Goal: Communication & Community: Answer question/provide support

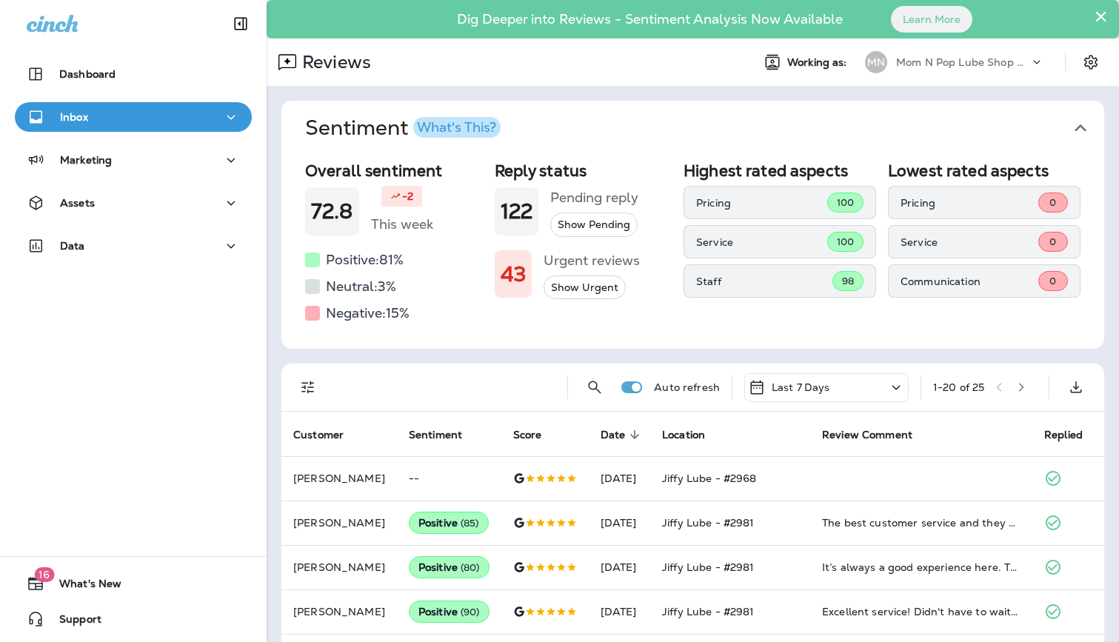
scroll to position [10, 0]
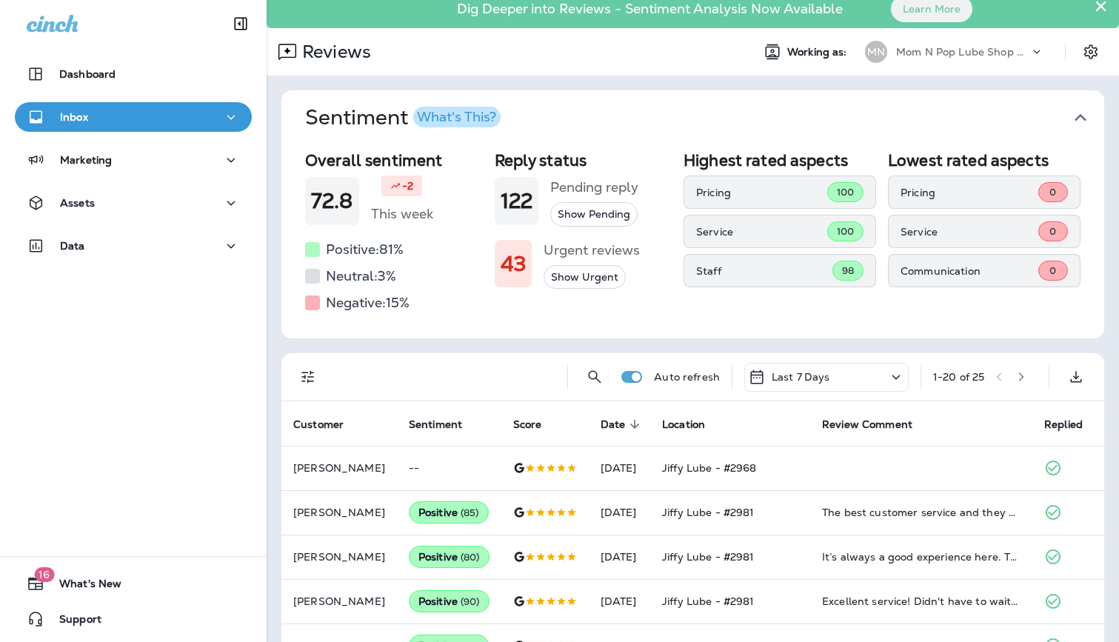
click at [972, 55] on p "Mom N Pop Lube Shop Group dba Jiffy Lube" at bounding box center [962, 52] width 133 height 12
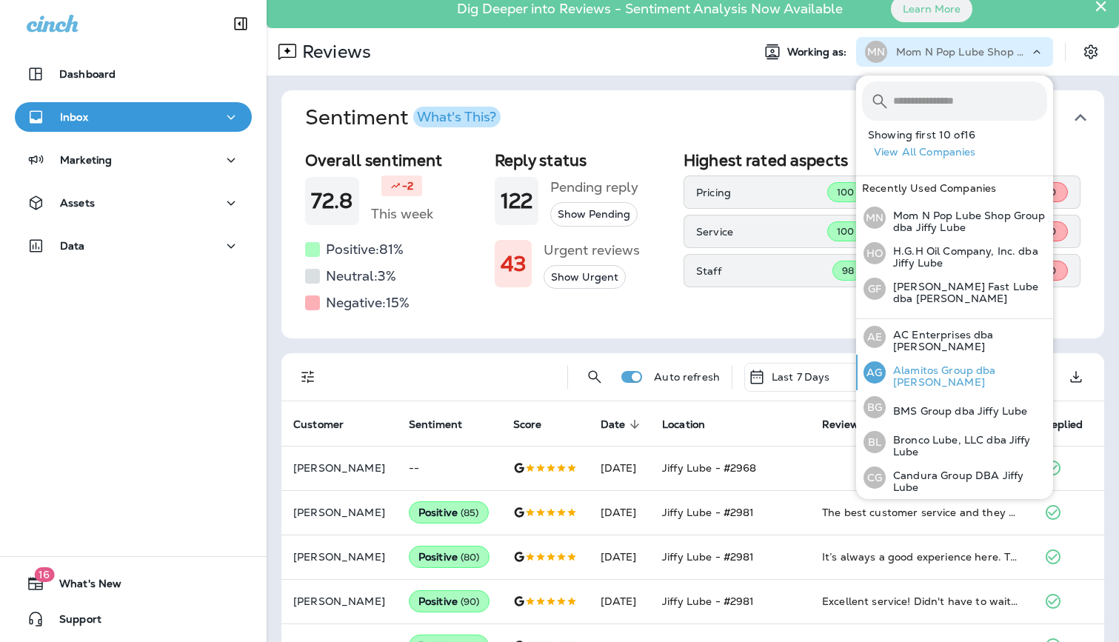
click at [934, 373] on p "Alamitos Group dba [PERSON_NAME]" at bounding box center [966, 376] width 161 height 24
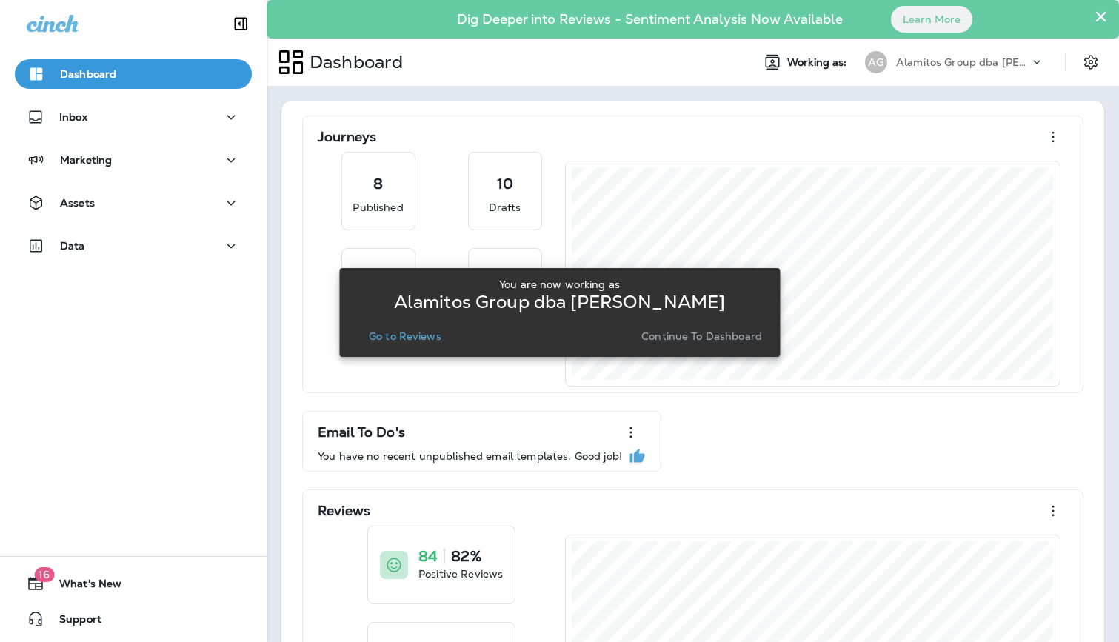
click at [430, 341] on p "Go to Reviews" at bounding box center [405, 336] width 73 height 12
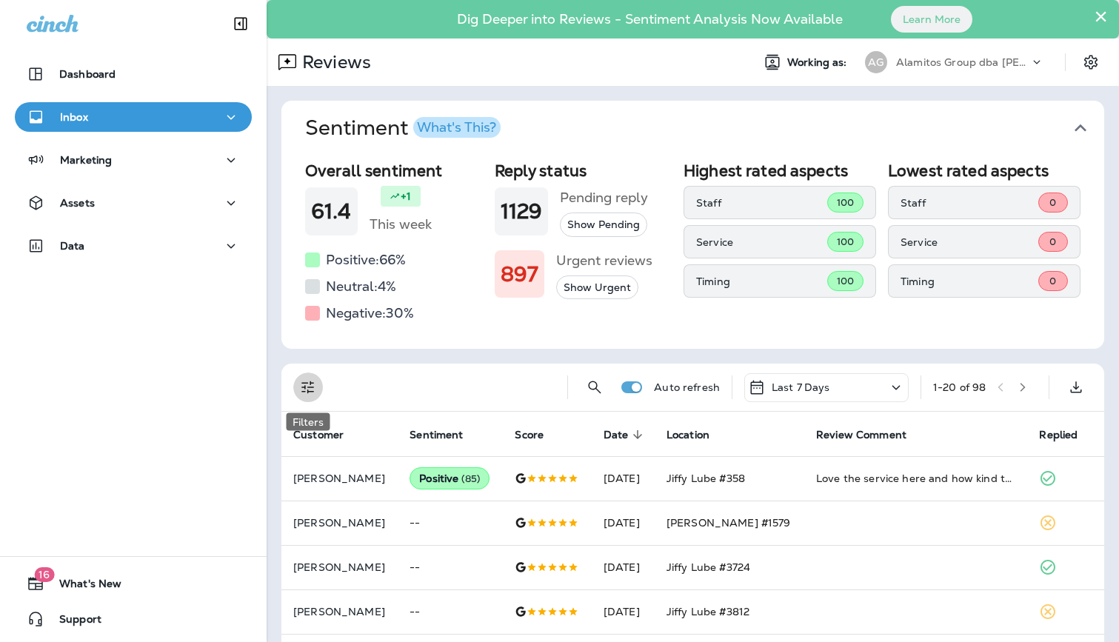
click at [305, 390] on icon "Filters" at bounding box center [308, 387] width 18 height 18
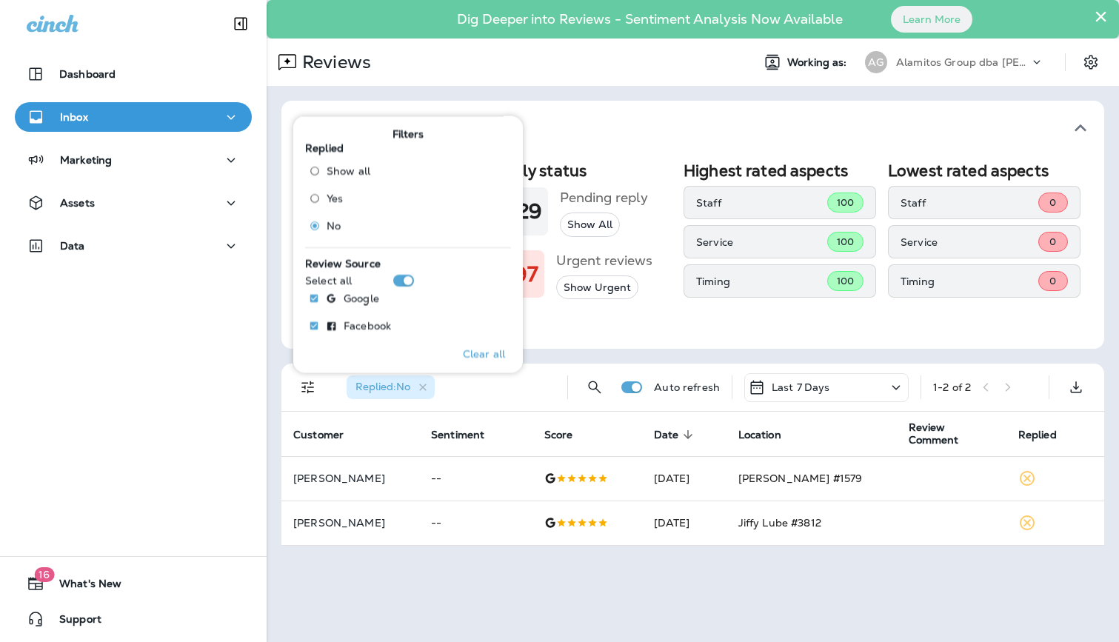
click at [794, 612] on div "× Dig Deeper into Reviews - Sentiment Analysis Now Available Learn More Reviews…" at bounding box center [693, 321] width 852 height 642
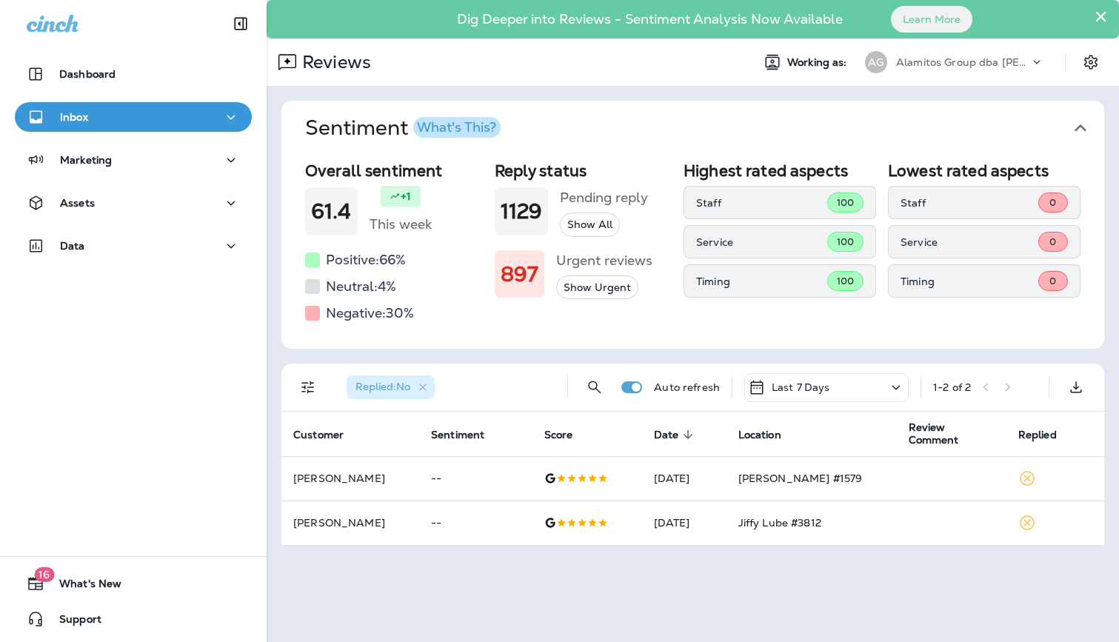
click at [977, 61] on p "Alamitos Group dba [PERSON_NAME]" at bounding box center [962, 62] width 133 height 12
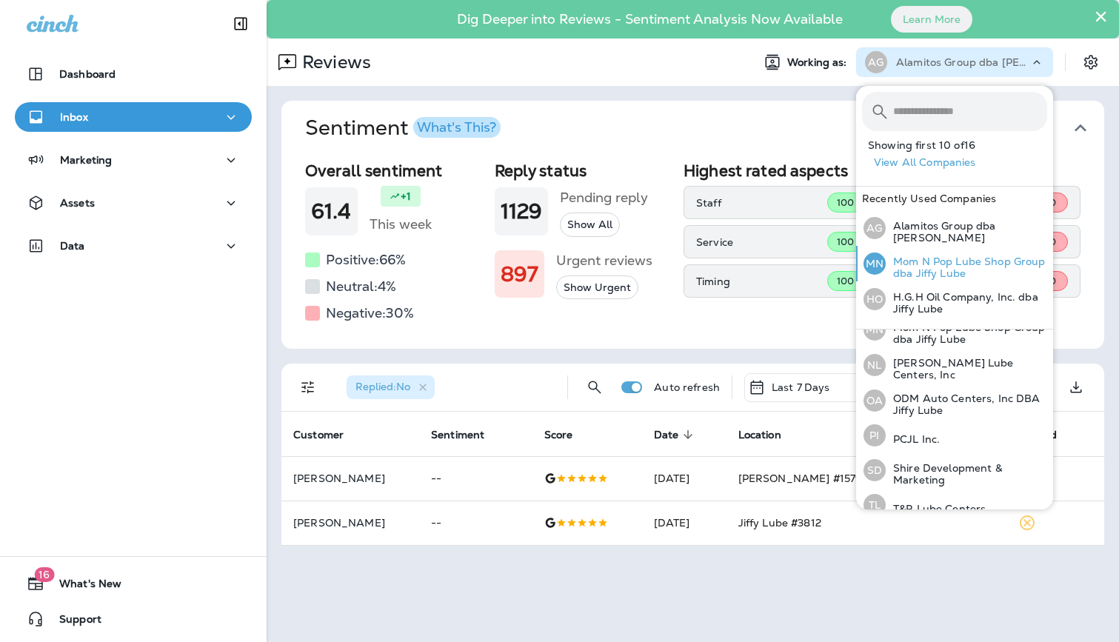
scroll to position [381, 0]
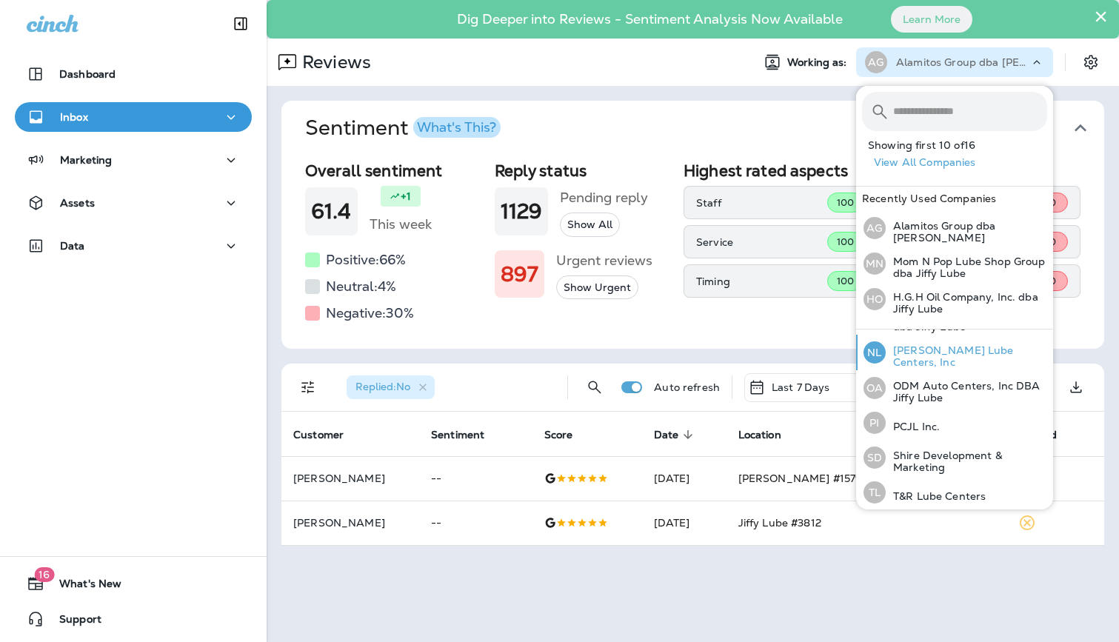
click at [953, 352] on p "[PERSON_NAME] Lube Centers, Inc" at bounding box center [966, 356] width 161 height 24
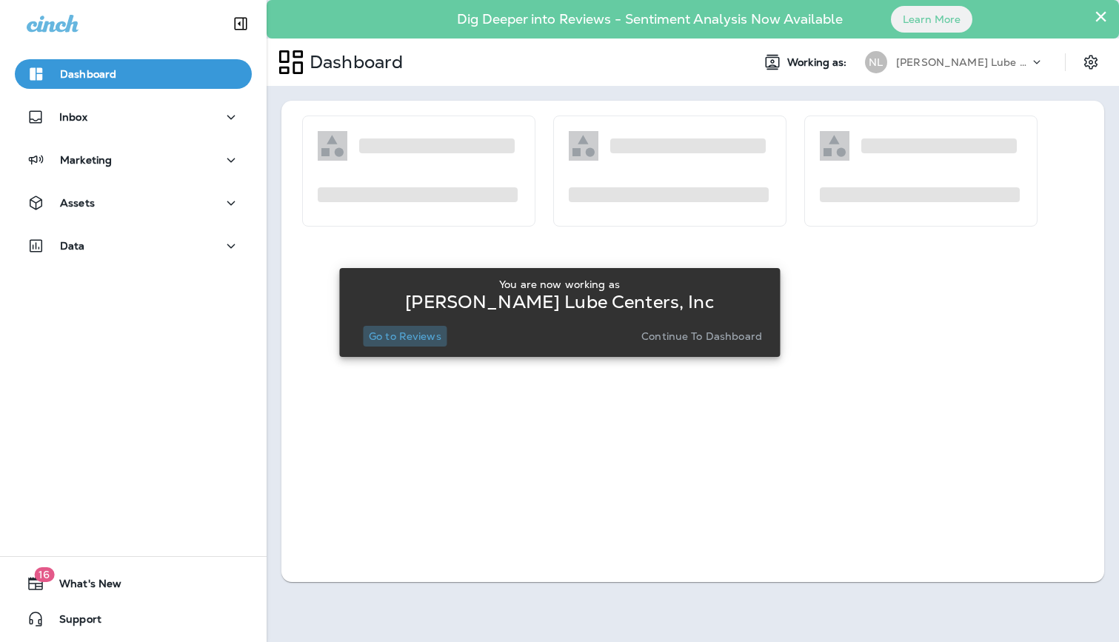
click at [415, 330] on p "Go to Reviews" at bounding box center [405, 336] width 73 height 12
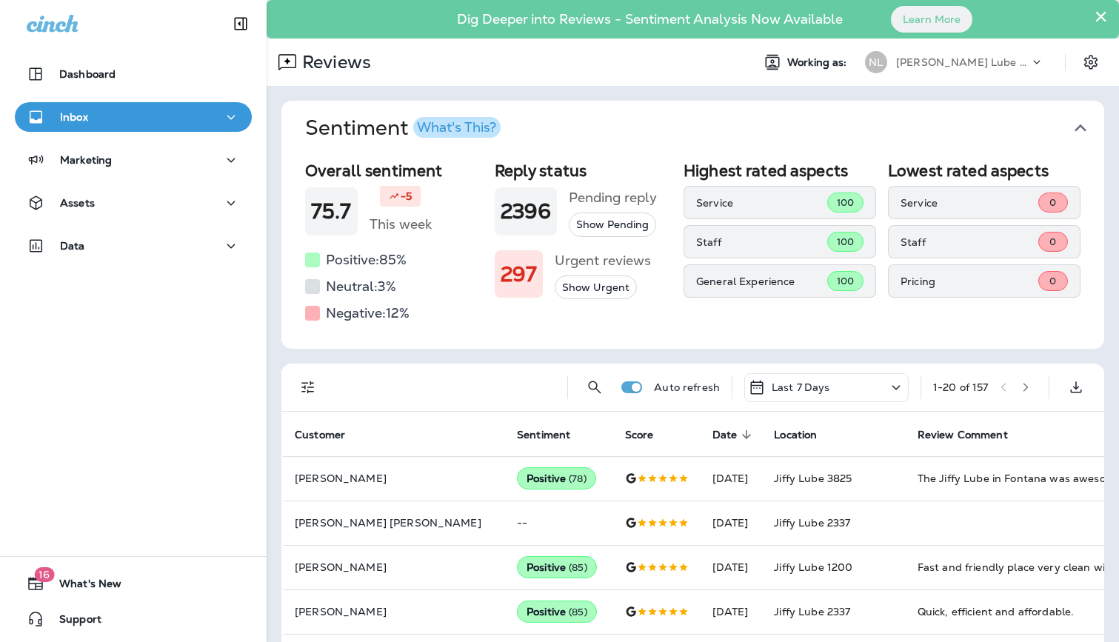
click at [955, 56] on p "[PERSON_NAME] Lube Centers, Inc" at bounding box center [962, 62] width 133 height 12
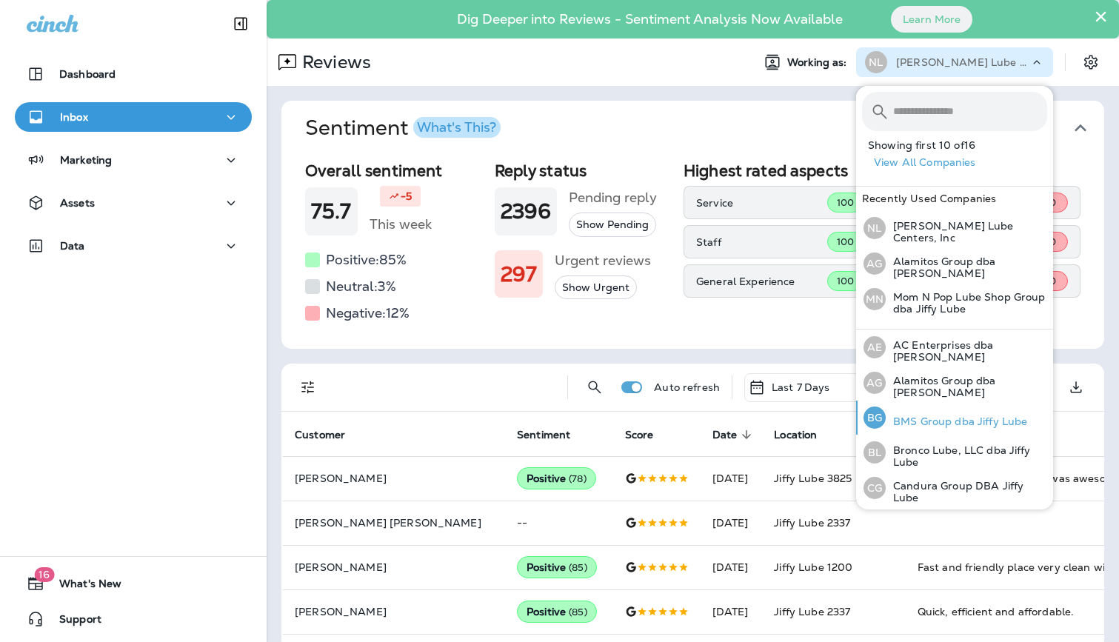
click at [927, 417] on p "BMS Group dba Jiffy Lube" at bounding box center [956, 421] width 141 height 12
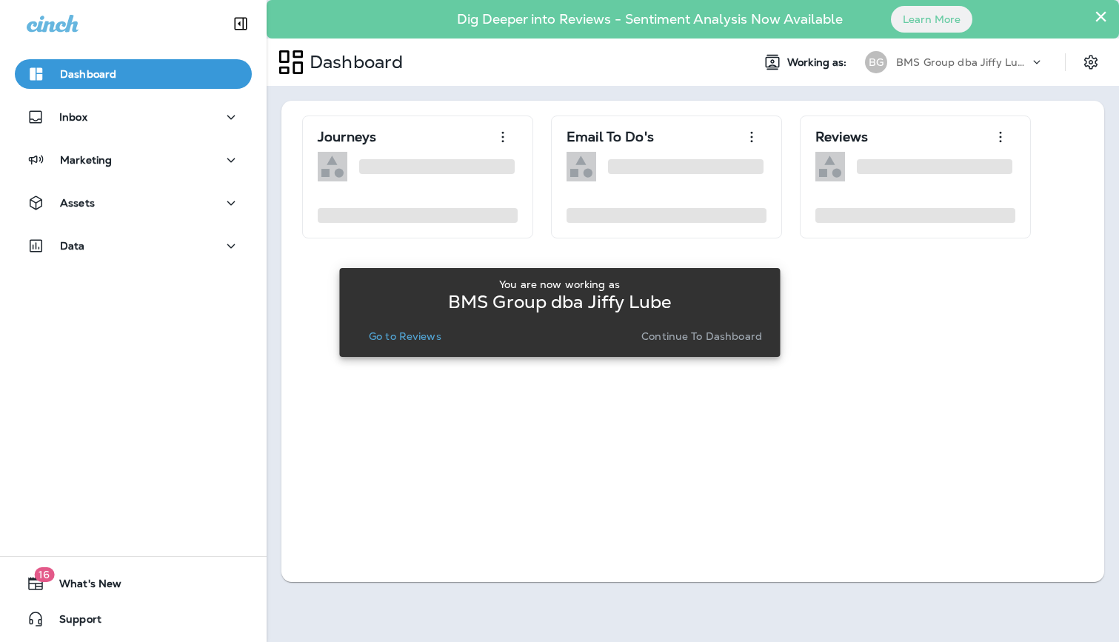
click at [412, 337] on p "Go to Reviews" at bounding box center [405, 336] width 73 height 12
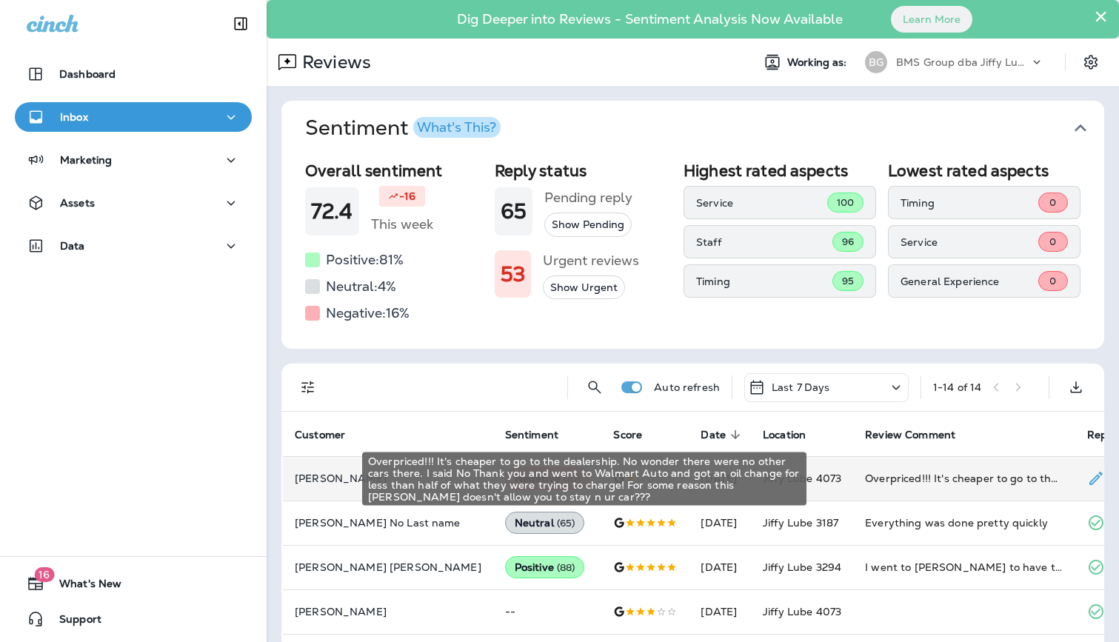
click at [877, 484] on div "Overpriced!!! It's cheaper to go to the dealership. No wonder there were no oth…" at bounding box center [964, 478] width 198 height 15
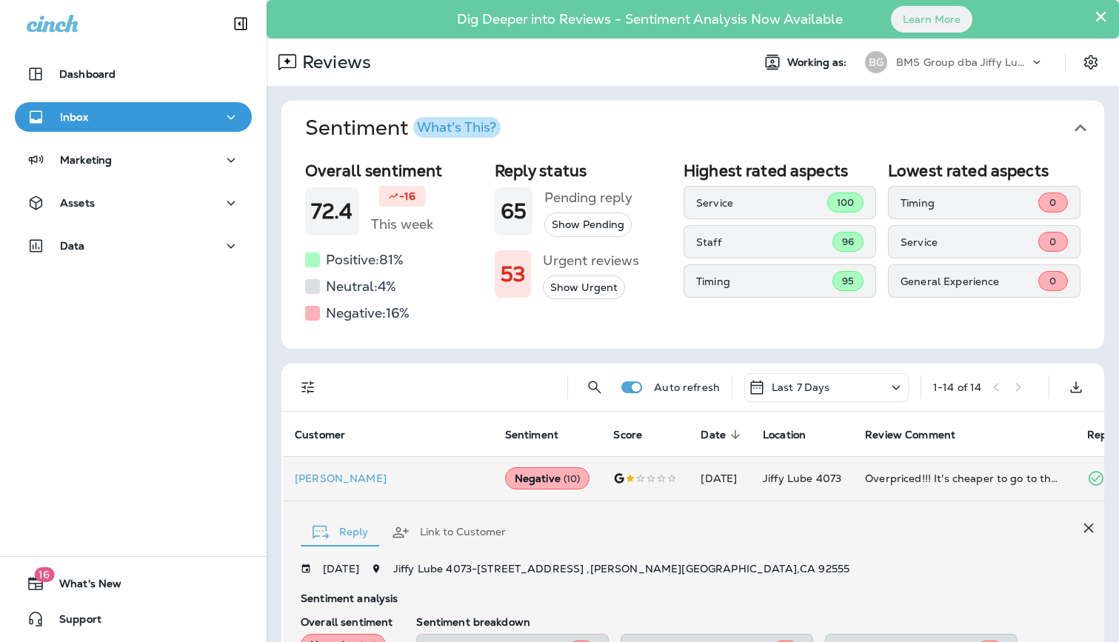
click at [967, 67] on p "BMS Group dba Jiffy Lube" at bounding box center [962, 62] width 133 height 12
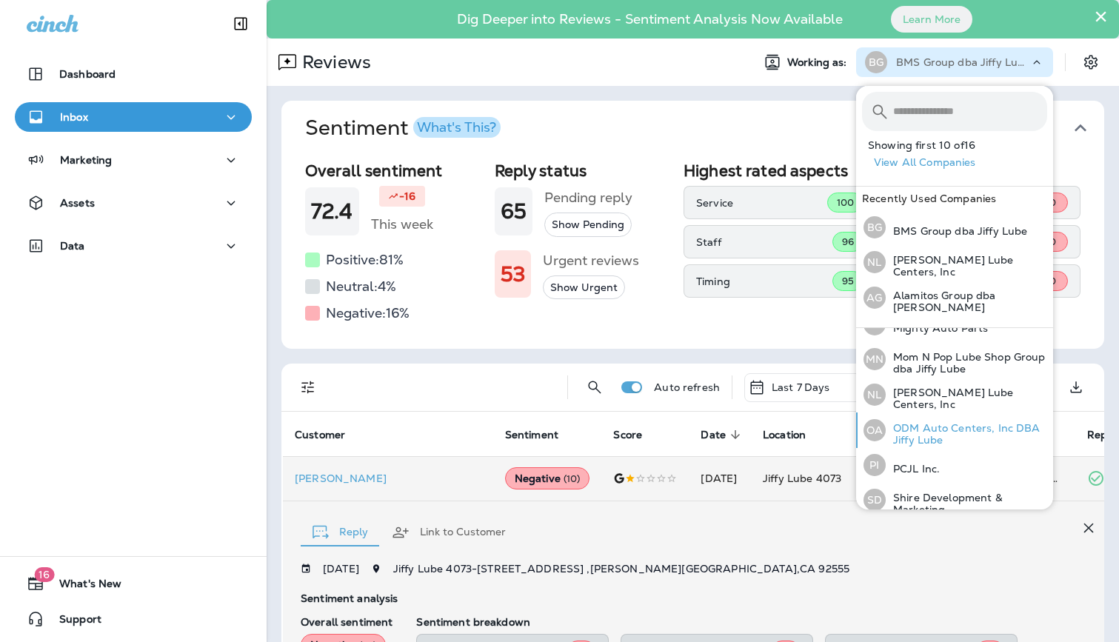
scroll to position [378, 0]
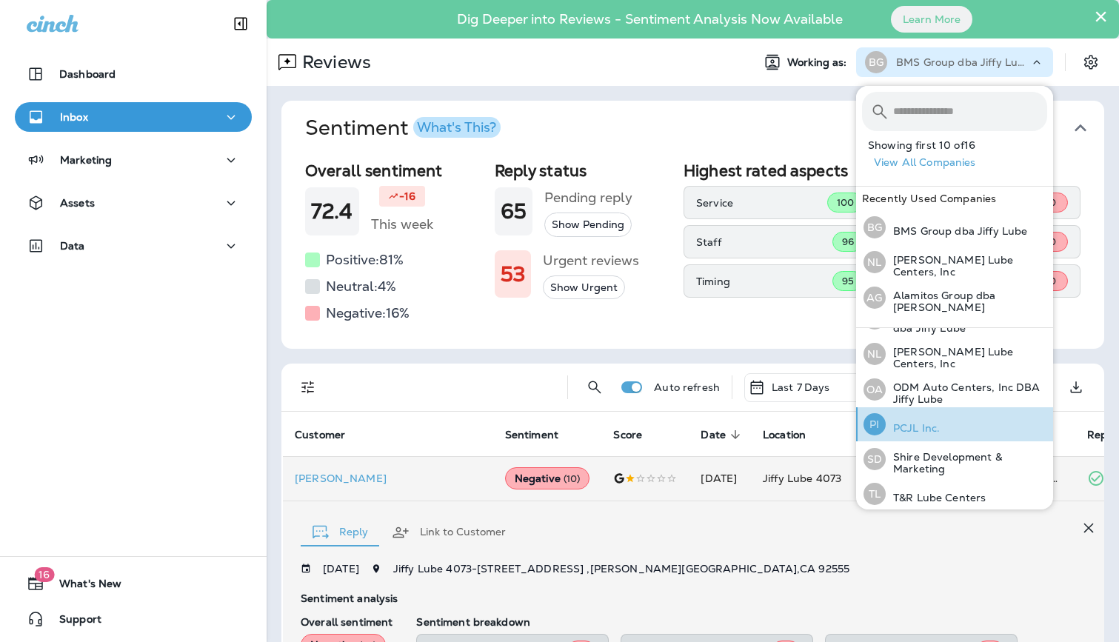
click at [951, 427] on button "PI PCJL Inc." at bounding box center [954, 424] width 197 height 34
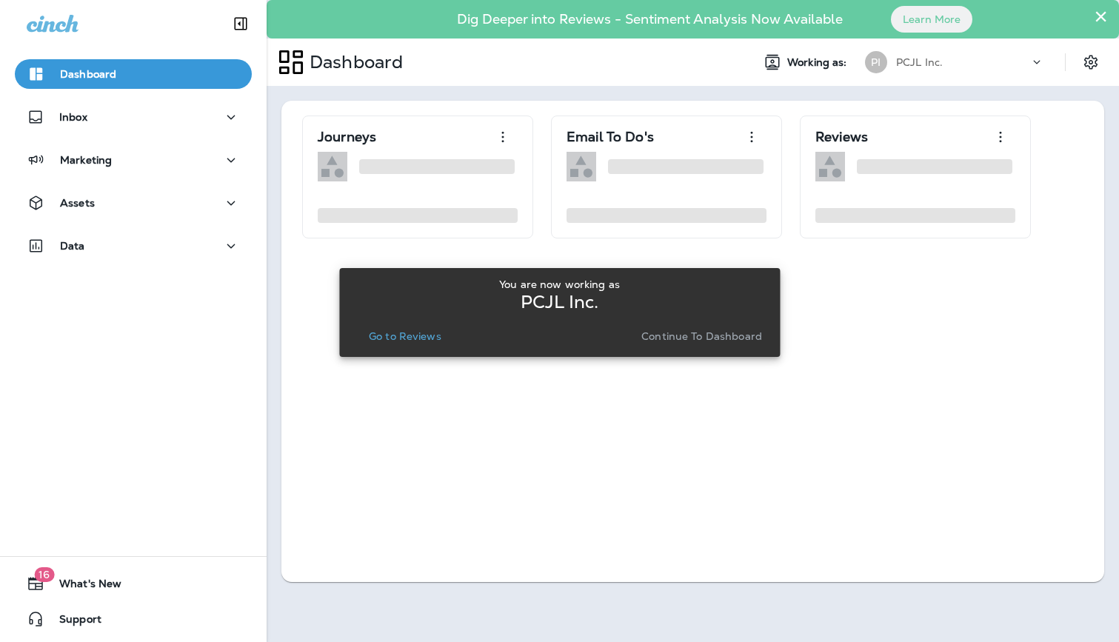
click at [443, 340] on button "Go to Reviews" at bounding box center [405, 336] width 84 height 21
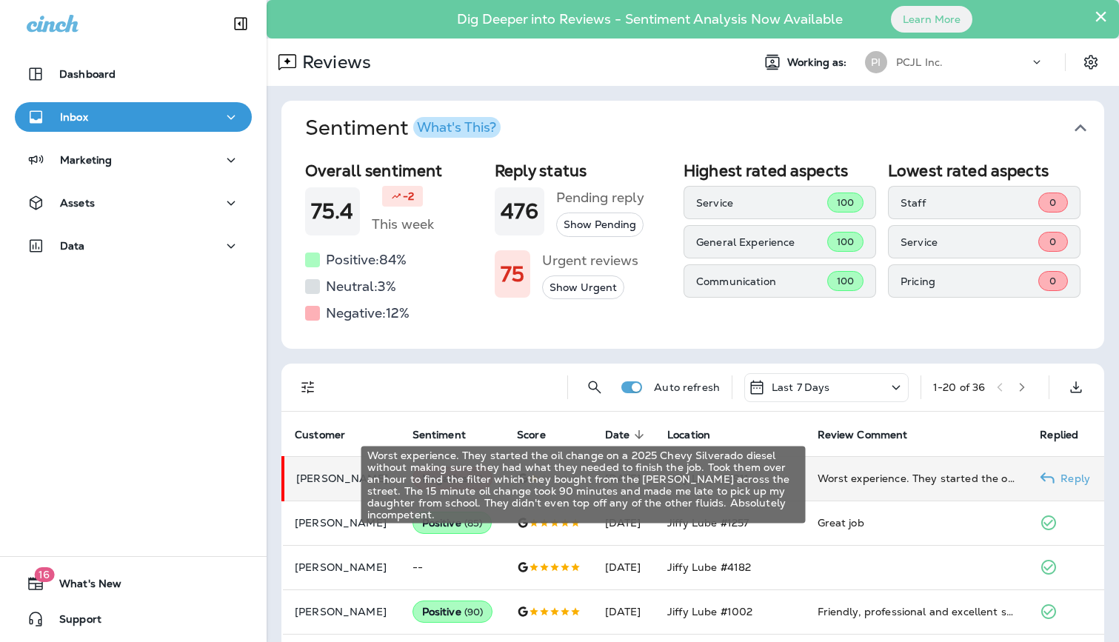
click at [894, 474] on div "Worst experience. They started the oil change on a 2025 Chevy Silverado diesel …" at bounding box center [916, 478] width 199 height 15
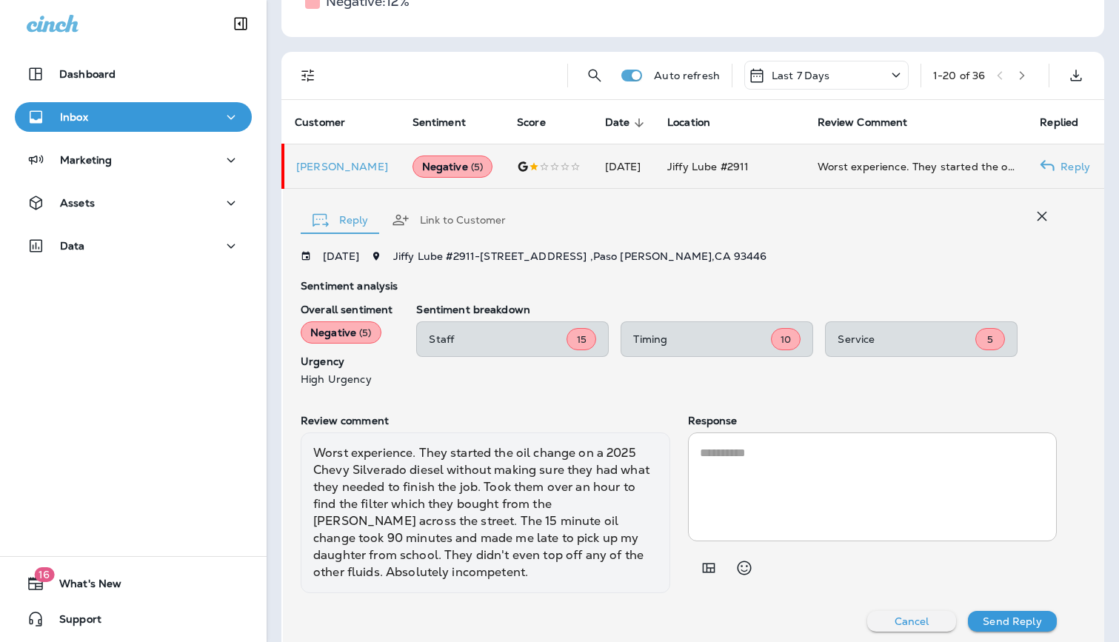
scroll to position [315, 0]
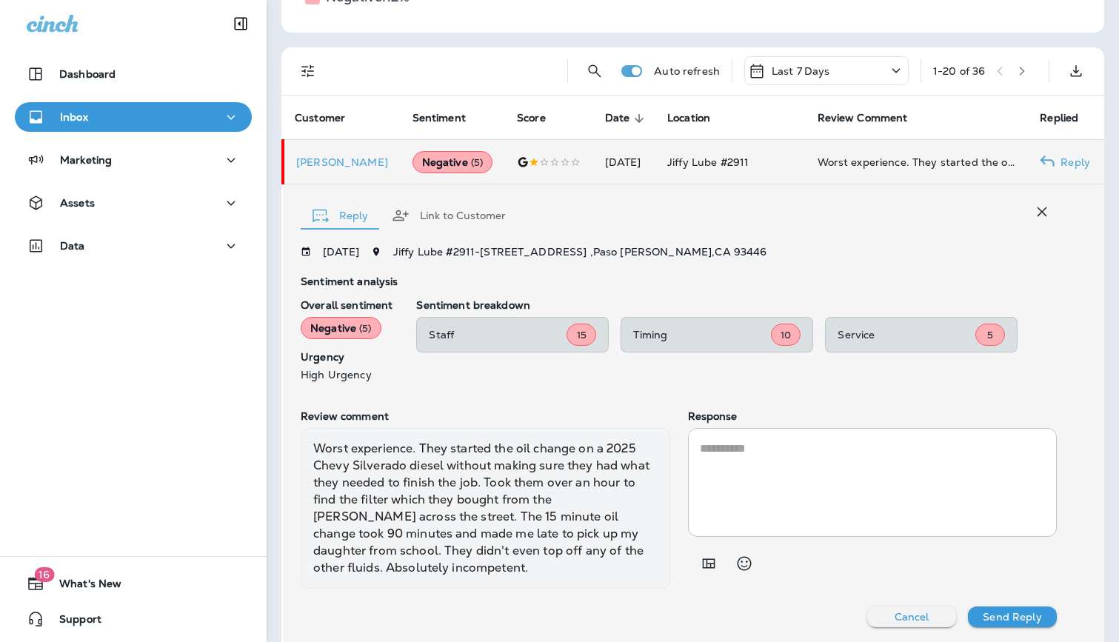
click at [746, 469] on textarea at bounding box center [873, 482] width 346 height 85
click at [712, 566] on icon "Add in a premade template" at bounding box center [709, 564] width 18 height 18
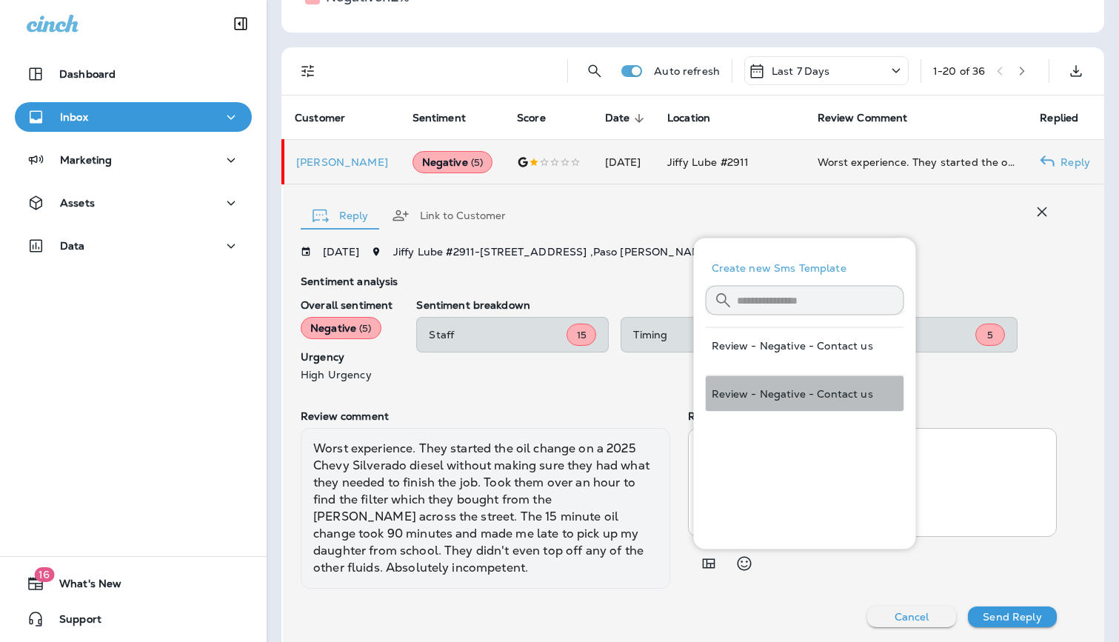
click at [807, 395] on button "Review - Negative - Contact us" at bounding box center [805, 394] width 198 height 36
type textarea "**********"
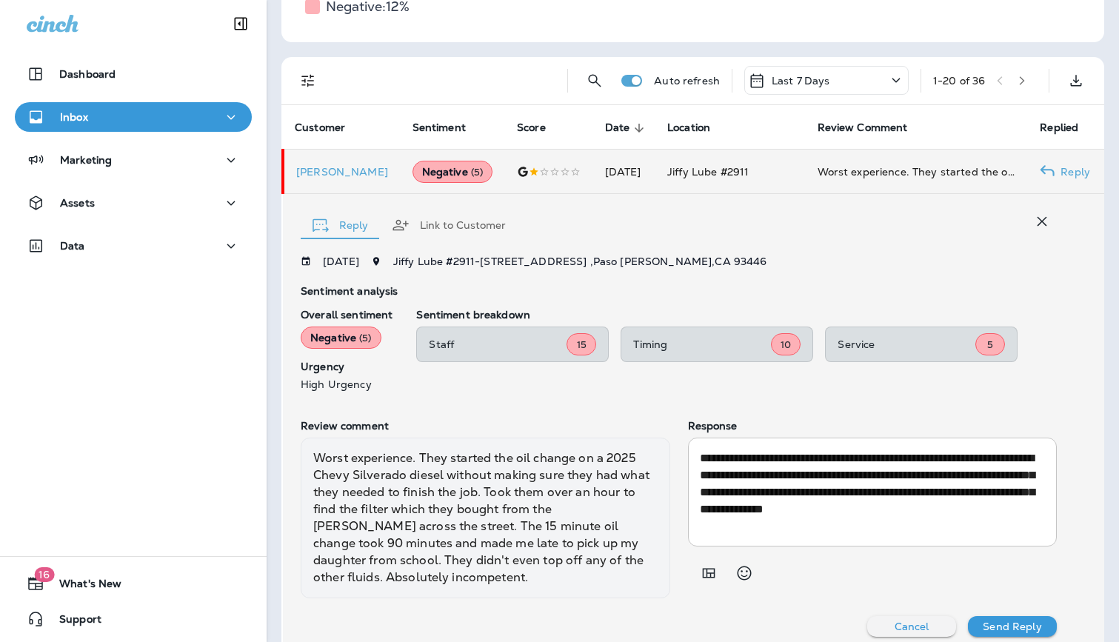
click at [1014, 632] on p "Send Reply" at bounding box center [1012, 626] width 58 height 12
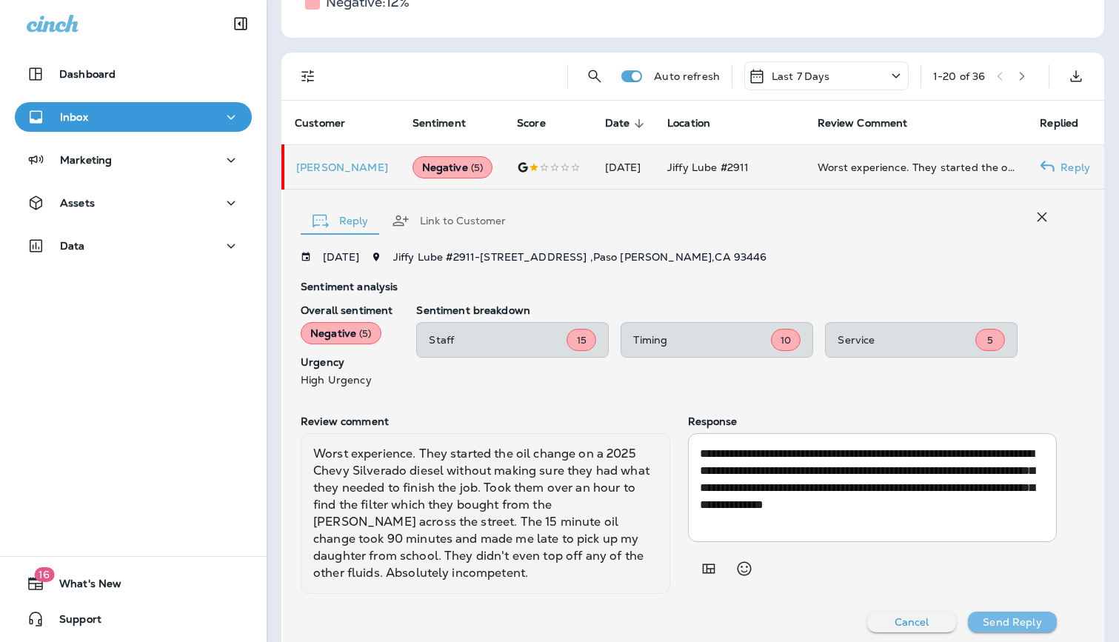
click at [1008, 621] on p "Send Reply" at bounding box center [1012, 622] width 58 height 12
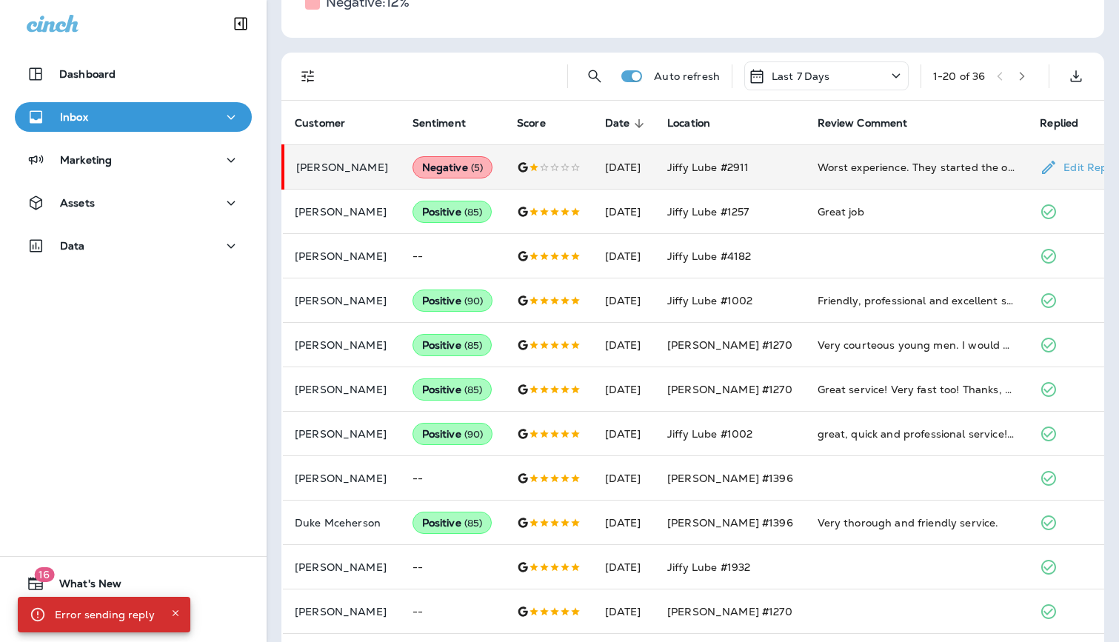
click at [809, 162] on td "Worst experience. They started the oil change on a 2025 Chevy Silverado diesel …" at bounding box center [917, 167] width 223 height 44
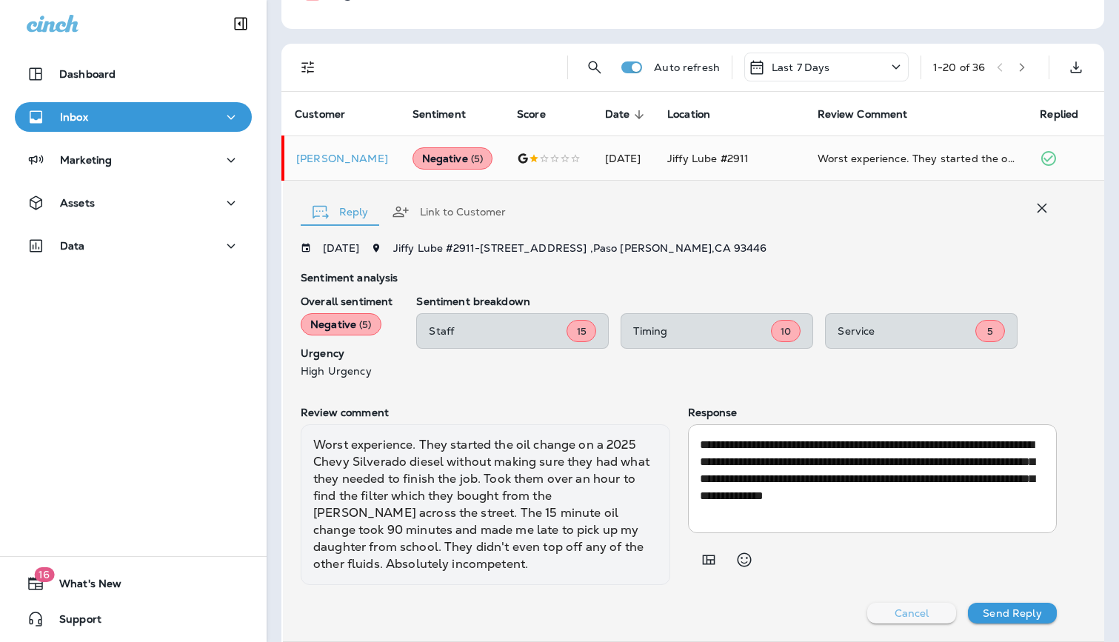
click at [914, 604] on button "Cancel" at bounding box center [911, 613] width 89 height 21
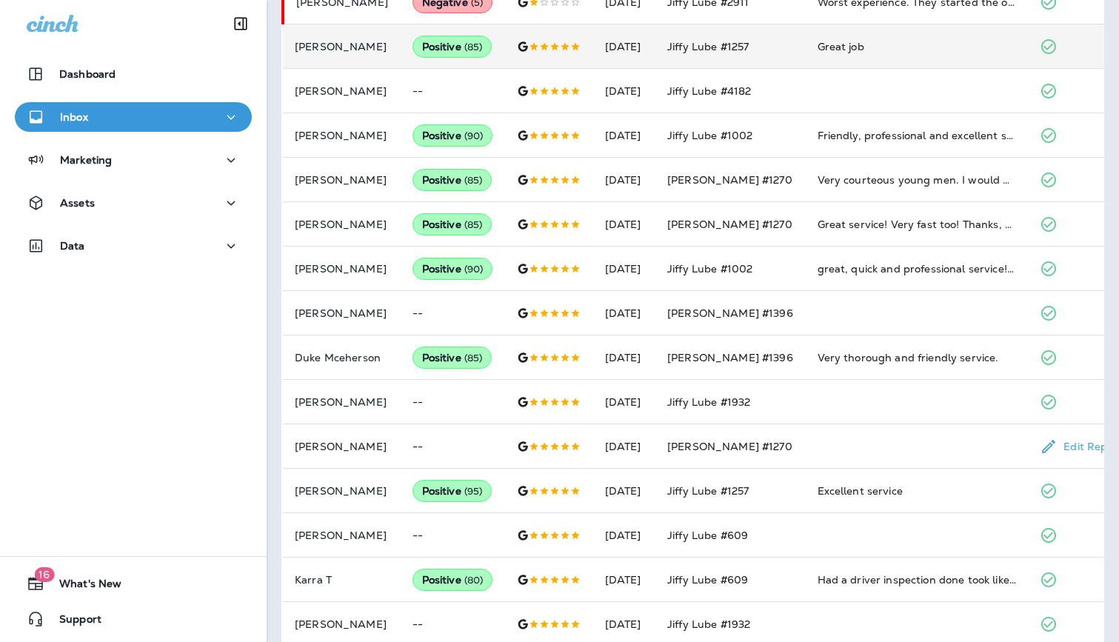
scroll to position [0, 0]
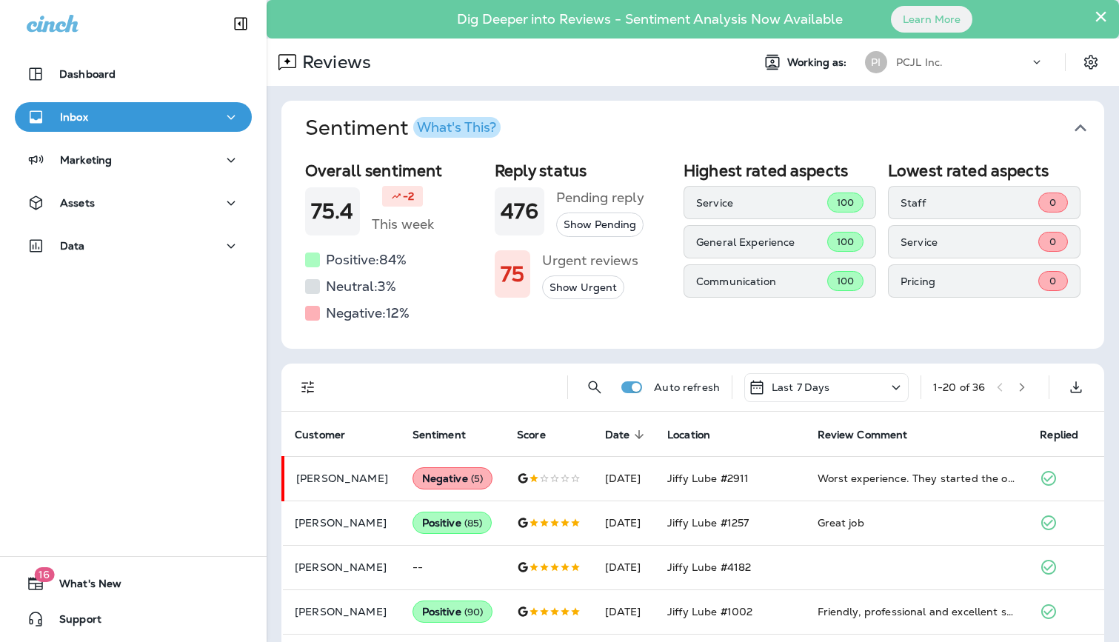
click at [933, 62] on p "PCJL Inc." at bounding box center [919, 62] width 47 height 12
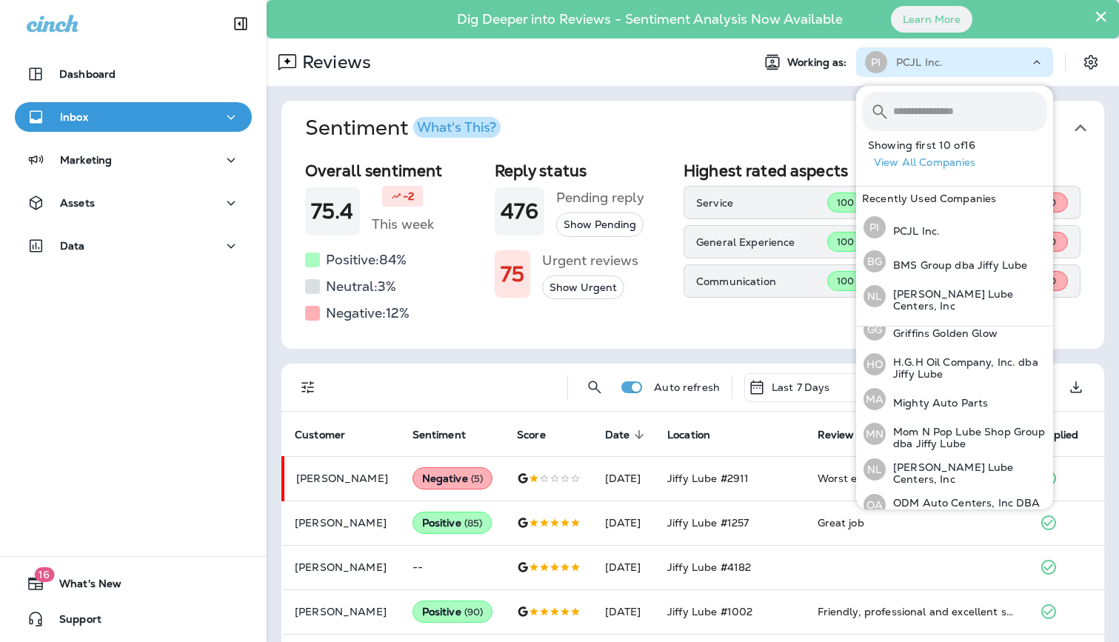
scroll to position [316, 0]
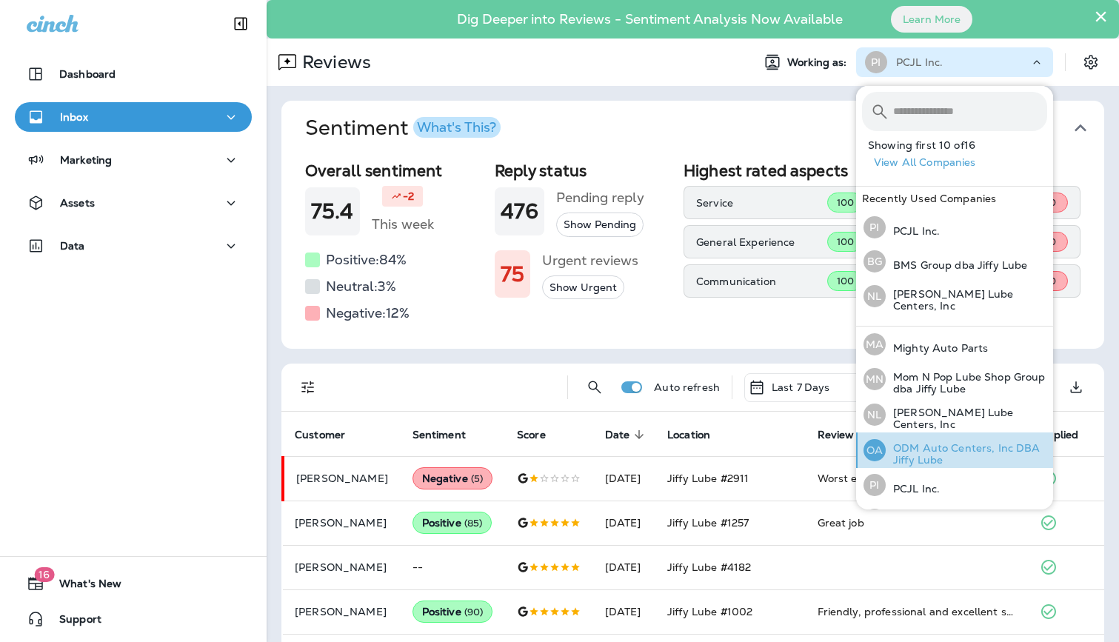
click at [943, 449] on p "ODM Auto Centers, Inc DBA Jiffy Lube" at bounding box center [966, 454] width 161 height 24
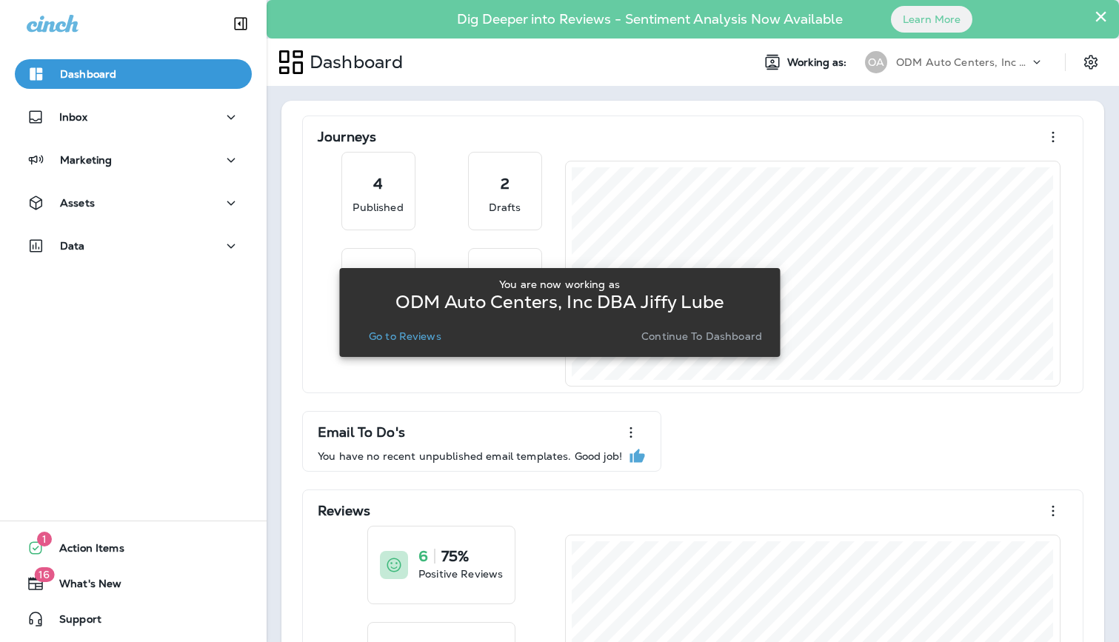
click at [425, 338] on p "Go to Reviews" at bounding box center [405, 336] width 73 height 12
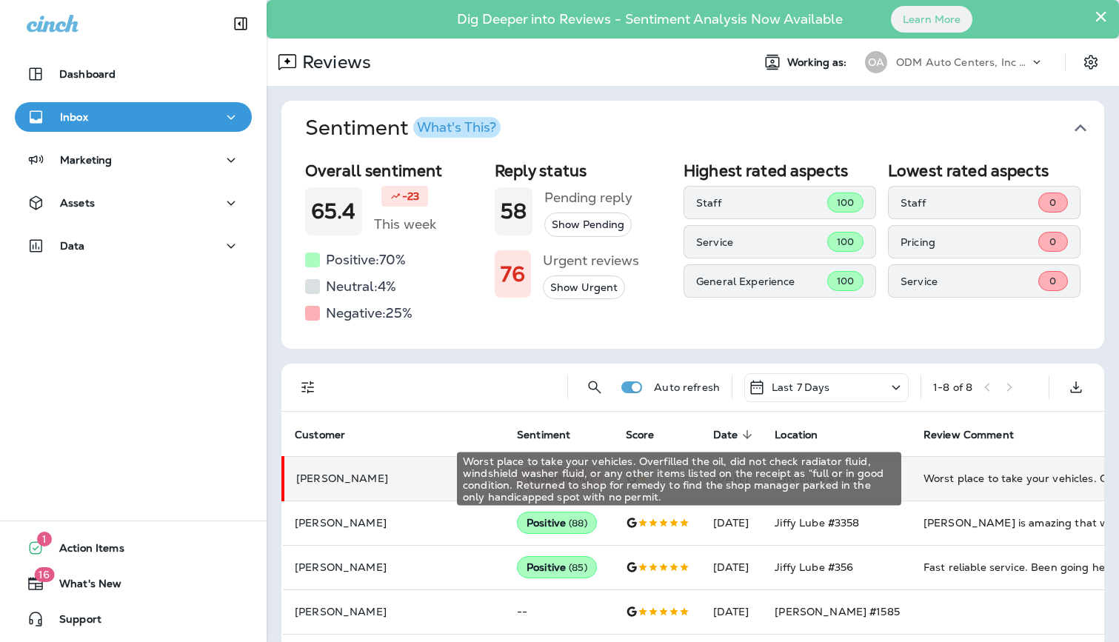
click at [929, 482] on div "Worst place to take your vehicles. Overfilled the oil, did not check radiator f…" at bounding box center [1022, 478] width 198 height 15
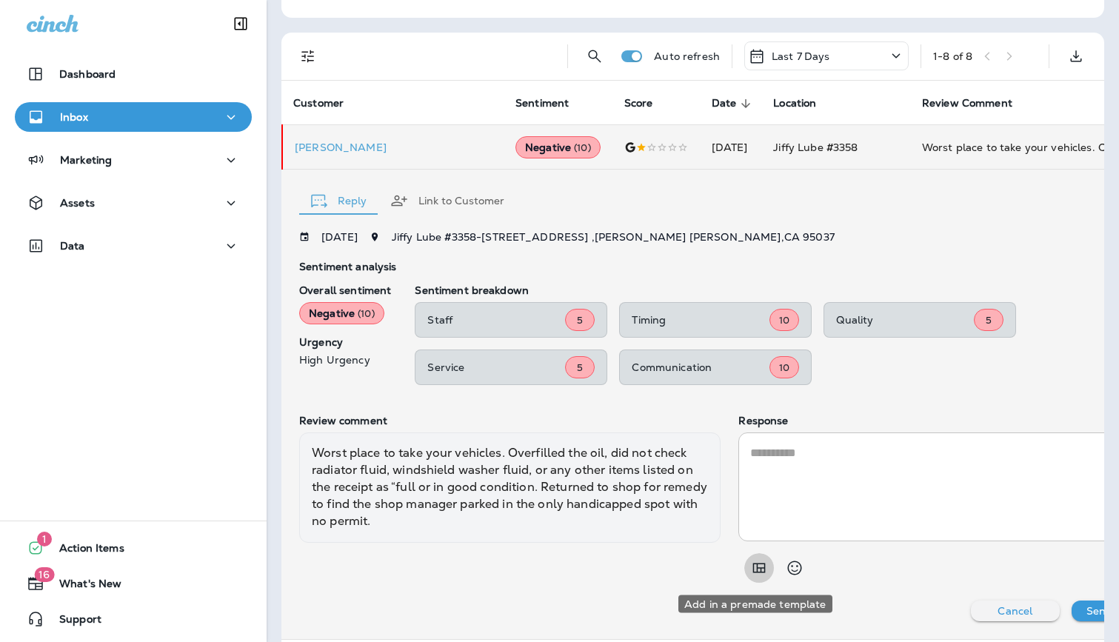
click at [764, 575] on button "Add in a premade template" at bounding box center [759, 568] width 30 height 30
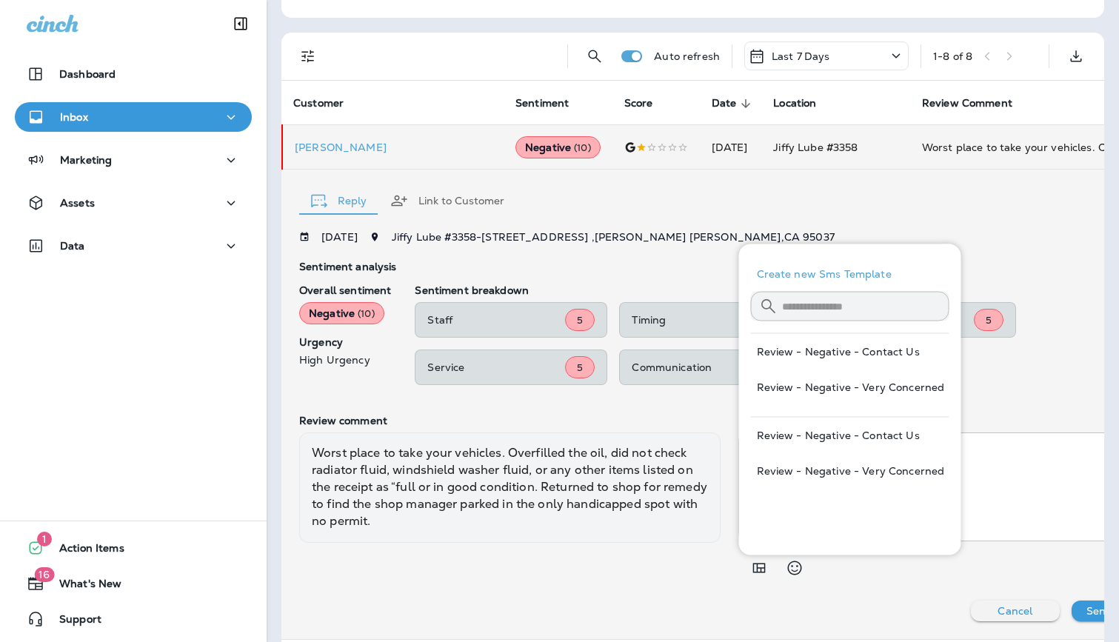
click at [858, 347] on button "Review - Negative - Contact Us" at bounding box center [850, 352] width 198 height 36
type textarea "**********"
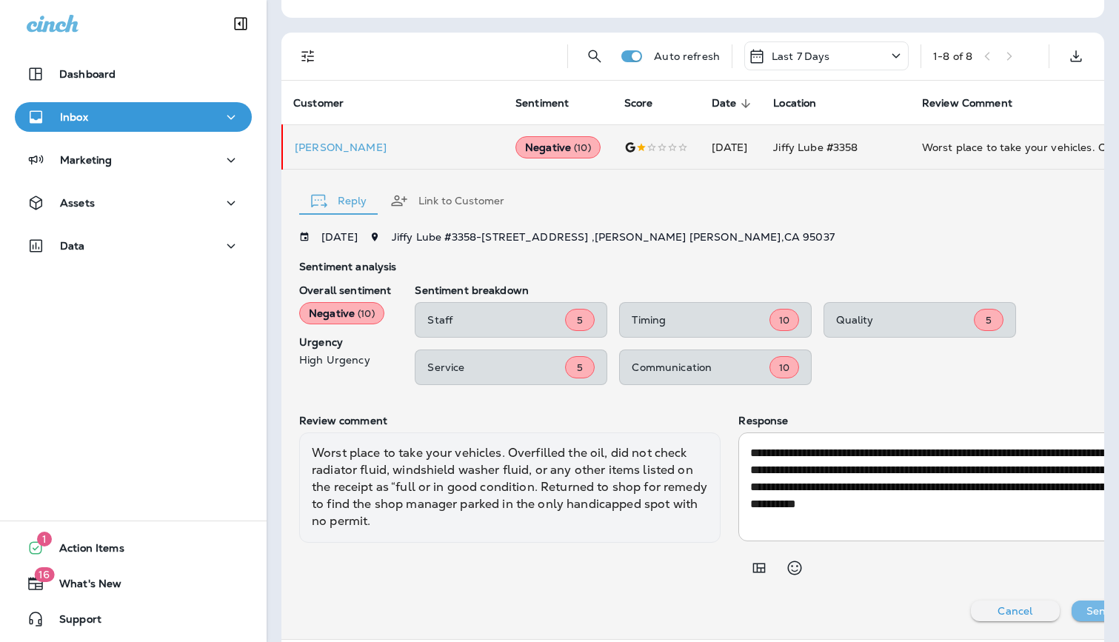
click at [1093, 617] on p "Send Reply" at bounding box center [1115, 611] width 58 height 12
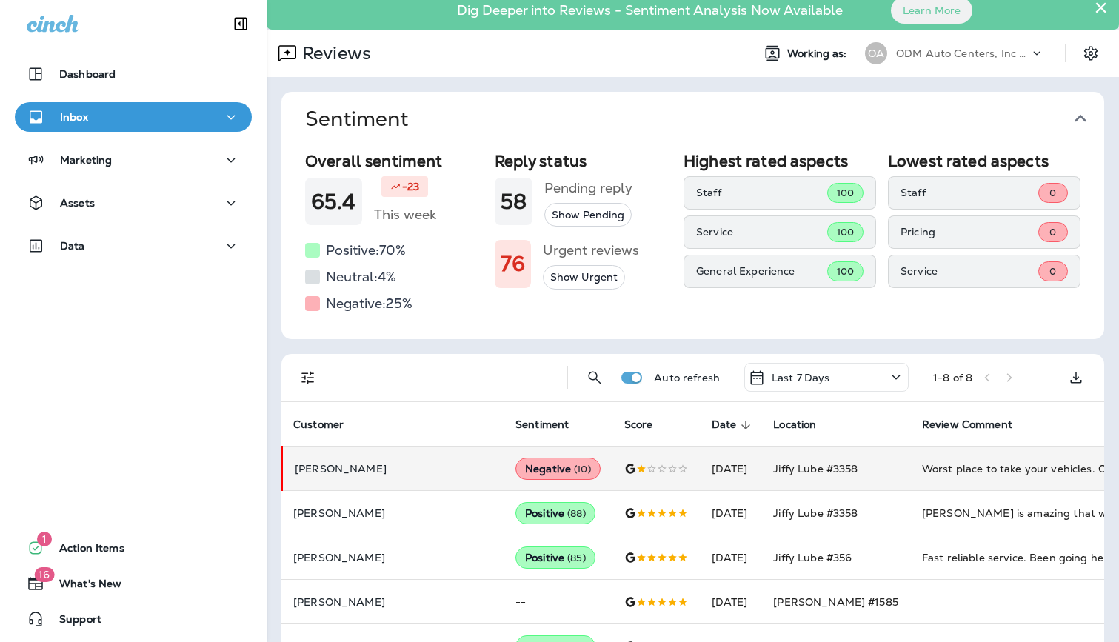
scroll to position [0, 0]
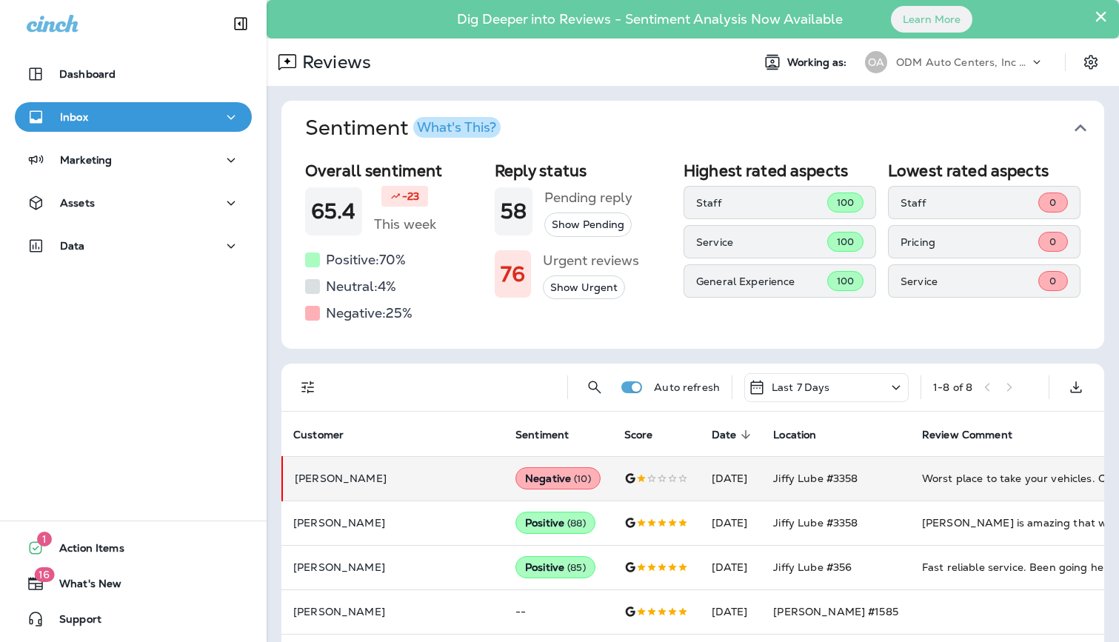
click at [990, 62] on p "ODM Auto Centers, Inc DBA Jiffy Lube" at bounding box center [962, 62] width 133 height 12
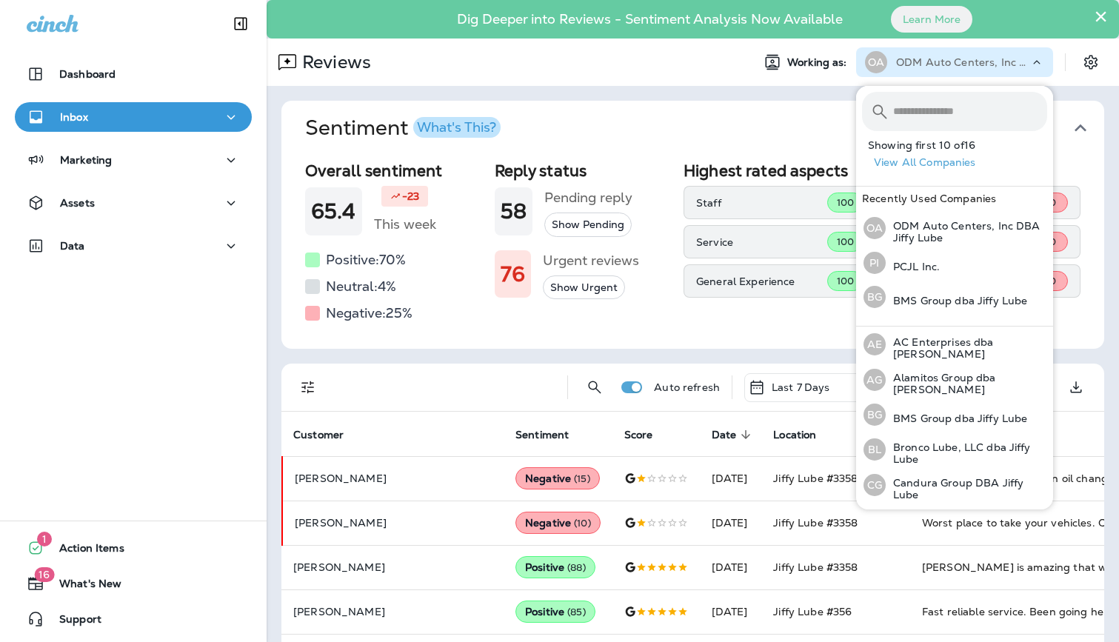
click at [613, 112] on button "Sentiment What's This?" at bounding box center [704, 128] width 823 height 55
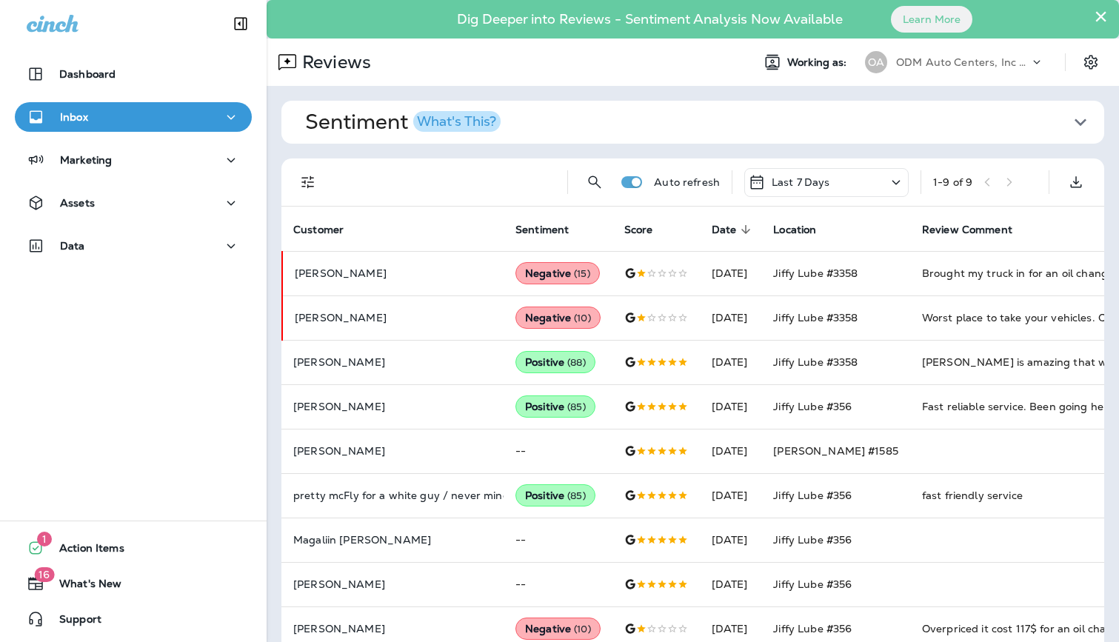
click at [1018, 65] on p "ODM Auto Centers, Inc DBA Jiffy Lube" at bounding box center [962, 62] width 133 height 12
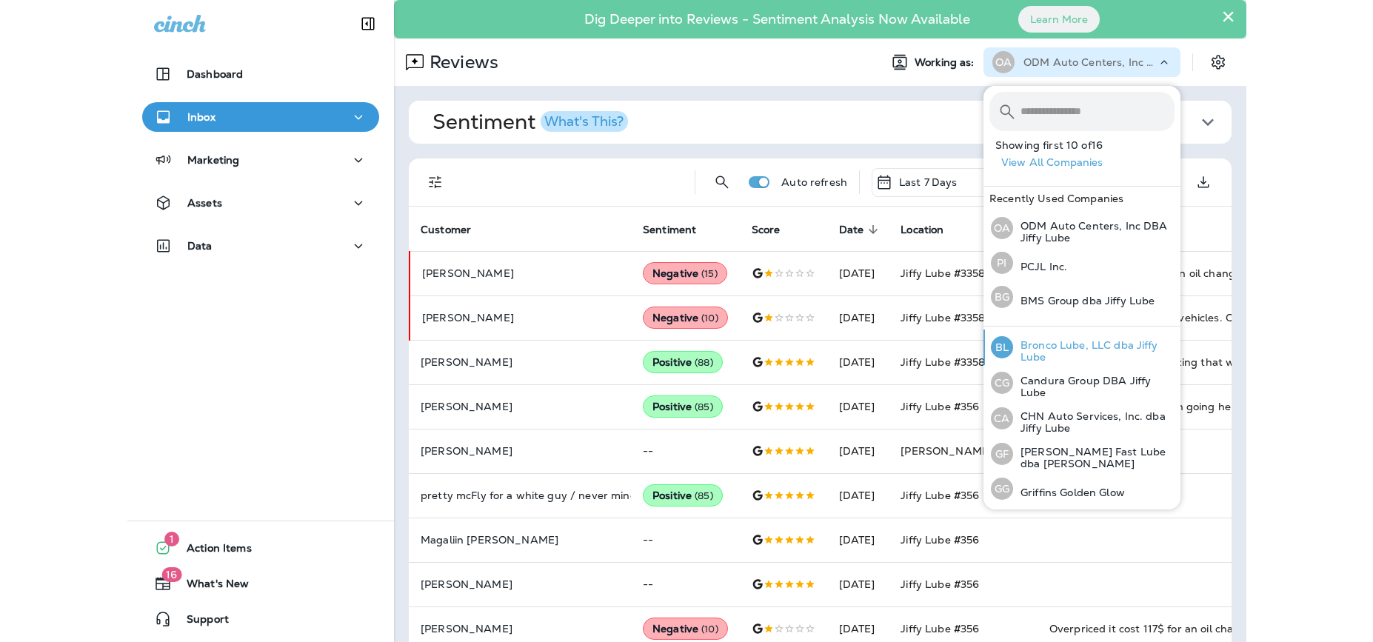
scroll to position [155, 0]
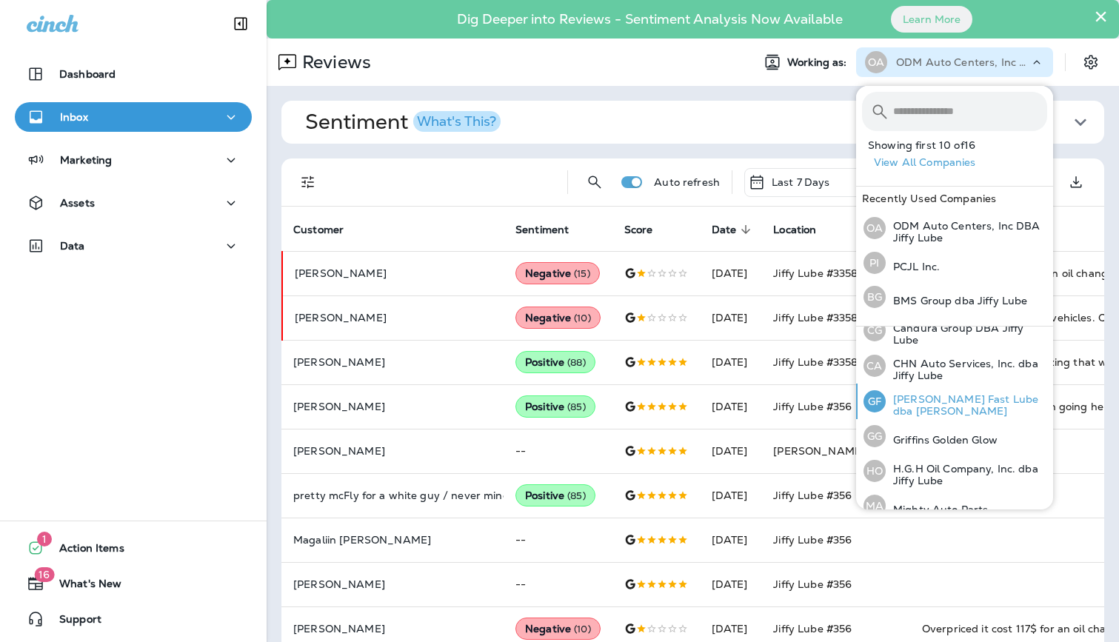
click at [966, 397] on p "[PERSON_NAME] Fast Lube dba [PERSON_NAME]" at bounding box center [966, 405] width 161 height 24
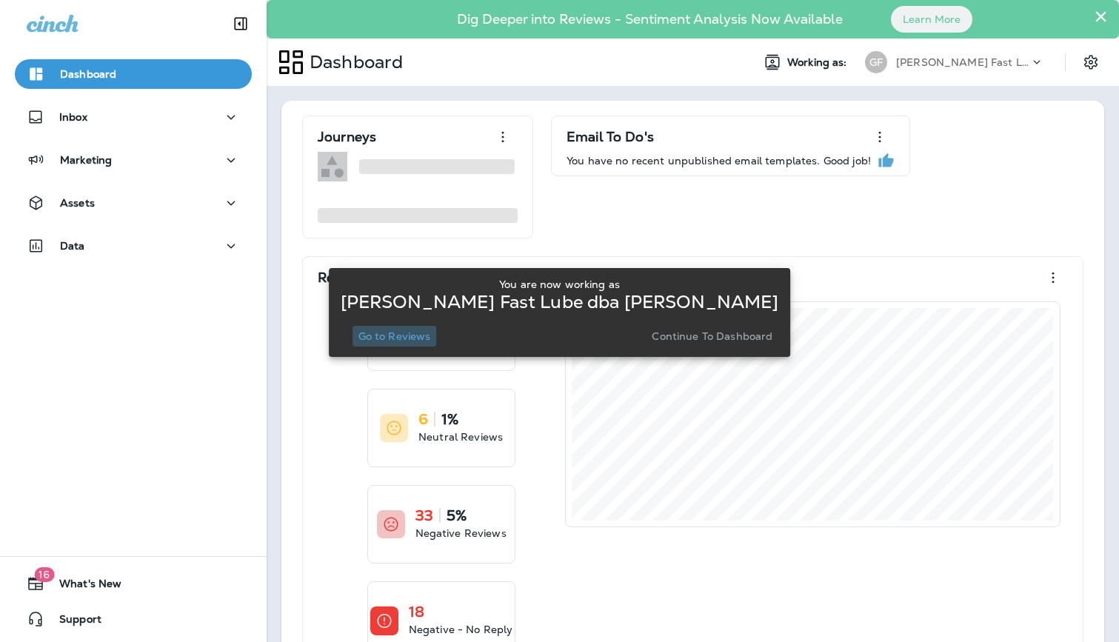
click at [424, 337] on p "Go to Reviews" at bounding box center [394, 336] width 73 height 12
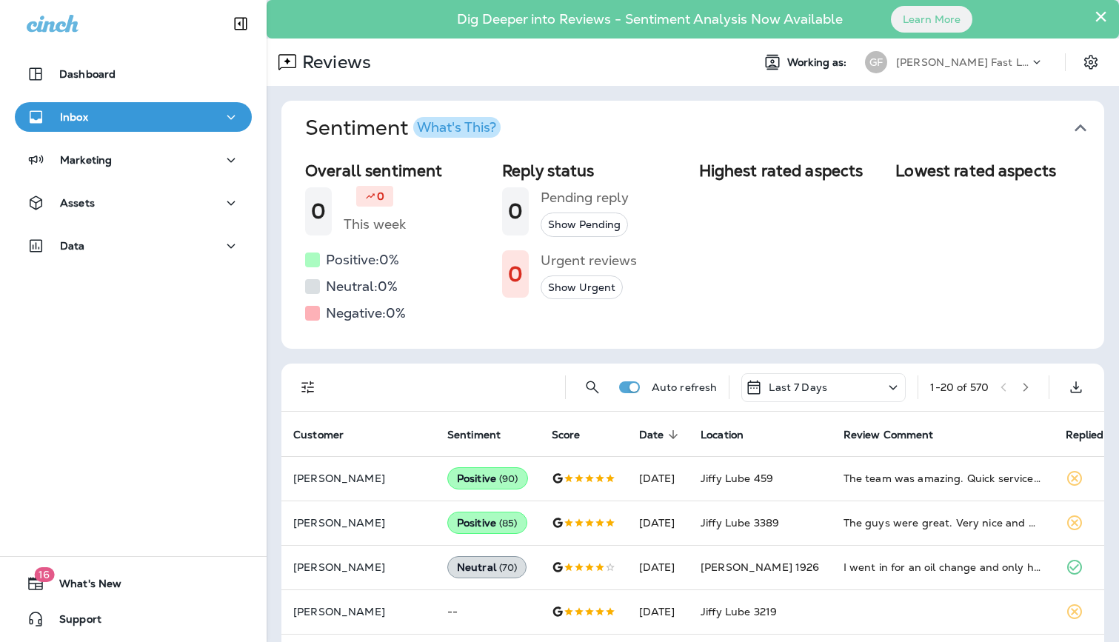
click at [124, 110] on div "Inbox" at bounding box center [133, 117] width 213 height 19
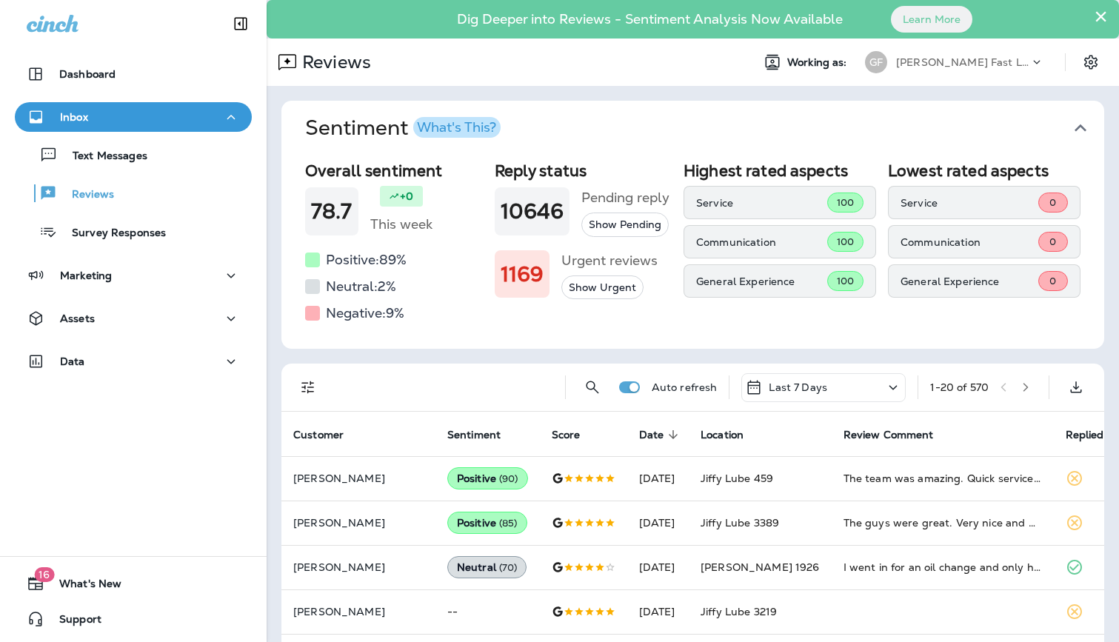
drag, startPoint x: 142, startPoint y: 156, endPoint x: 537, endPoint y: 165, distance: 394.8
click at [536, 156] on div "Dashboard Inbox Text Messages Reviews Survey Responses Marketing Assets Data 16…" at bounding box center [559, 321] width 1119 height 642
click at [456, 379] on div at bounding box center [444, 387] width 218 height 47
click at [963, 60] on p "[PERSON_NAME] Fast Lube dba [PERSON_NAME]" at bounding box center [962, 62] width 133 height 12
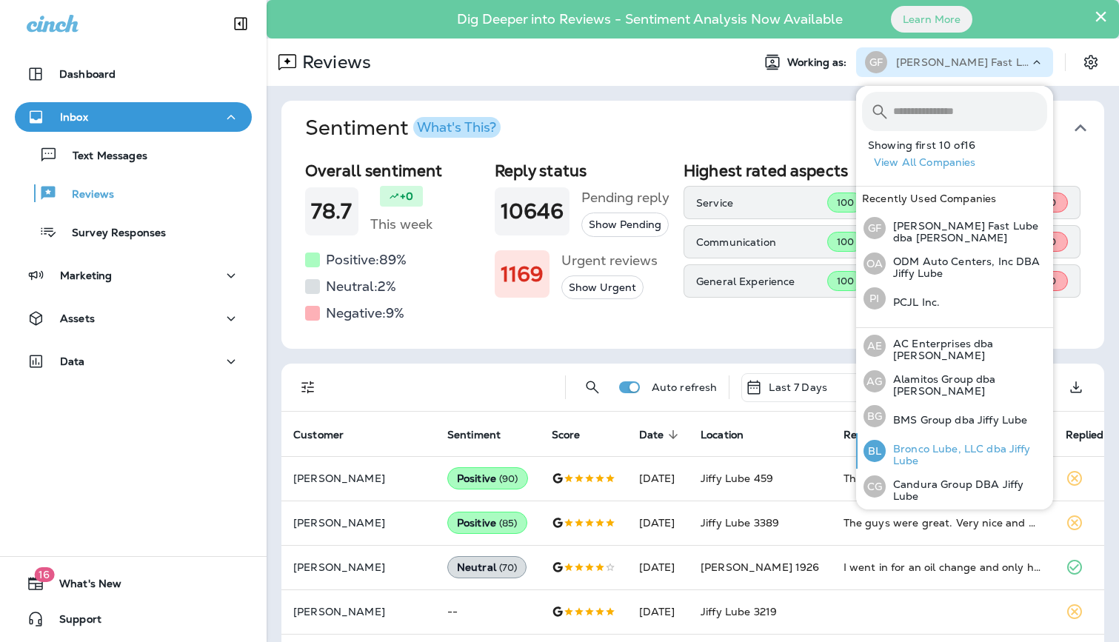
click at [940, 458] on p "Bronco Lube, LLC dba Jiffy Lube" at bounding box center [966, 455] width 161 height 24
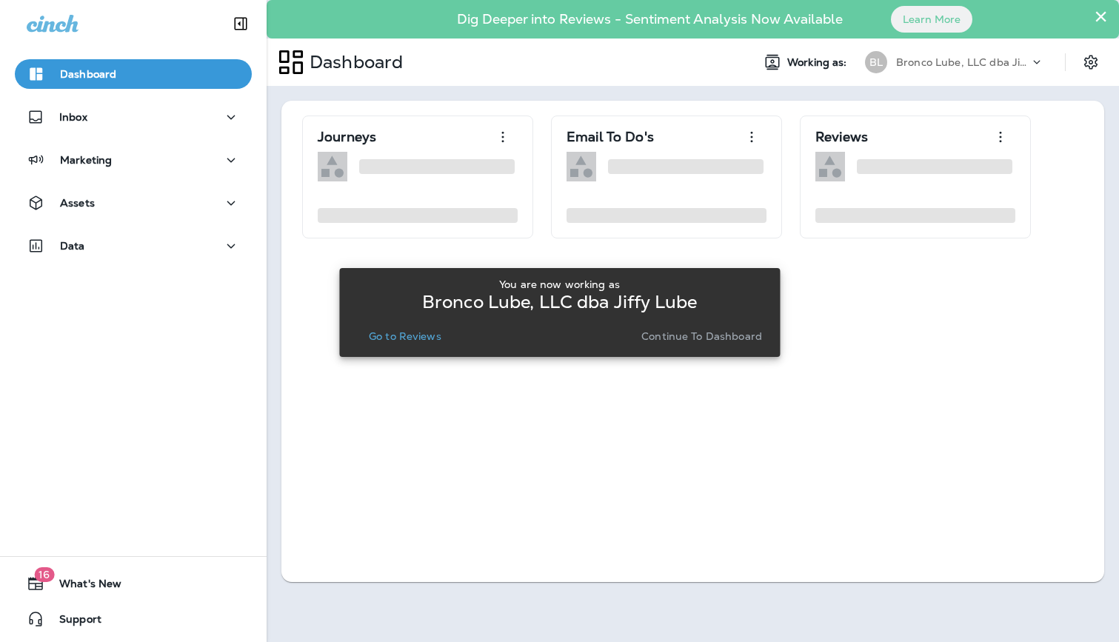
click at [418, 332] on p "Go to Reviews" at bounding box center [405, 336] width 73 height 12
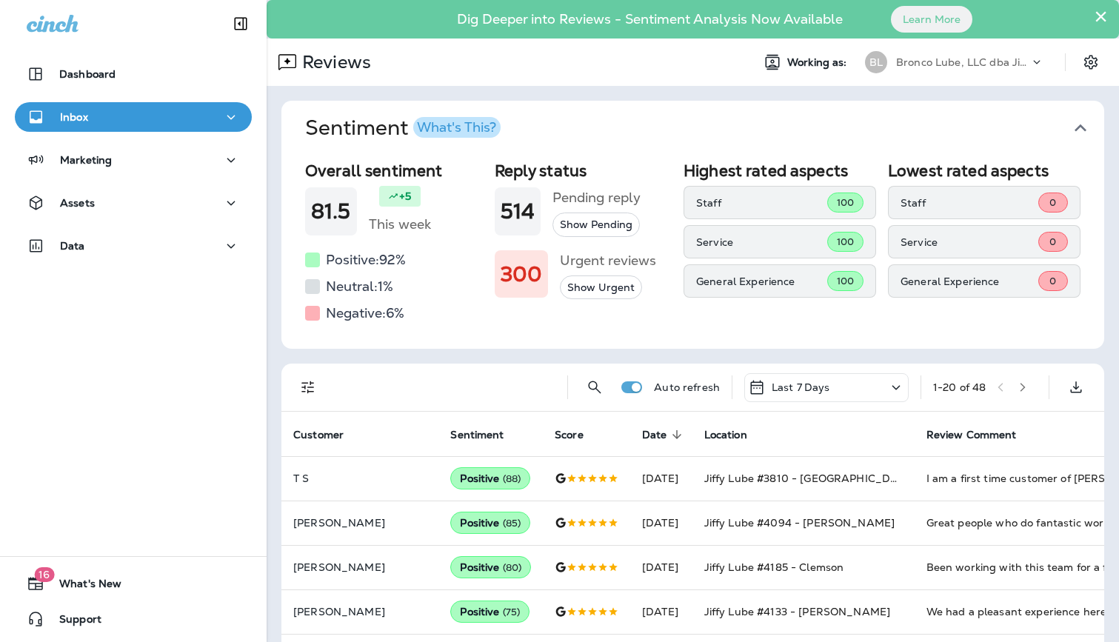
click at [309, 386] on icon "Filters" at bounding box center [308, 387] width 18 height 18
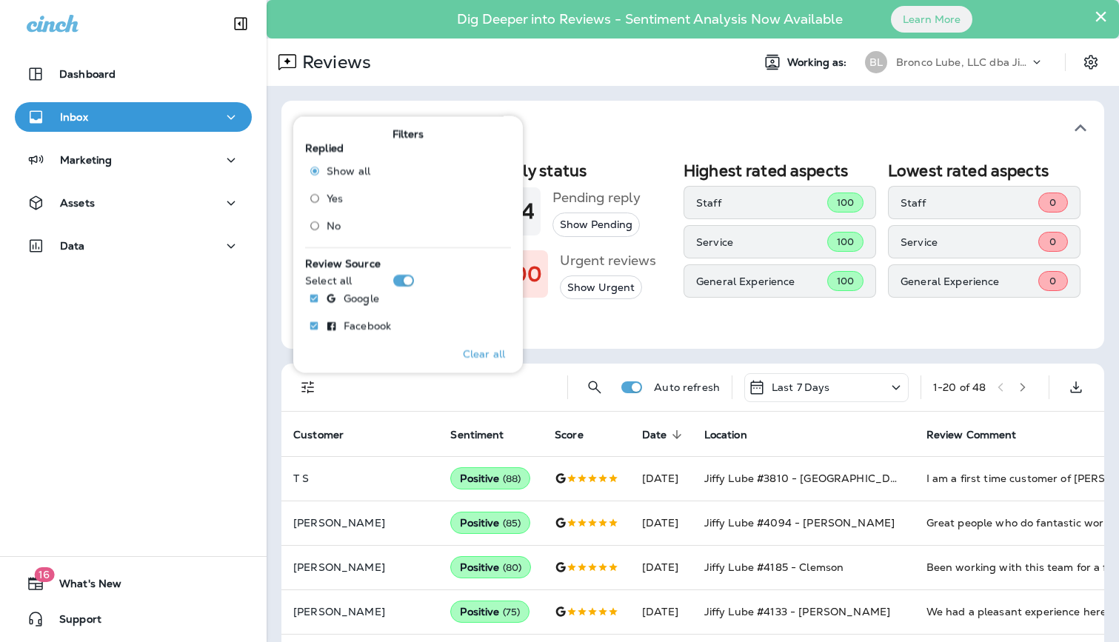
click at [333, 222] on span "No" at bounding box center [334, 226] width 14 height 12
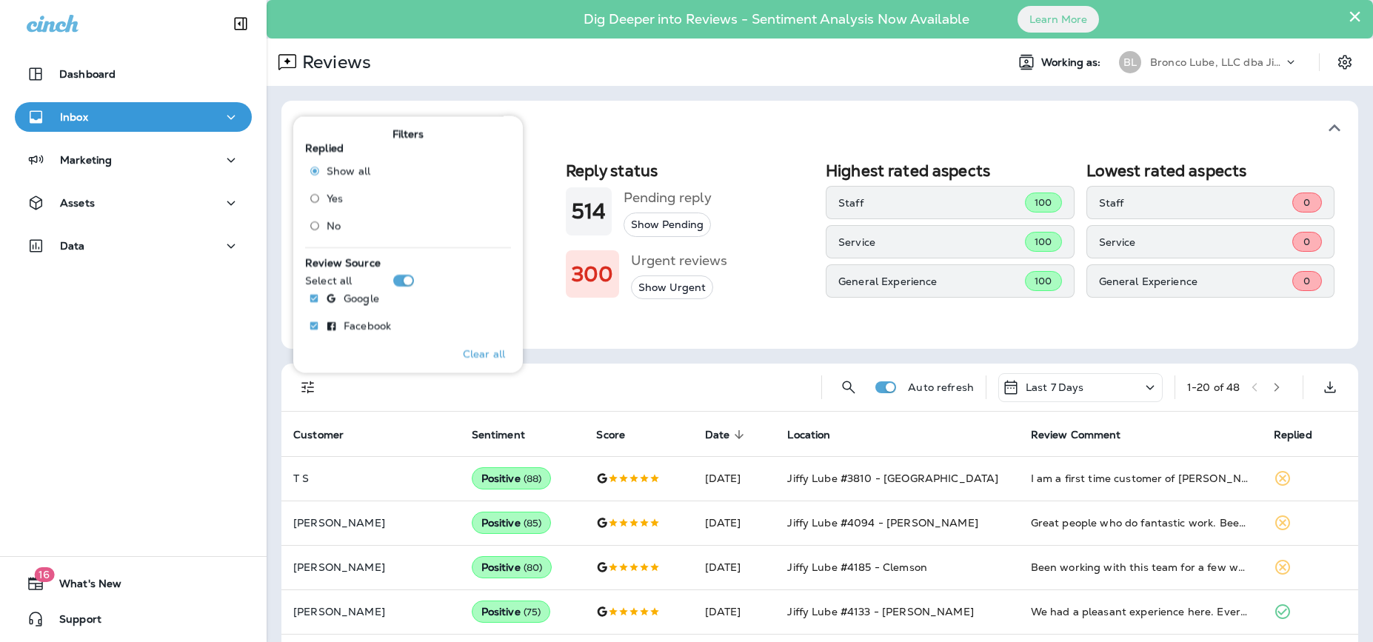
click at [1118, 383] on icon "button" at bounding box center [1276, 387] width 10 height 10
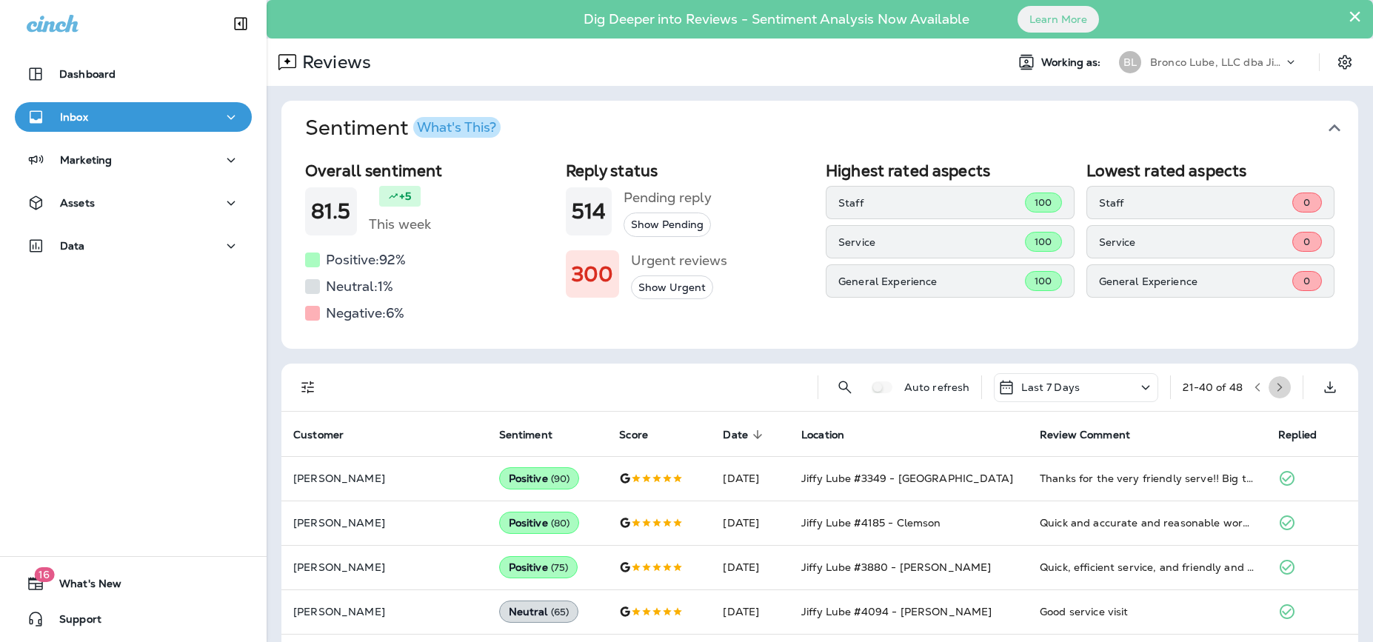
click at [1118, 389] on icon "button" at bounding box center [1279, 387] width 10 height 10
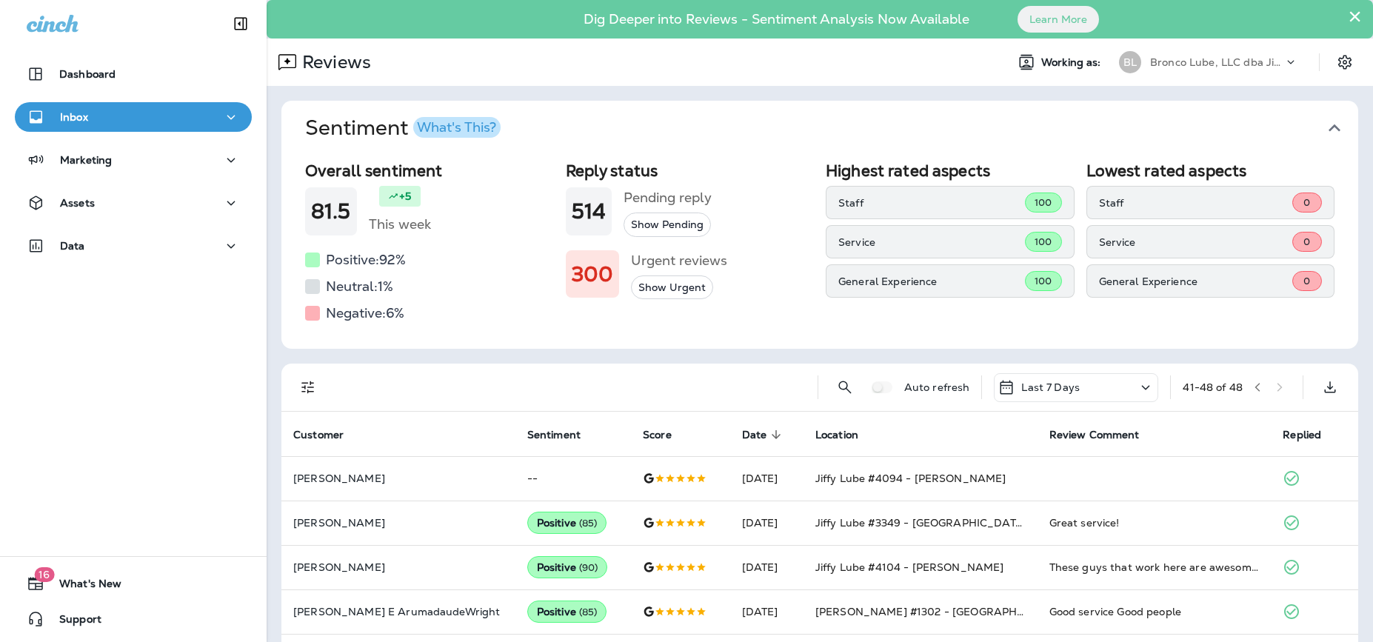
click at [386, 314] on h5 "Negative: 6 %" at bounding box center [365, 313] width 78 height 24
click at [118, 119] on div "Inbox" at bounding box center [133, 117] width 213 height 19
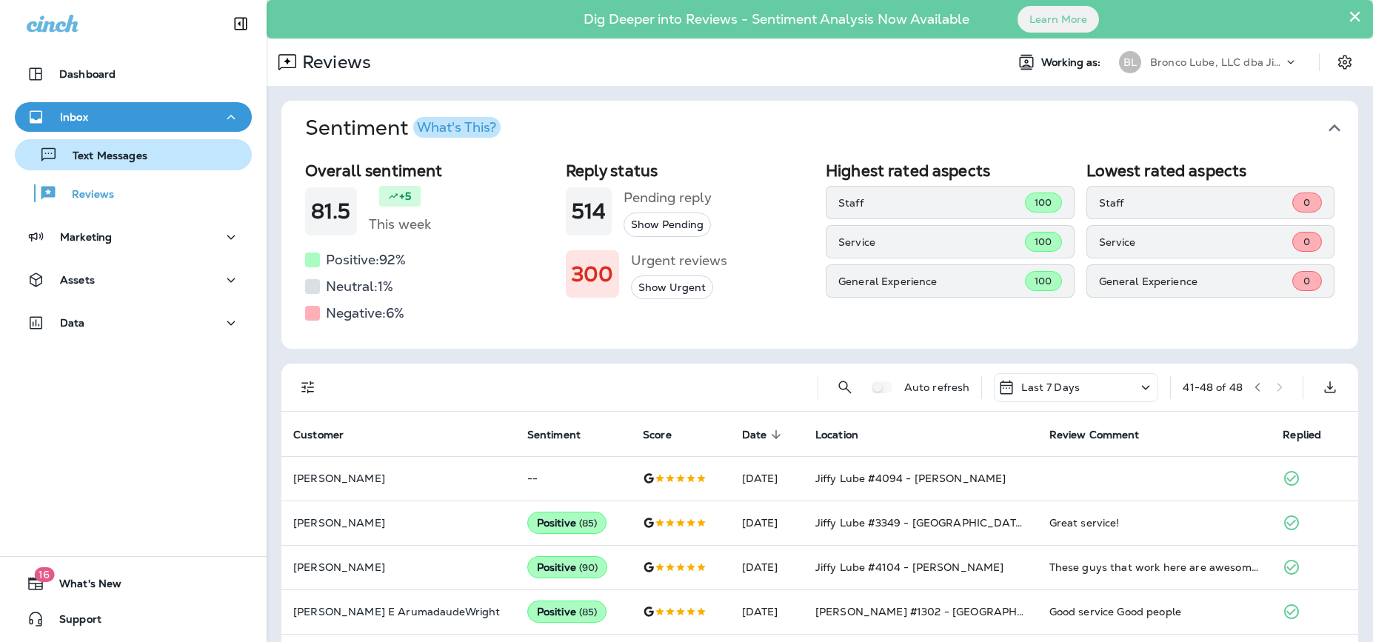
click at [120, 156] on p "Text Messages" at bounding box center [103, 157] width 90 height 14
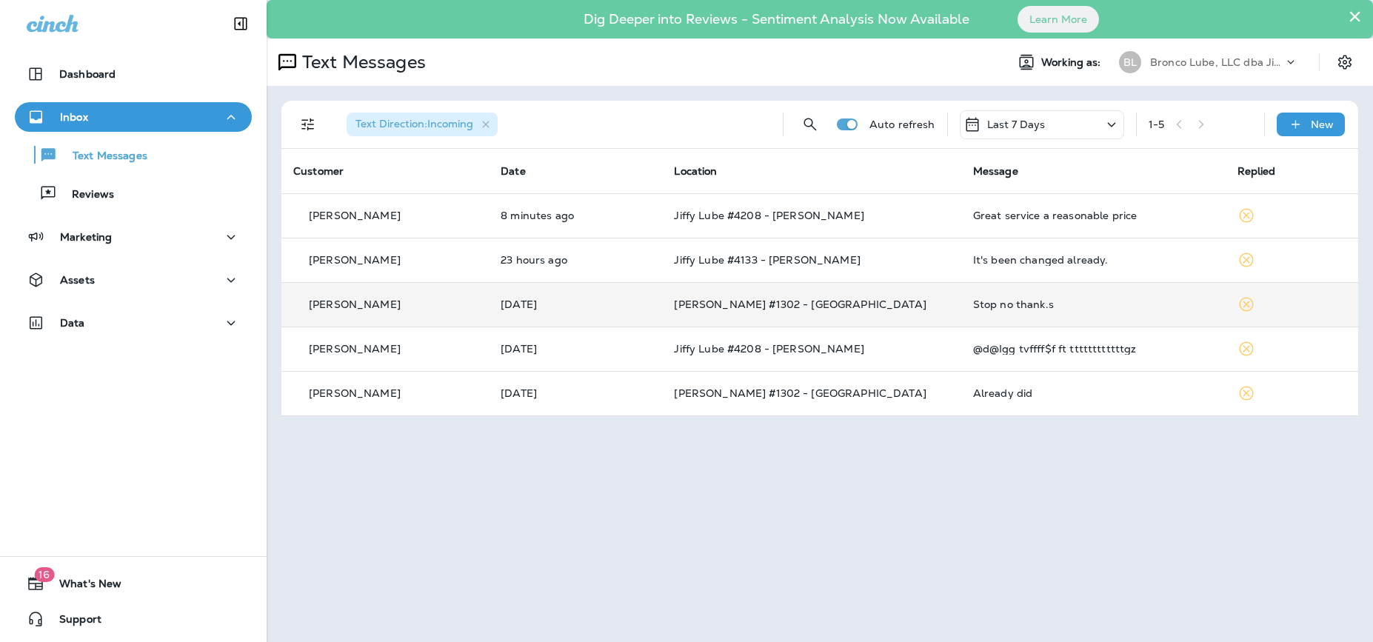
click at [999, 309] on div "Stop no thank.s" at bounding box center [1093, 304] width 241 height 12
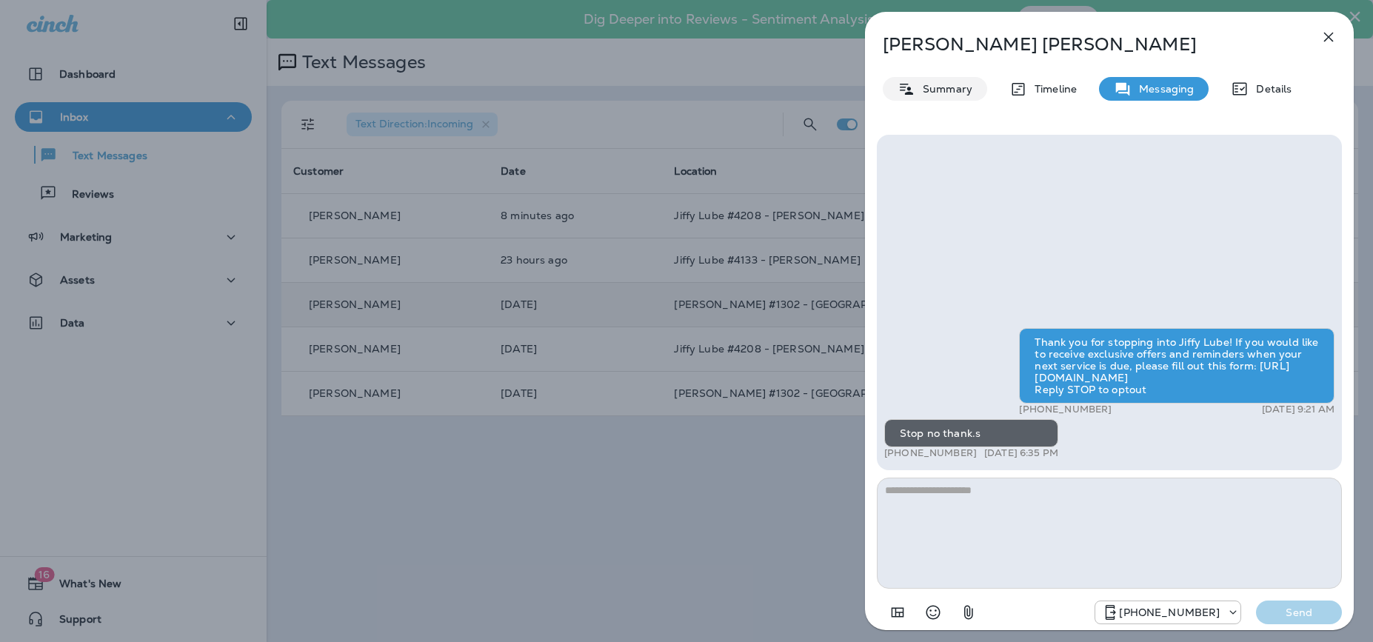
click at [930, 86] on p "Summary" at bounding box center [943, 89] width 57 height 12
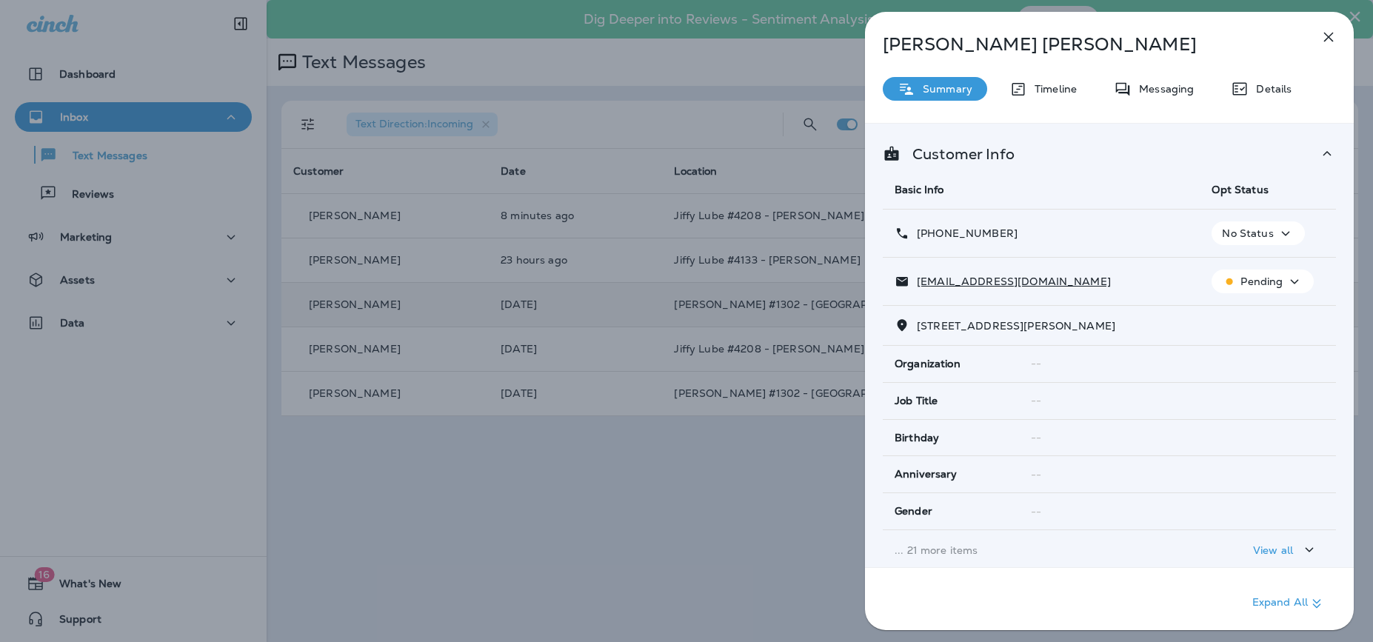
click at [1118, 271] on button "Pending" at bounding box center [1262, 282] width 102 height 24
click at [1118, 315] on p "Unsubscribe" at bounding box center [1271, 317] width 64 height 12
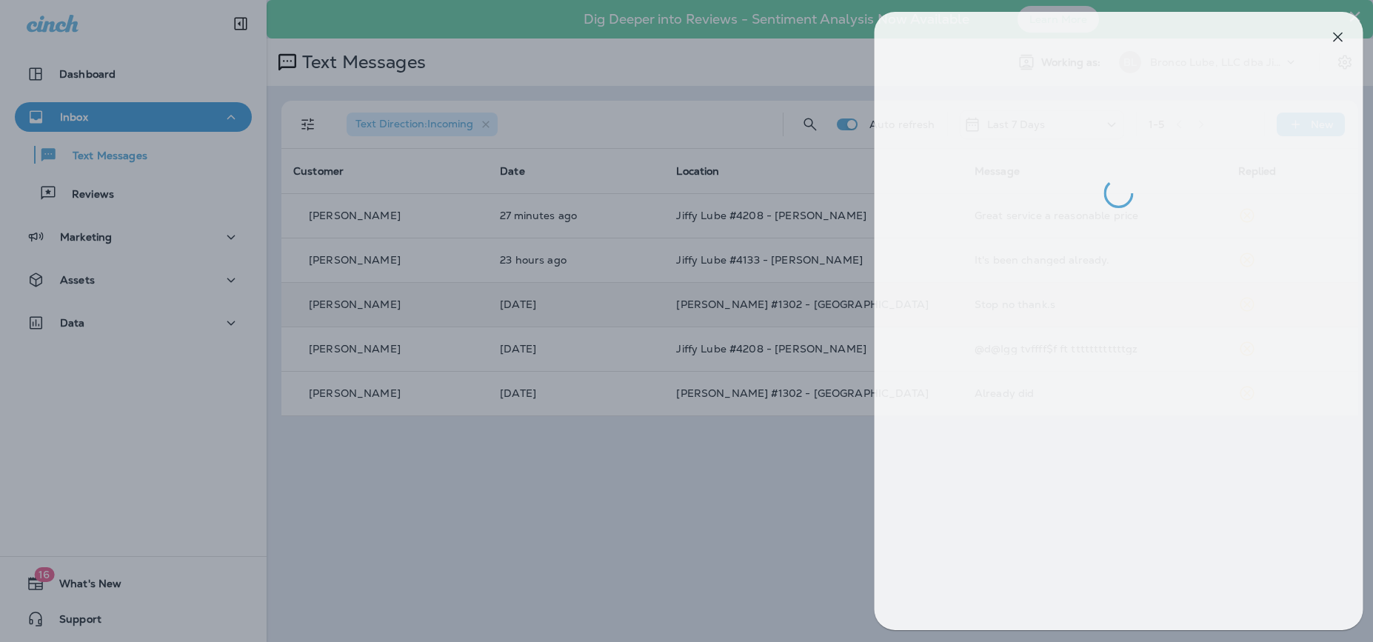
click at [691, 67] on div at bounding box center [695, 321] width 1373 height 642
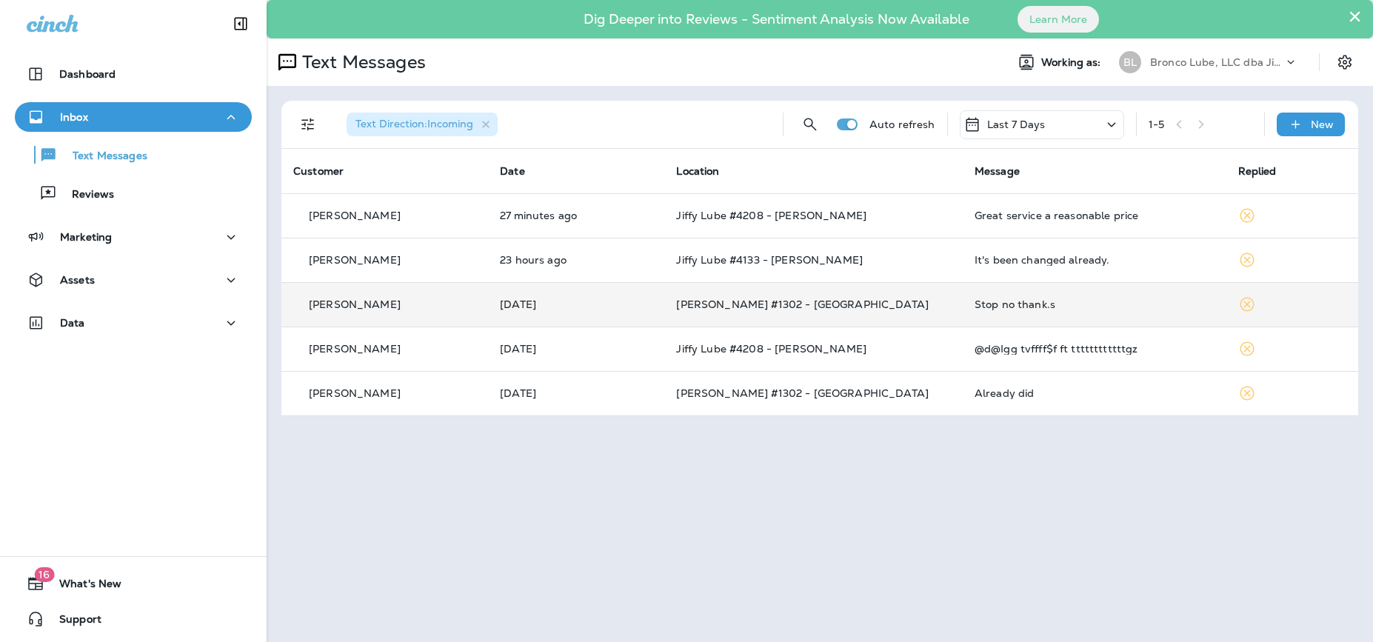
click at [1118, 47] on div "BL Bronco Lube, LLC dba Jiffy Lube" at bounding box center [1208, 62] width 197 height 30
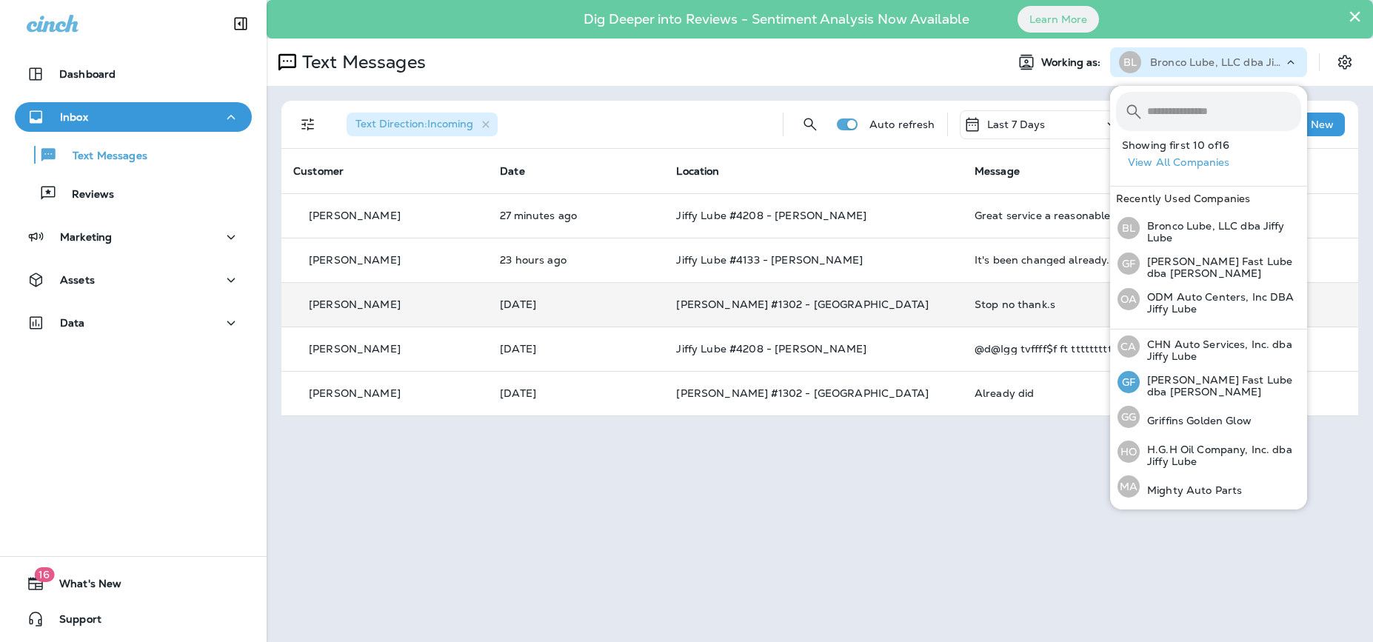
scroll to position [171, 0]
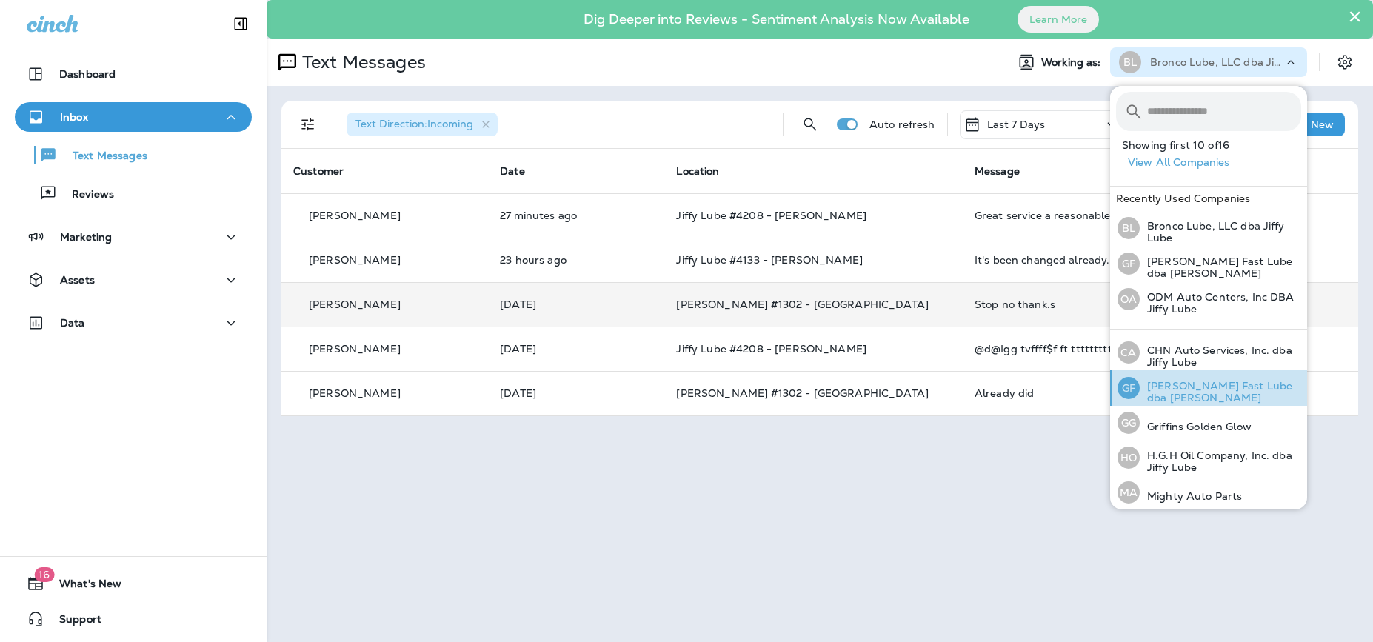
click at [1118, 392] on p "[PERSON_NAME] Fast Lube dba [PERSON_NAME]" at bounding box center [1220, 392] width 161 height 24
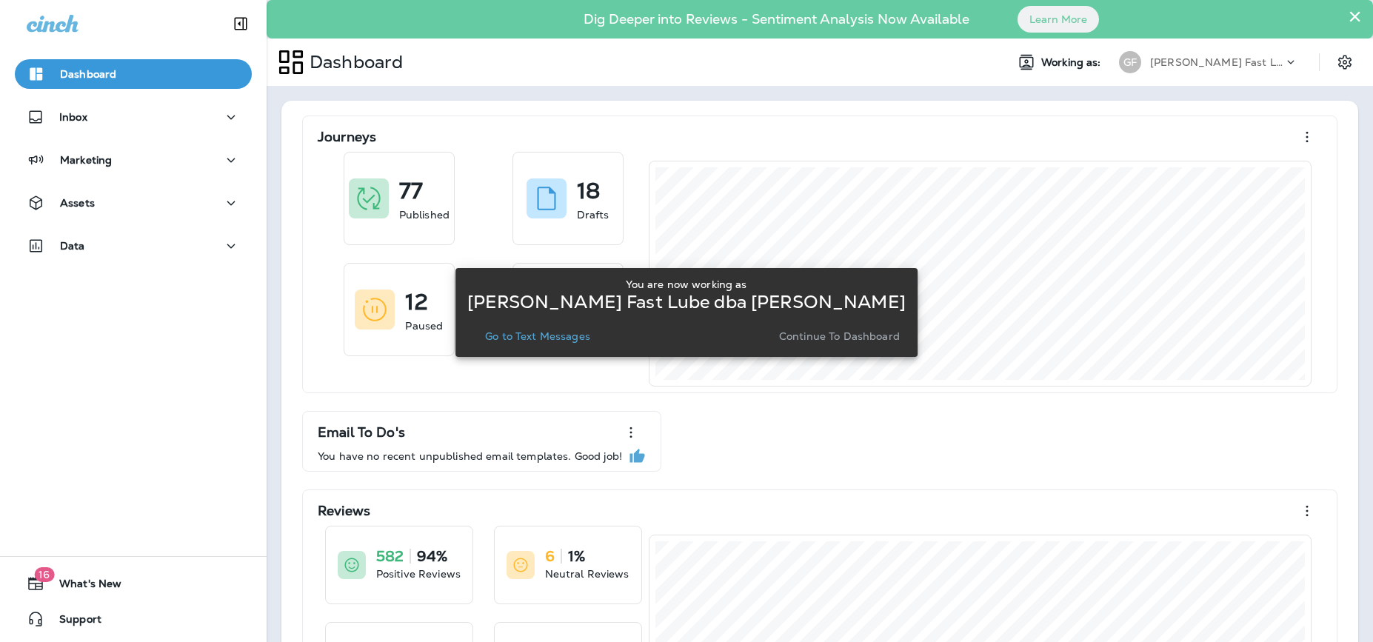
click at [541, 337] on p "Go to Text Messages" at bounding box center [537, 336] width 105 height 12
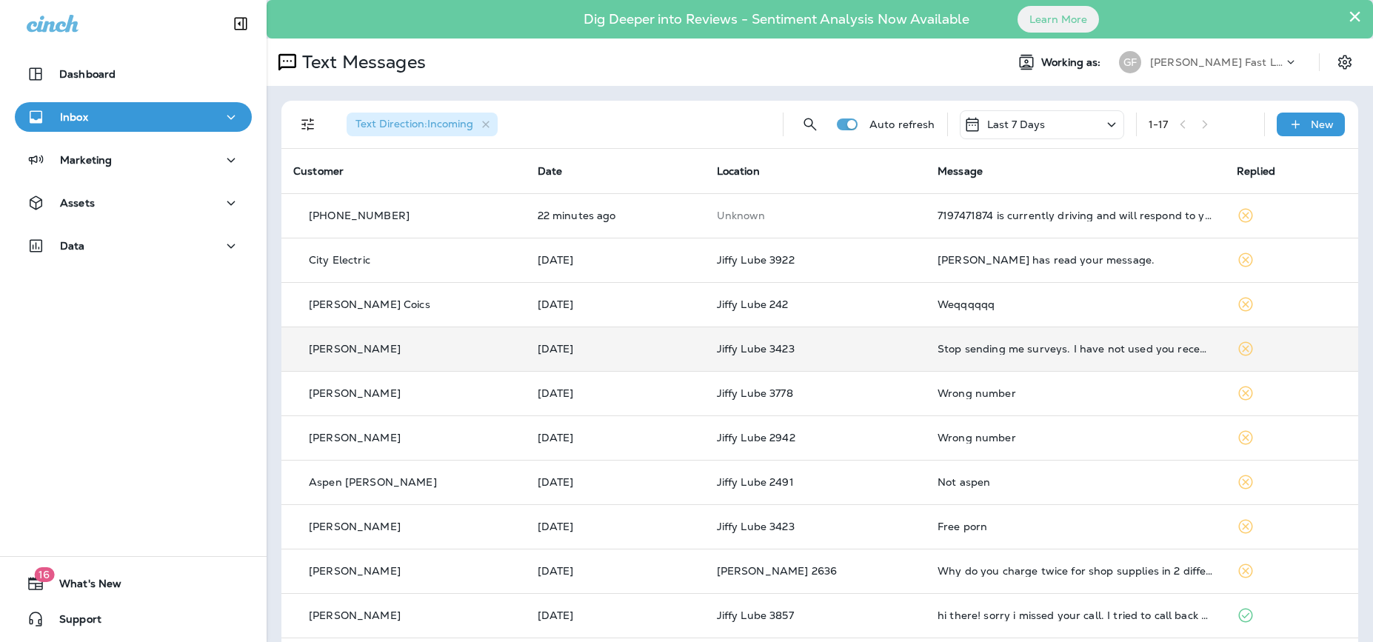
click at [979, 340] on td "Stop sending me surveys. I have not used you recently." at bounding box center [1075, 349] width 299 height 44
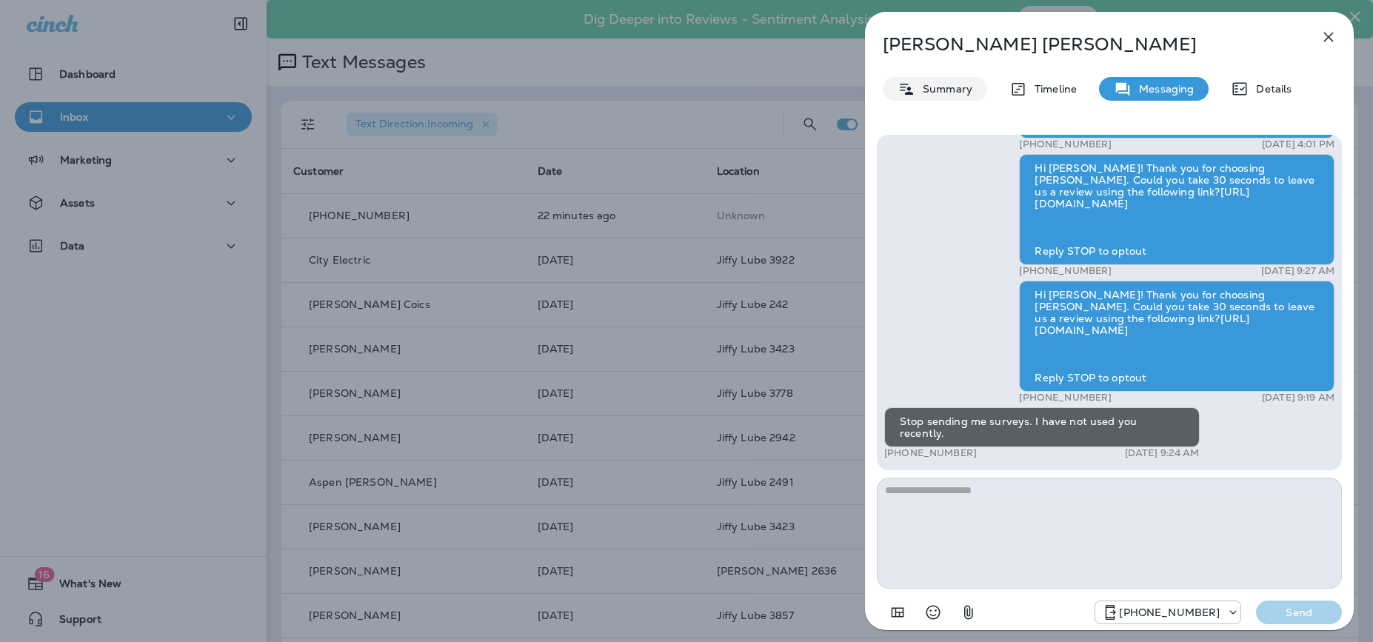
click at [957, 90] on p "Summary" at bounding box center [943, 89] width 57 height 12
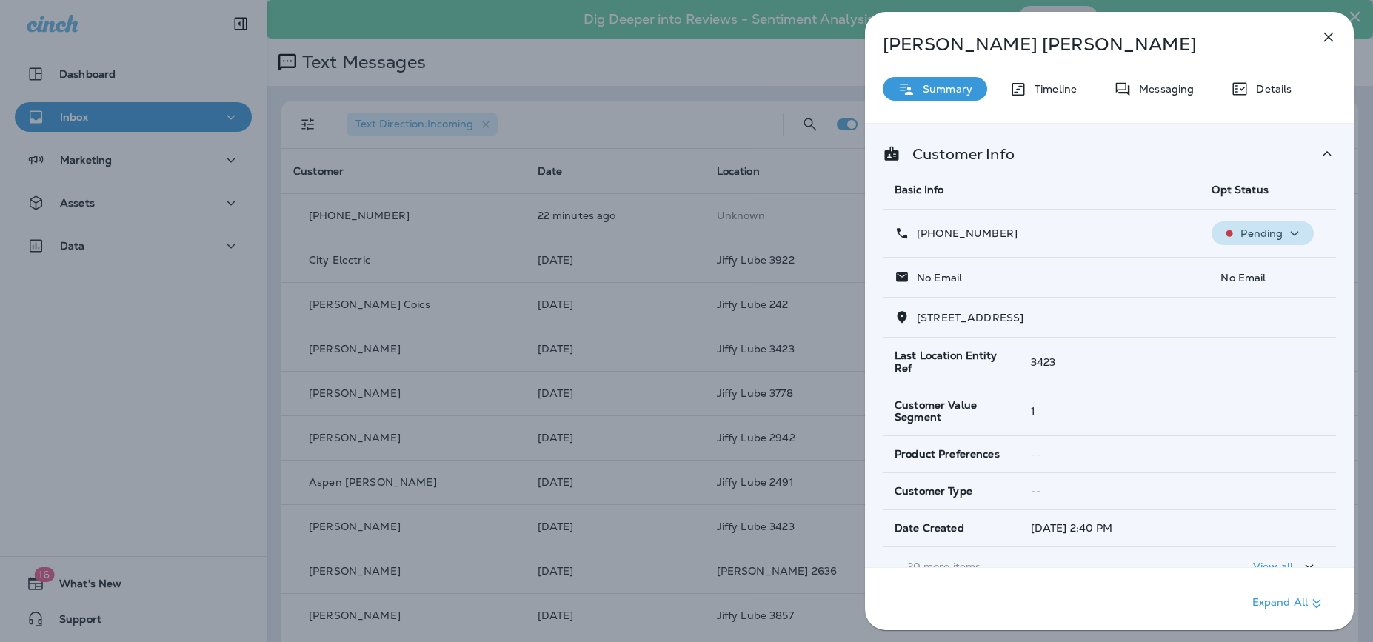
click at [1118, 232] on p "Pending" at bounding box center [1261, 233] width 42 height 12
click at [1118, 272] on p "Opt out" at bounding box center [1259, 269] width 40 height 12
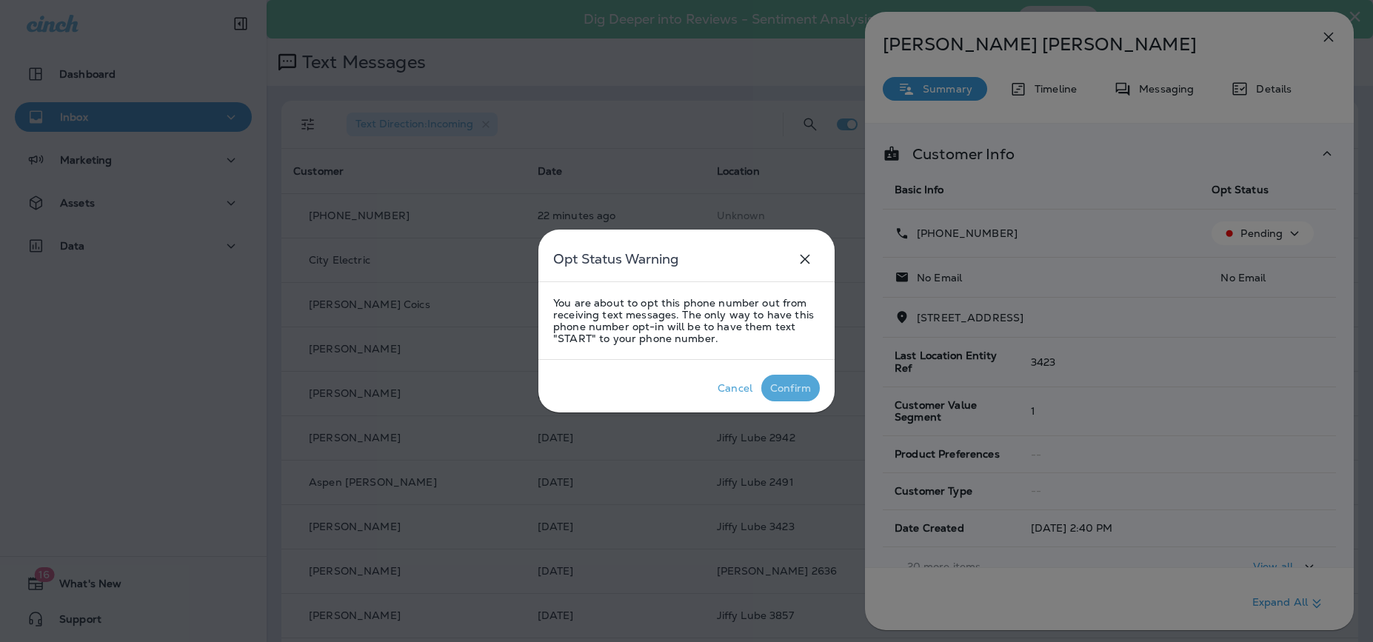
click at [795, 389] on div "Confirm" at bounding box center [790, 388] width 41 height 12
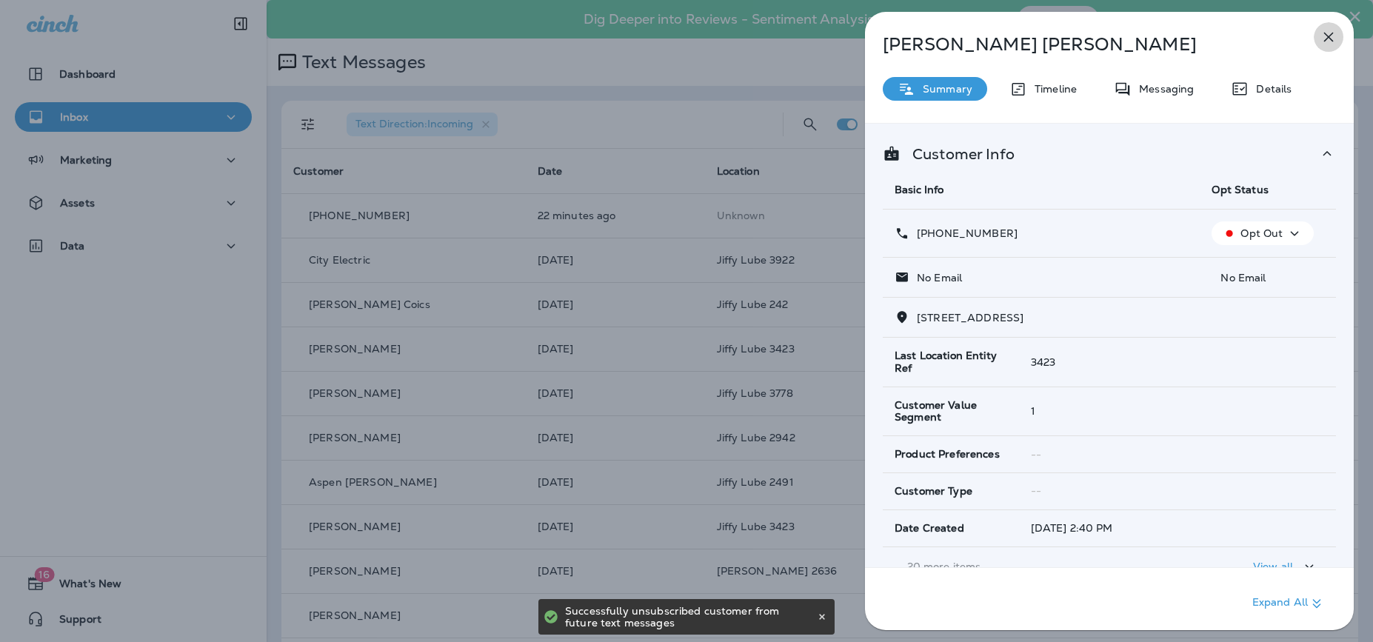
click at [1118, 36] on icon "button" at bounding box center [1328, 37] width 18 height 18
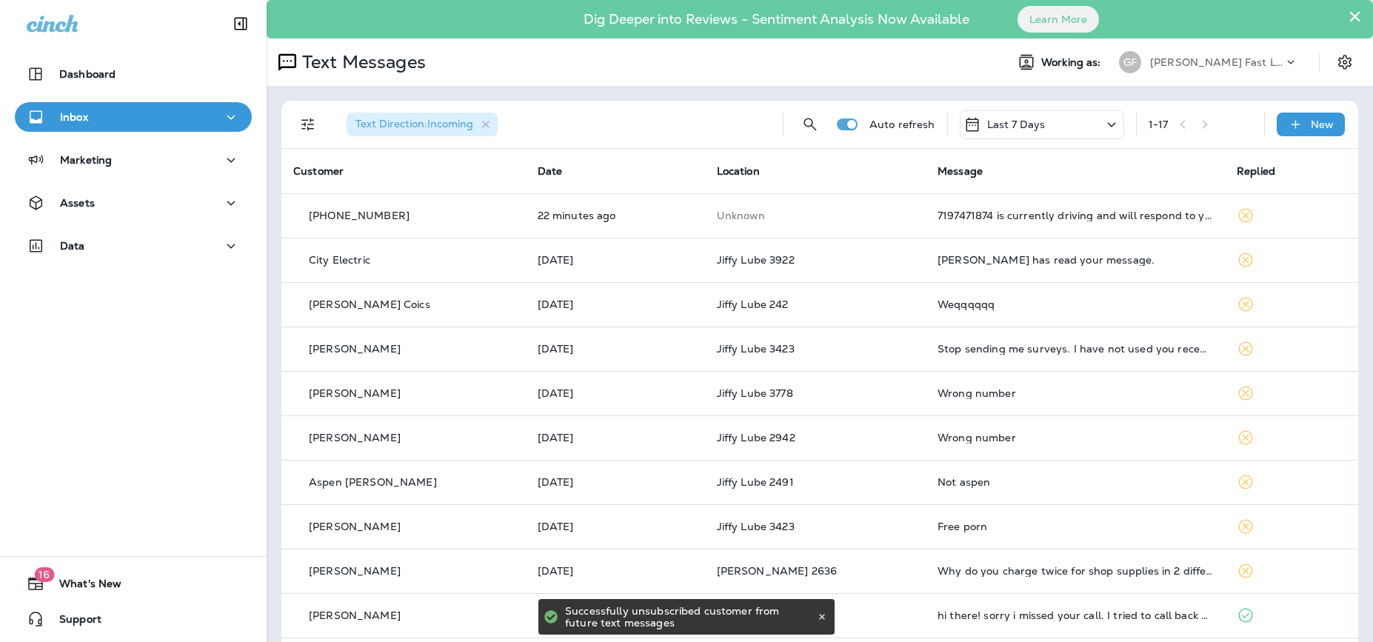
click at [1026, 124] on p "Last 7 Days" at bounding box center [1016, 124] width 58 height 12
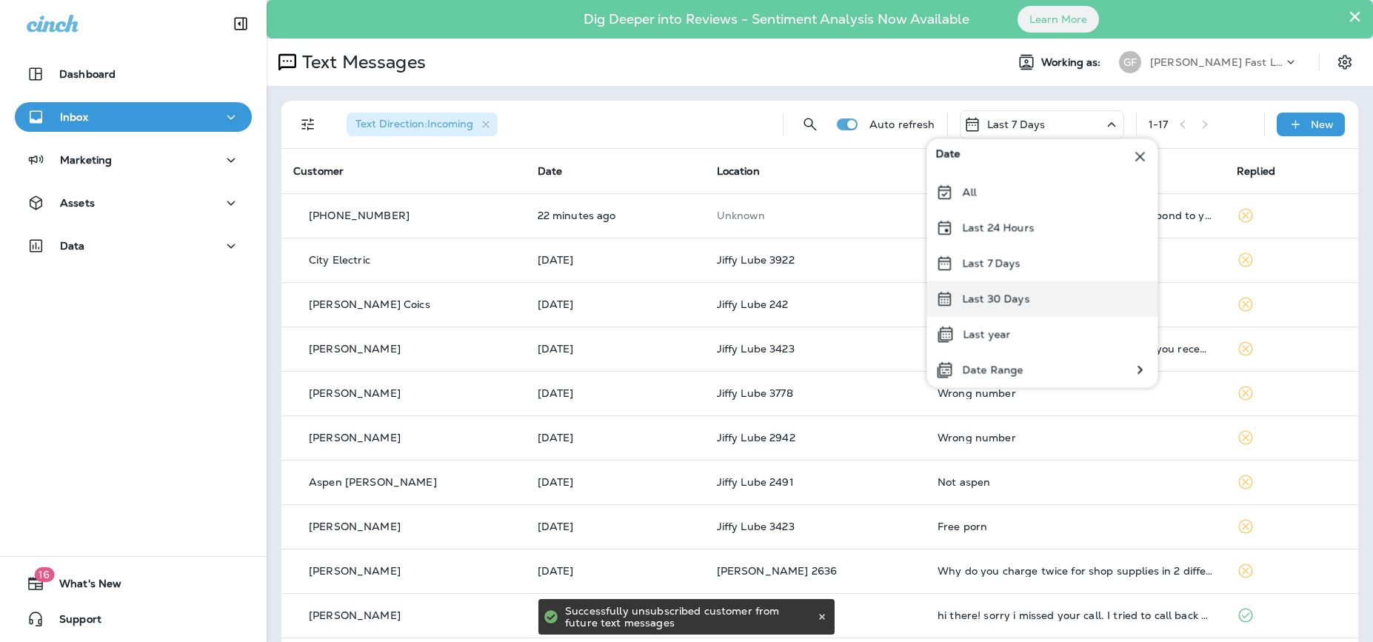
click at [1031, 300] on div "Last 30 Days" at bounding box center [1042, 299] width 231 height 36
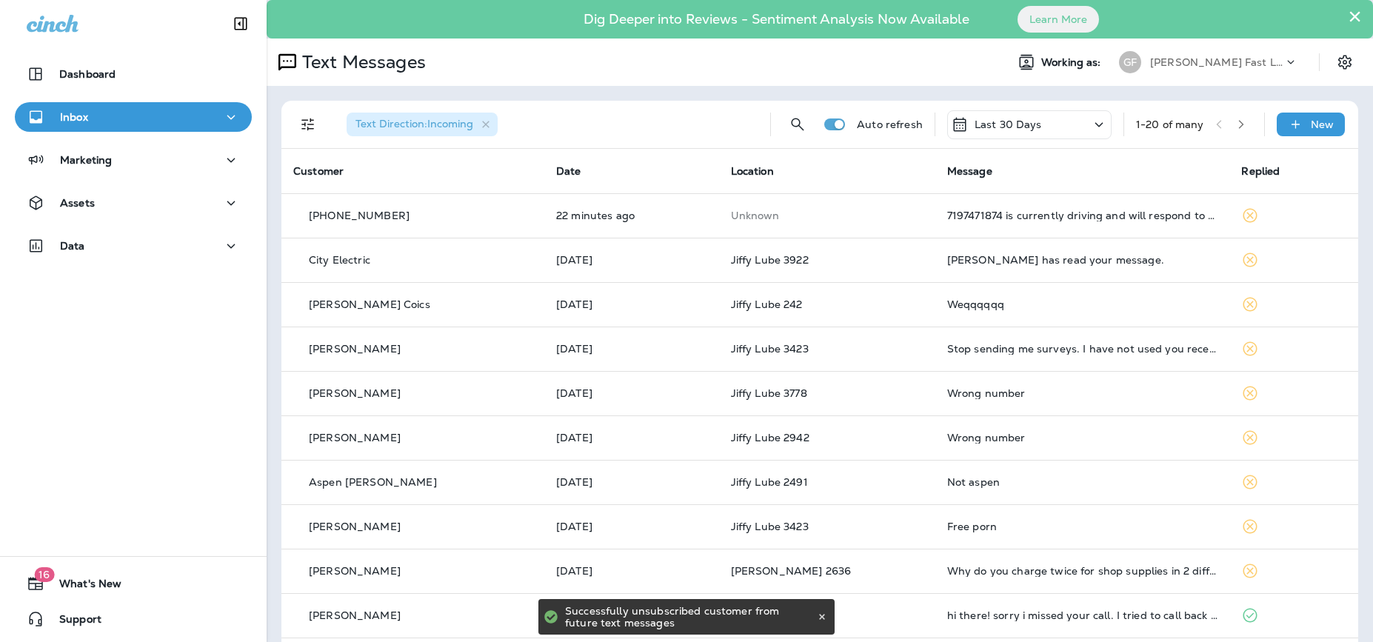
click at [814, 121] on div "Text Direction : Incoming Auto refresh Last 30 Days 1 - 20 of many New" at bounding box center [822, 124] width 1059 height 47
click at [800, 126] on icon "Search Messages" at bounding box center [798, 125] width 18 height 18
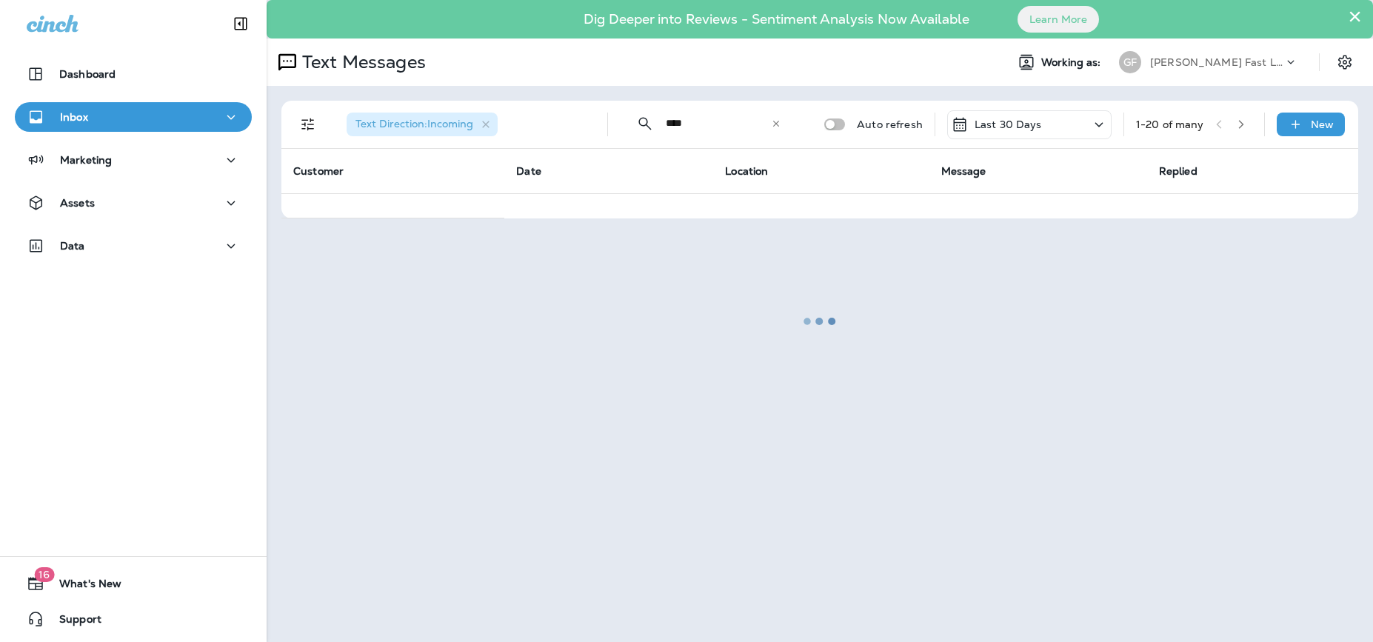
type input "****"
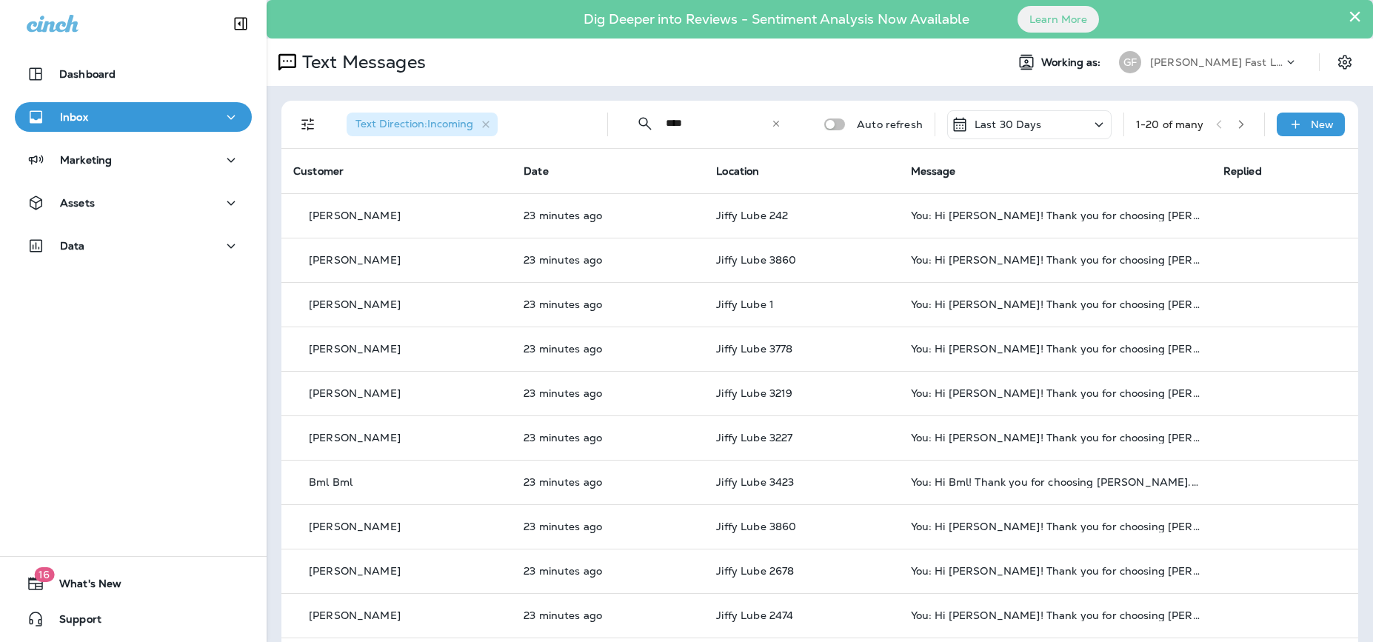
click at [783, 125] on div "​ **** ​ ​" at bounding box center [709, 123] width 178 height 39
click at [777, 126] on icon at bounding box center [776, 123] width 10 height 10
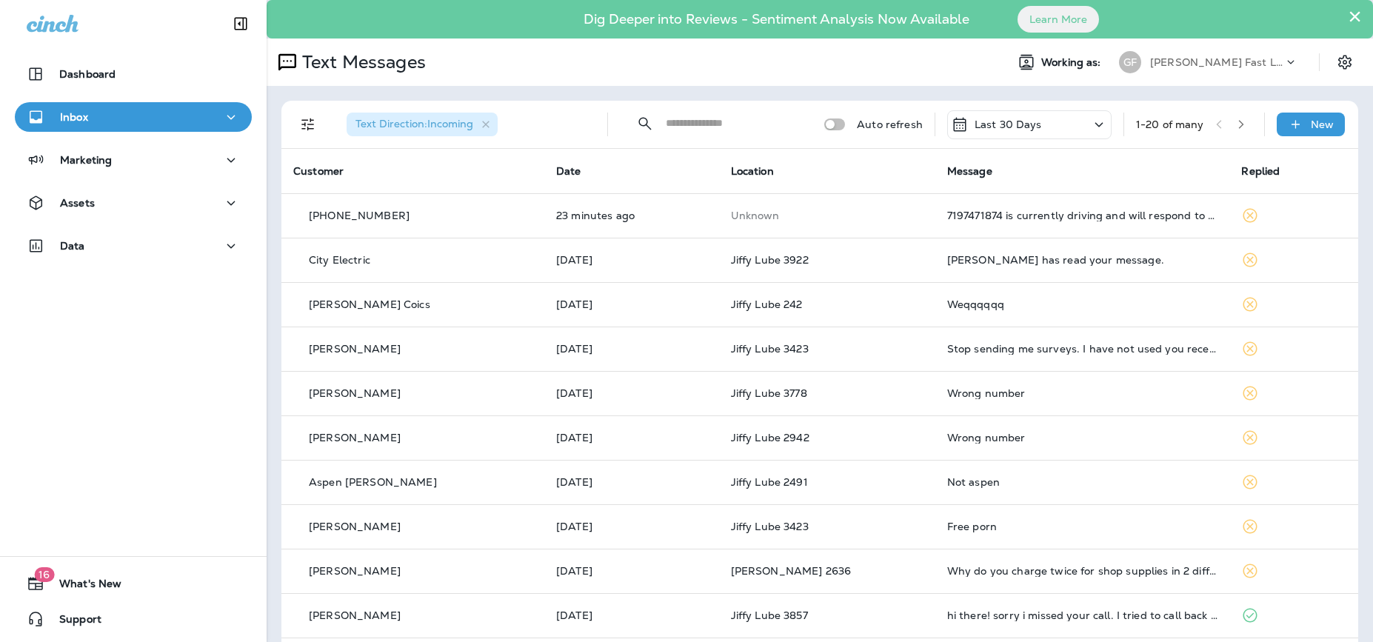
click at [1118, 124] on icon "button" at bounding box center [1241, 124] width 10 height 10
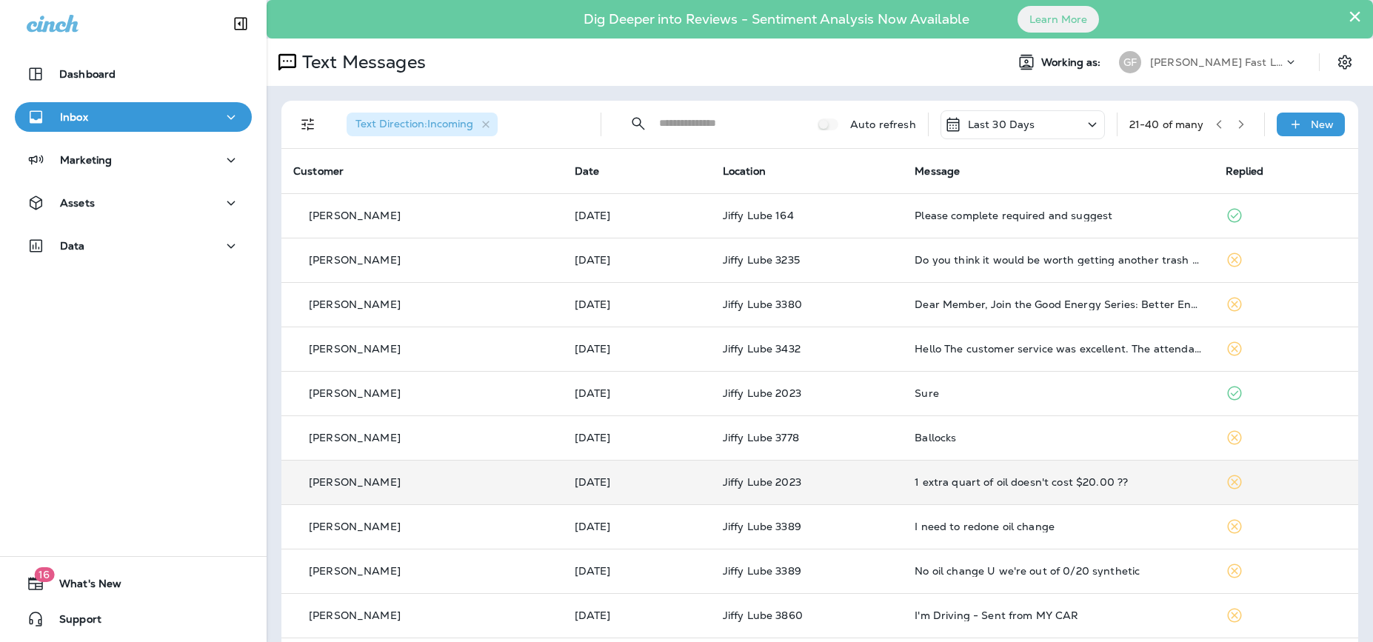
click at [1068, 486] on div "1 extra quart of oil doesn't cost $20.00 ??" at bounding box center [1057, 482] width 287 height 12
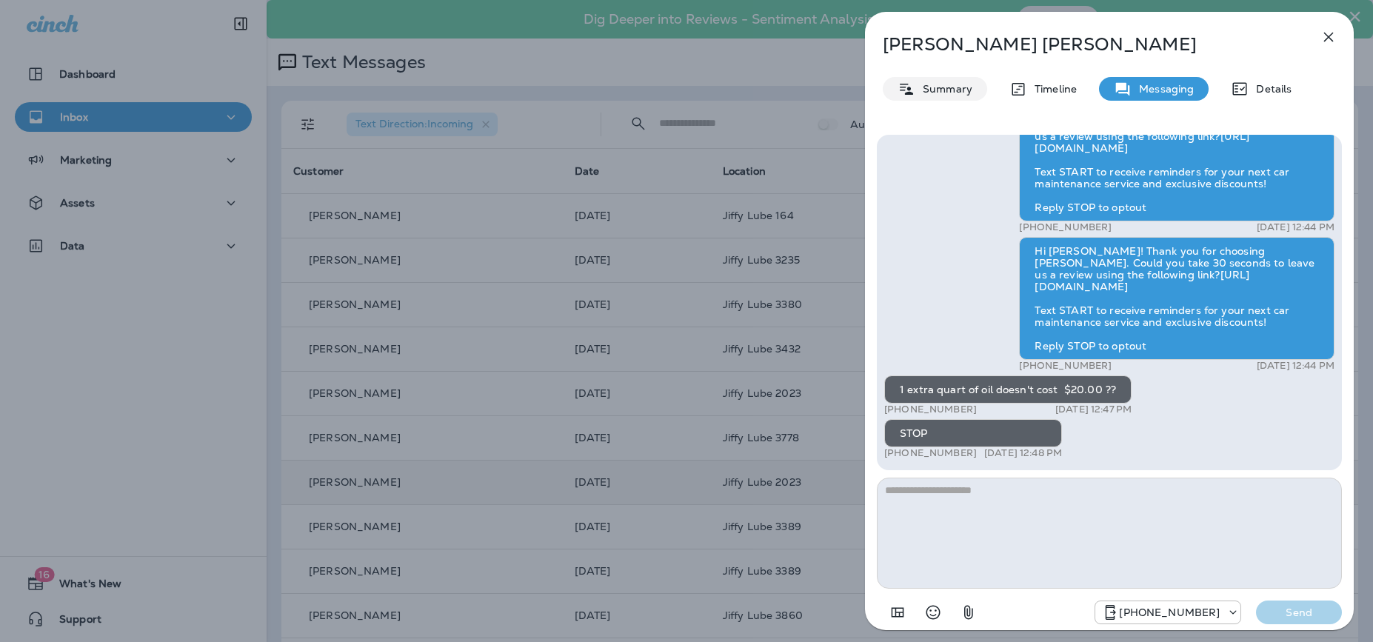
click at [971, 93] on p "Summary" at bounding box center [943, 89] width 57 height 12
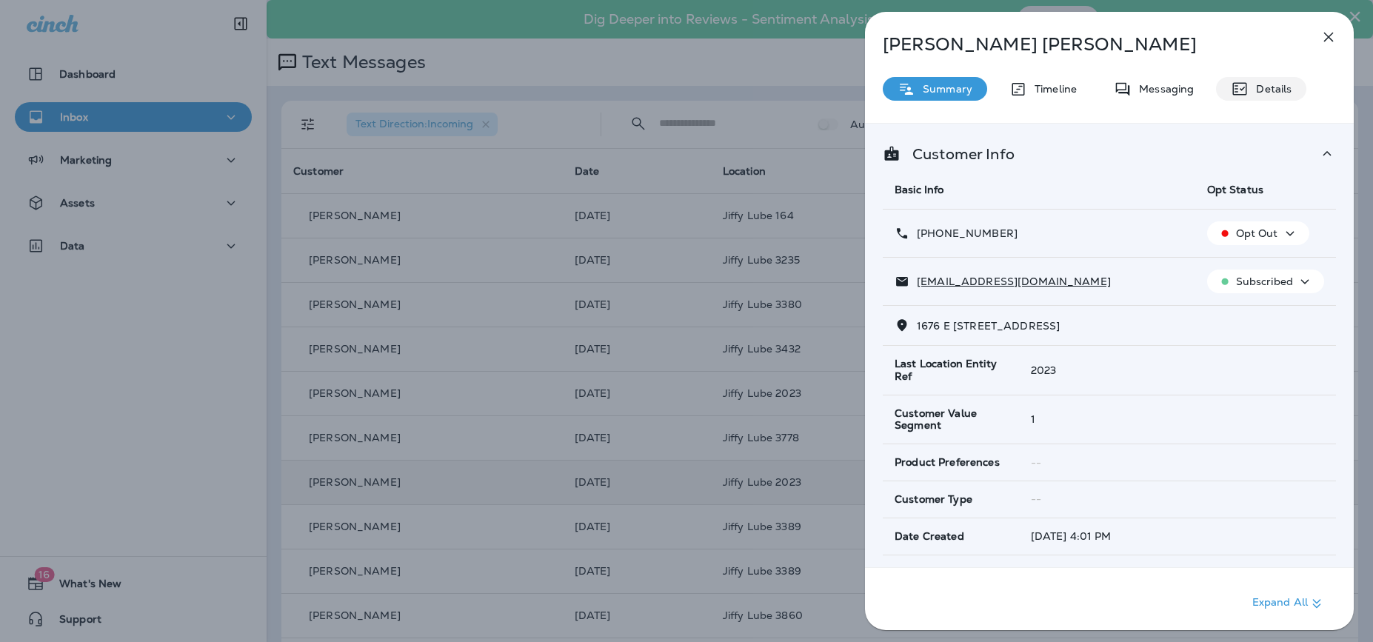
click at [1118, 87] on p "Details" at bounding box center [1269, 89] width 43 height 12
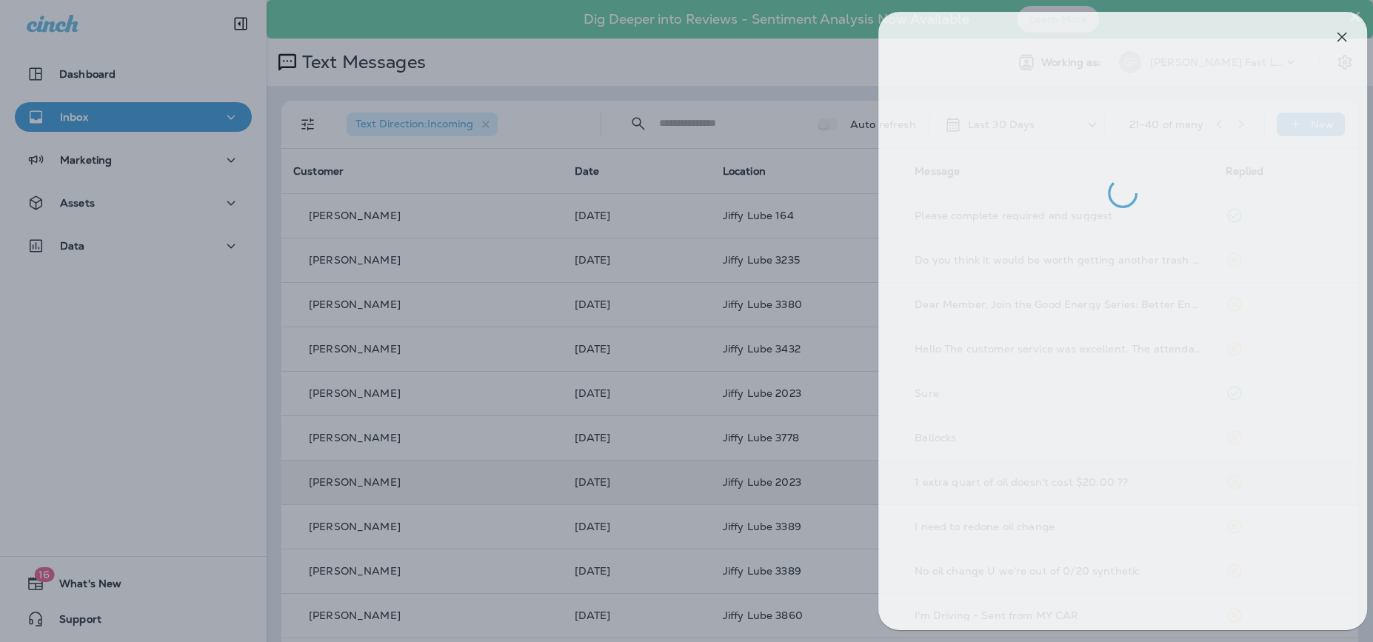
click at [777, 163] on div at bounding box center [699, 321] width 1373 height 642
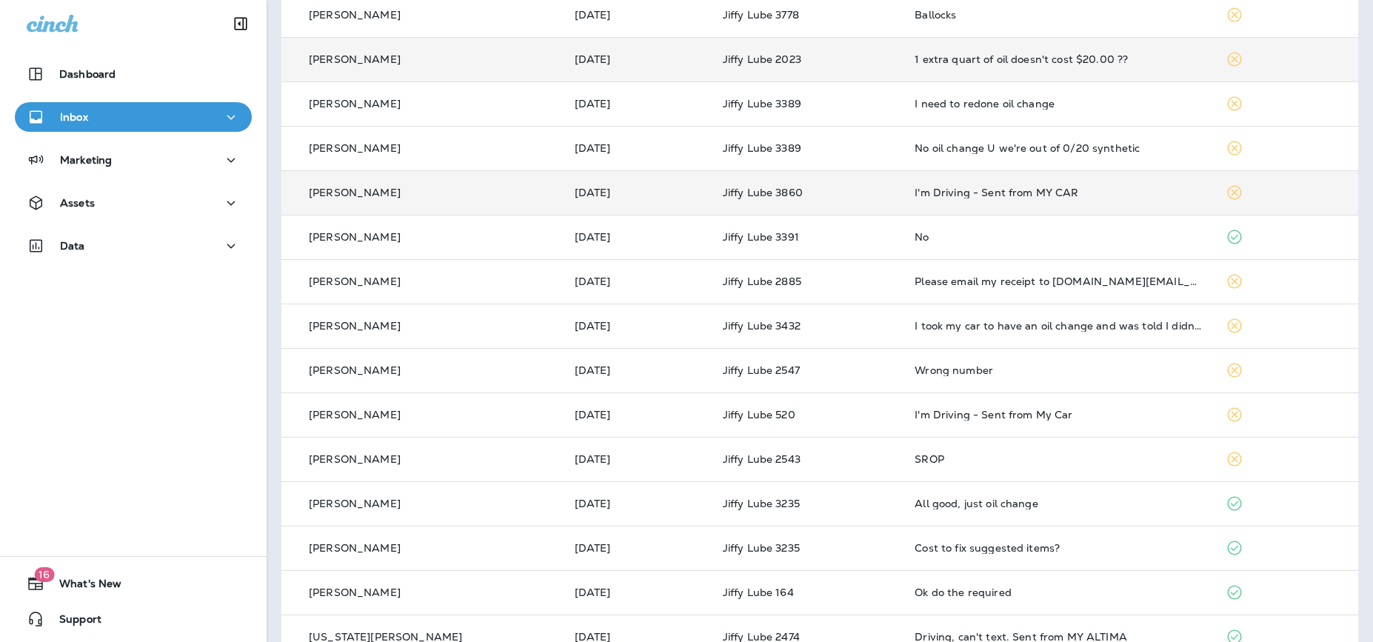
scroll to position [455, 0]
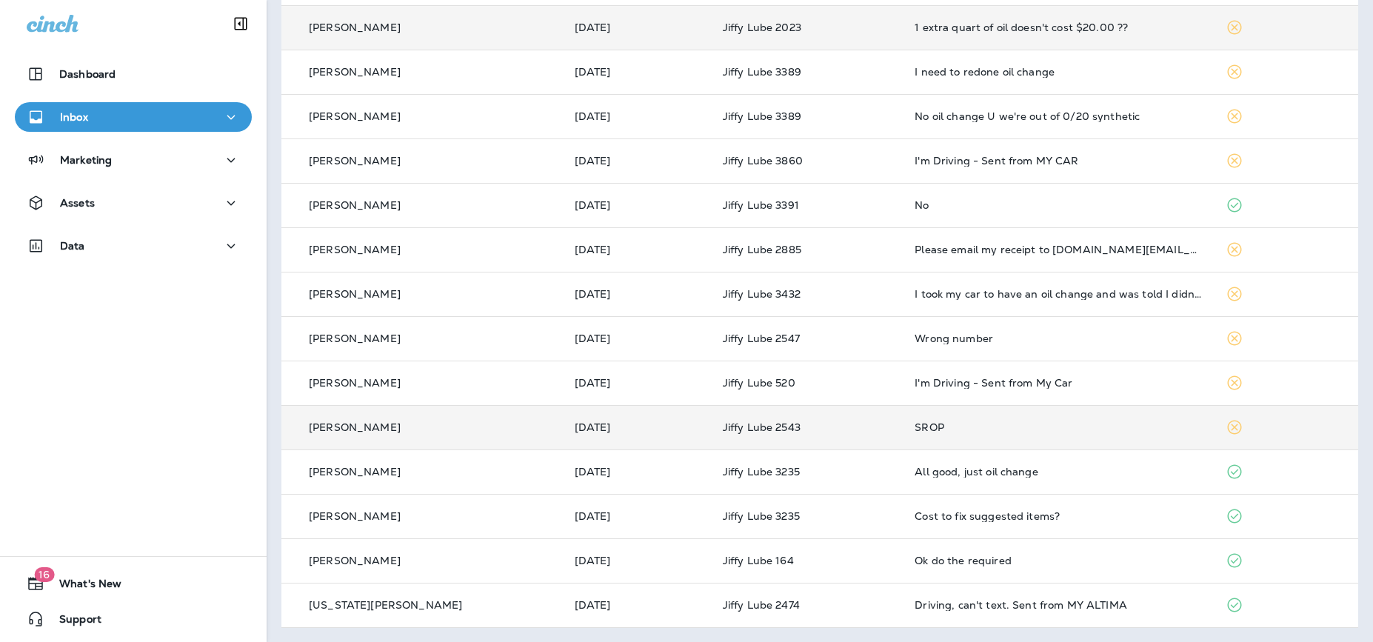
click at [1051, 420] on td "SROP" at bounding box center [1058, 427] width 310 height 44
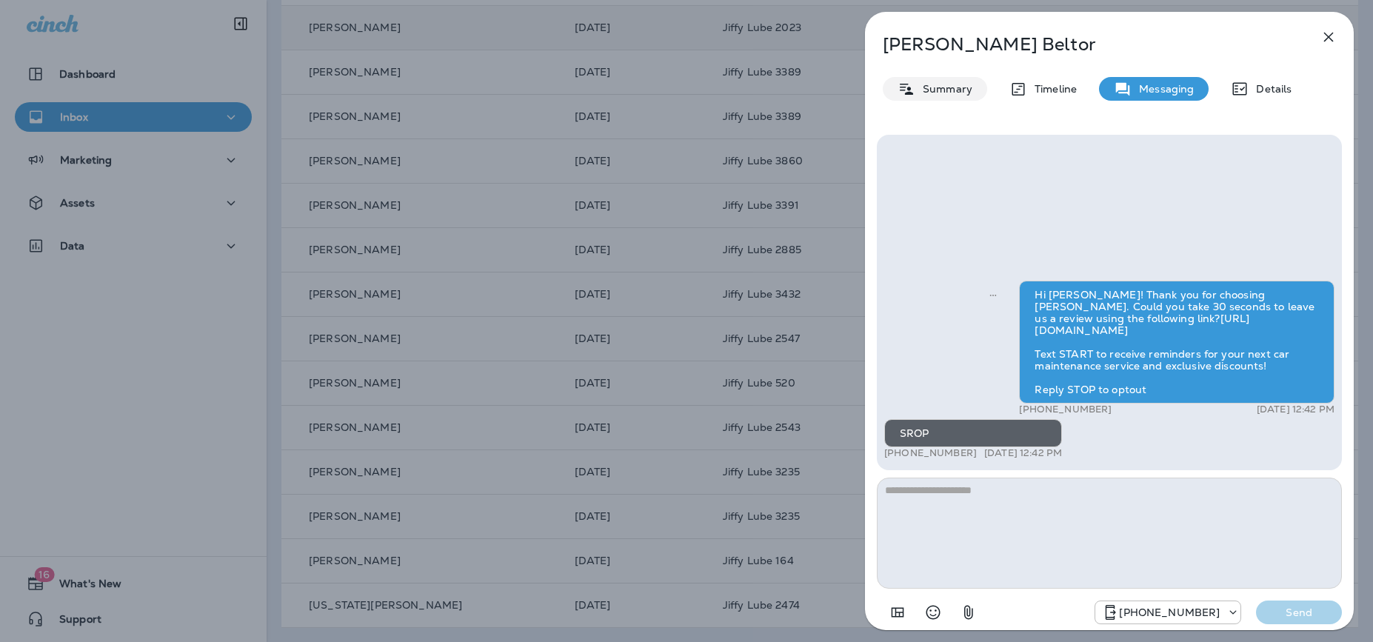
click at [921, 78] on div "Summary" at bounding box center [935, 89] width 104 height 24
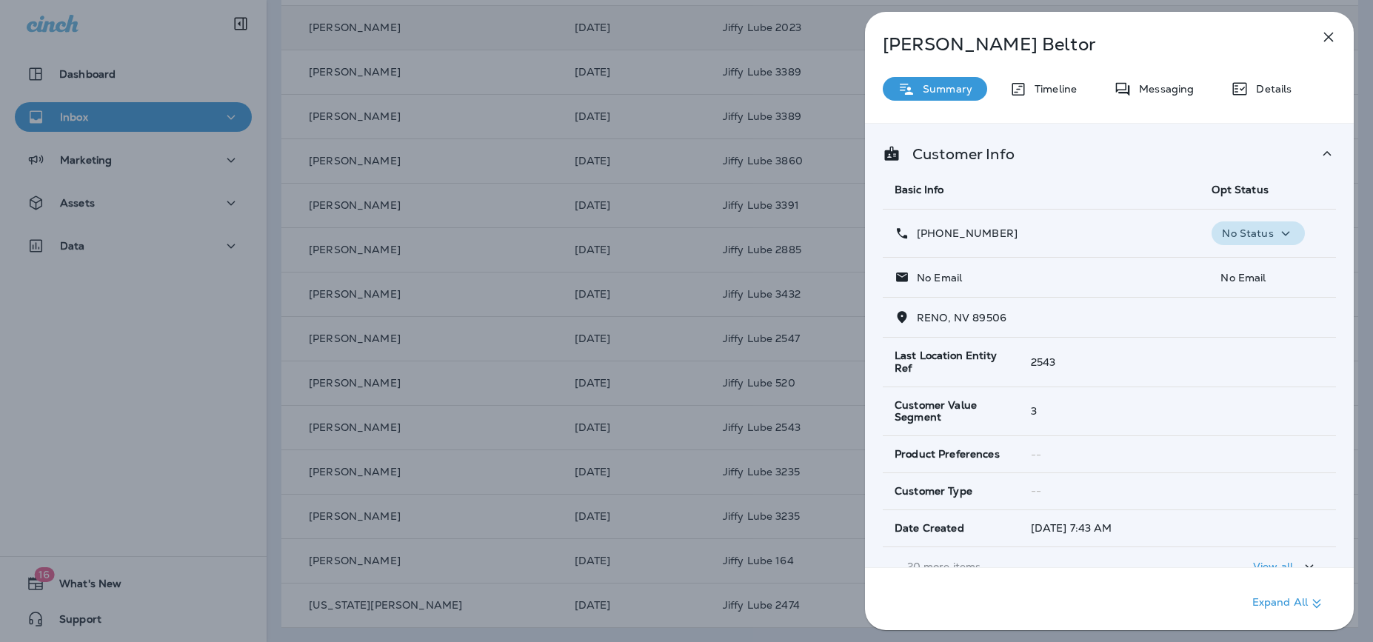
click at [1118, 230] on p "No Status" at bounding box center [1247, 233] width 51 height 12
click at [1118, 263] on p "Opt out" at bounding box center [1254, 269] width 40 height 12
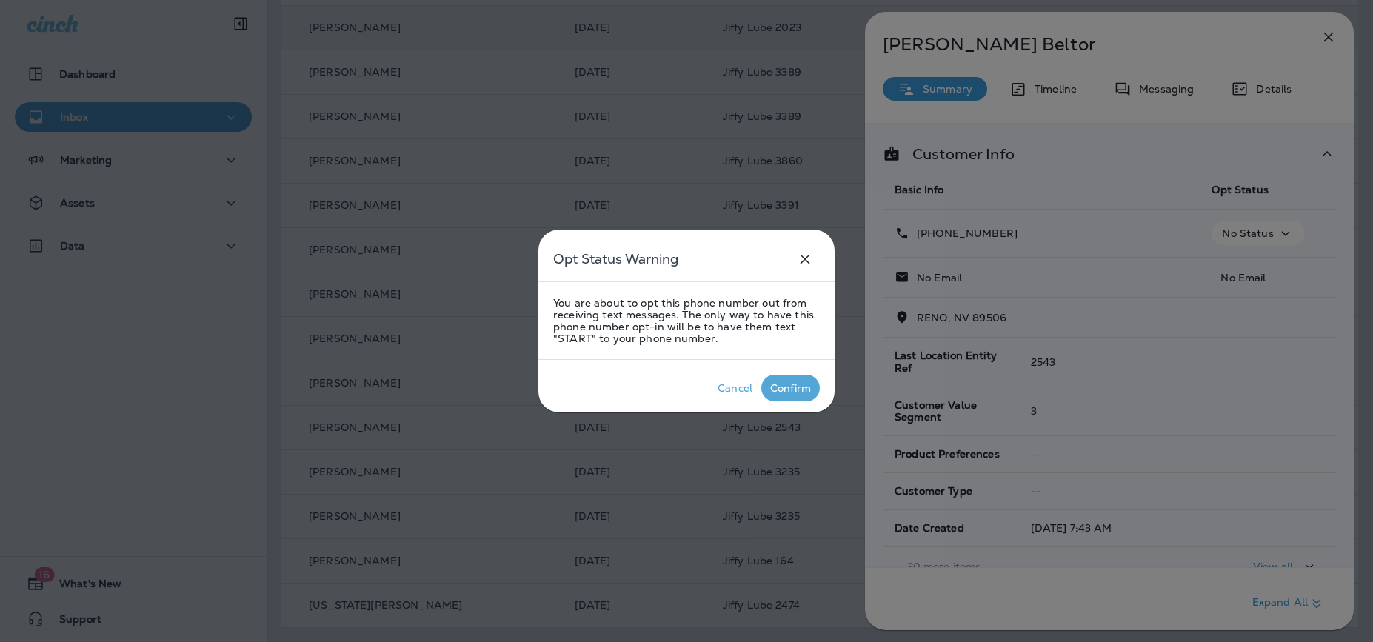
click at [775, 381] on p "Confirm" at bounding box center [790, 388] width 47 height 18
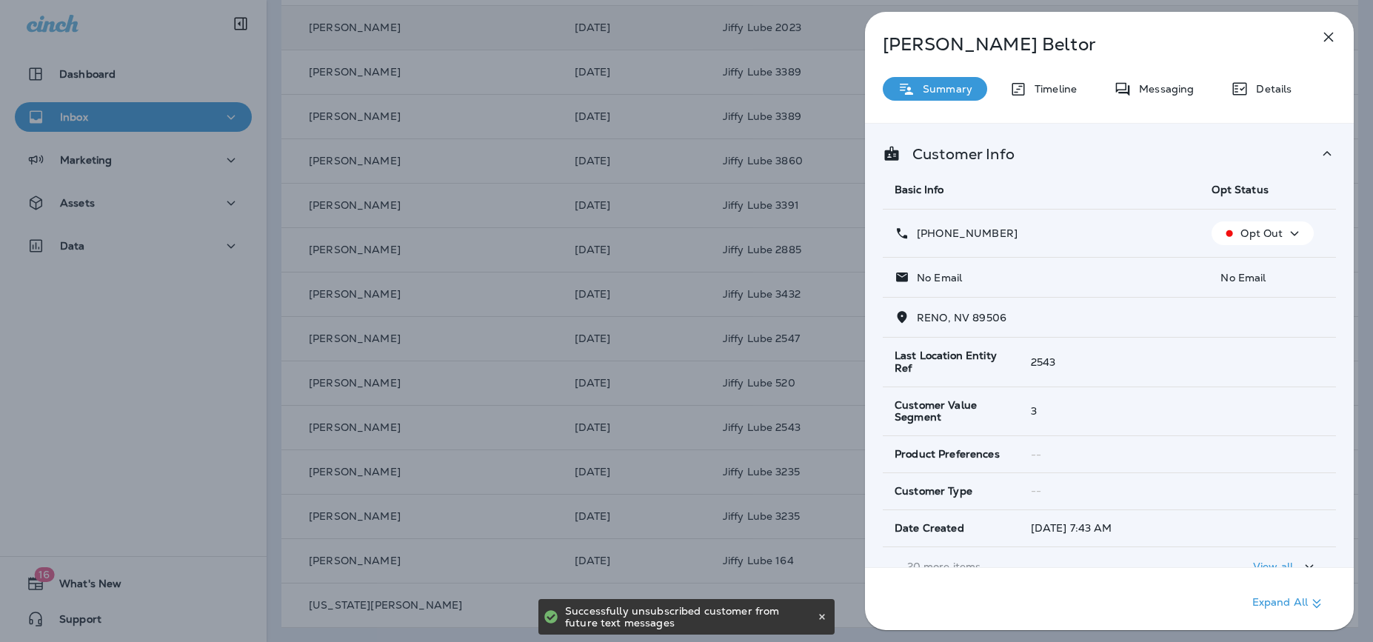
drag, startPoint x: 1340, startPoint y: 36, endPoint x: 1326, endPoint y: 41, distance: 14.8
click at [1118, 36] on button "button" at bounding box center [1329, 37] width 30 height 30
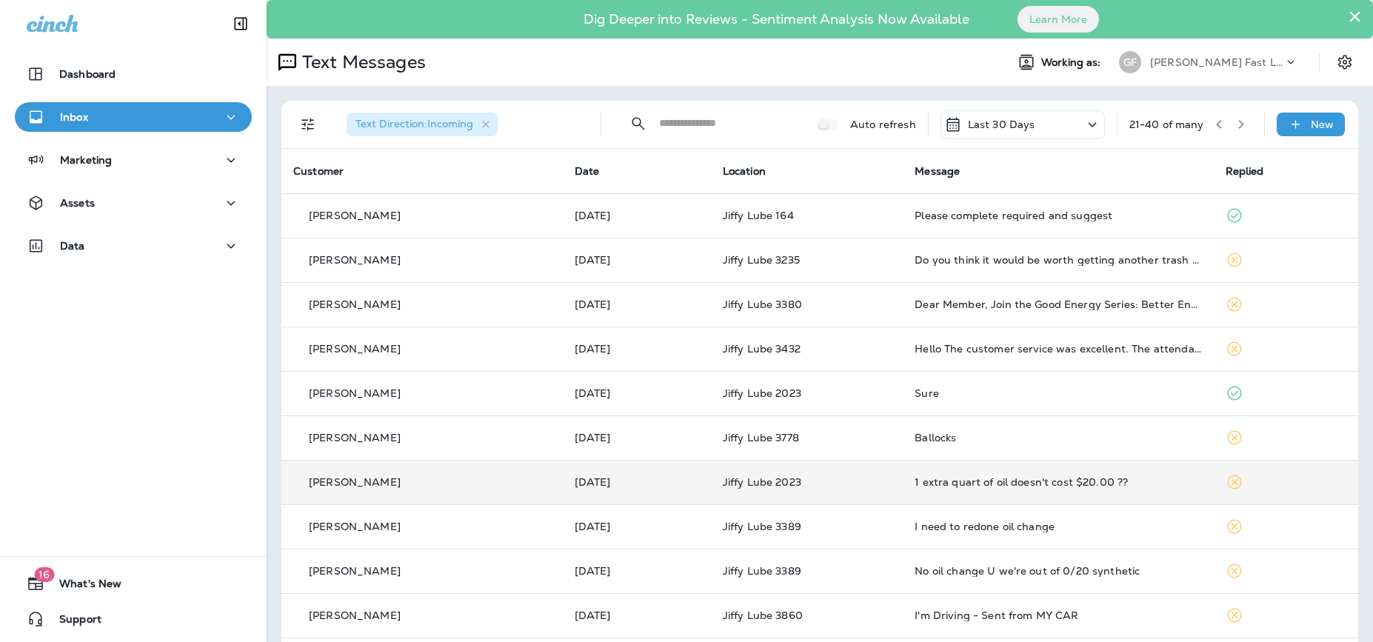
click at [1118, 125] on icon "button" at bounding box center [1241, 124] width 10 height 10
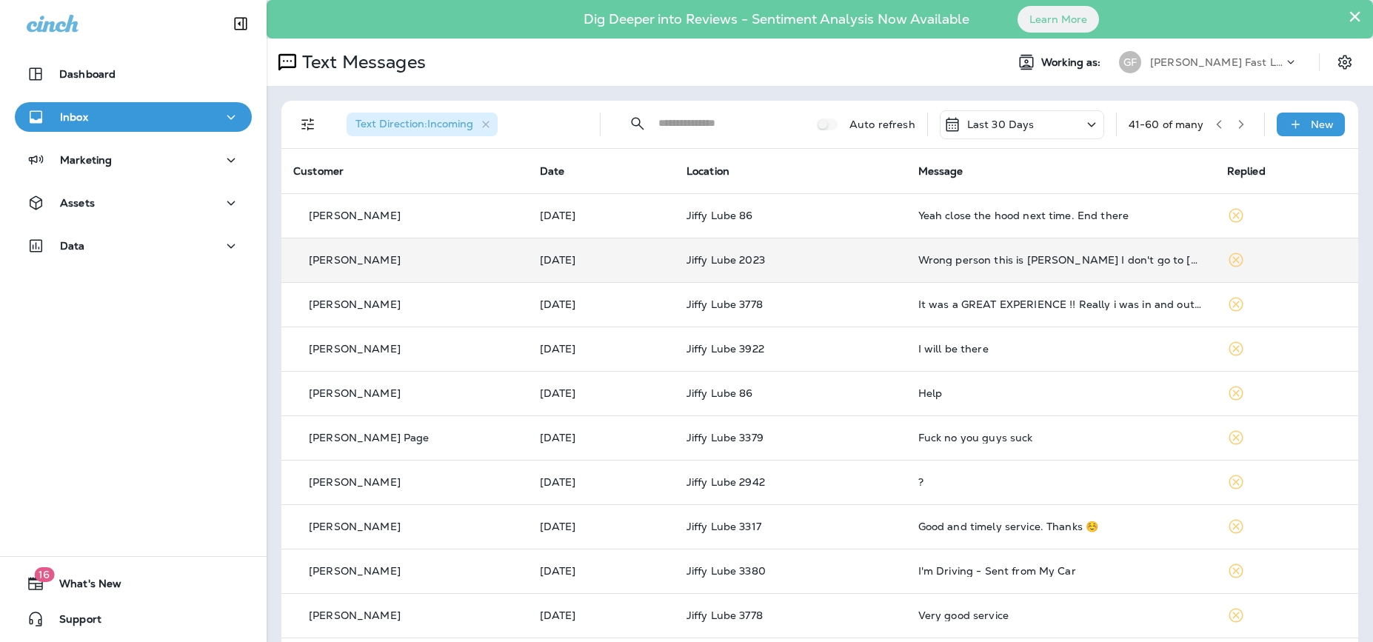
click at [1103, 250] on td "Wrong person this is [PERSON_NAME] I don't go to [PERSON_NAME] lube I take my c…" at bounding box center [1060, 260] width 309 height 44
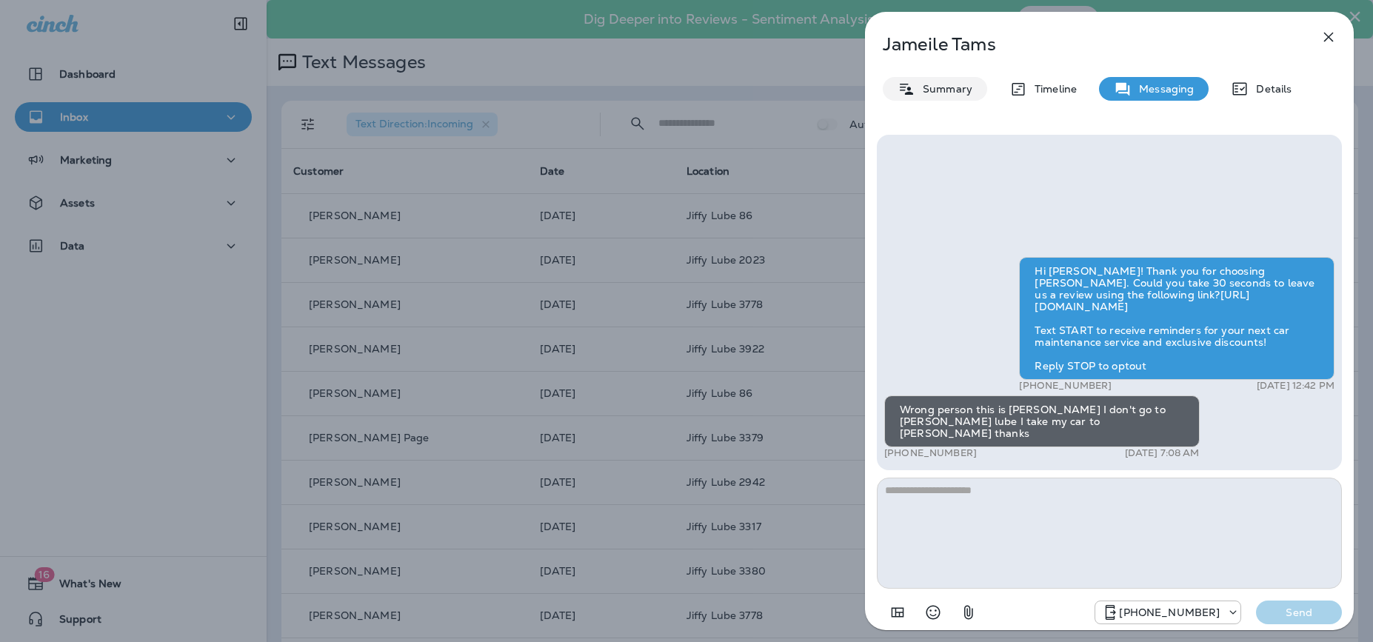
click at [929, 89] on p "Summary" at bounding box center [943, 89] width 57 height 12
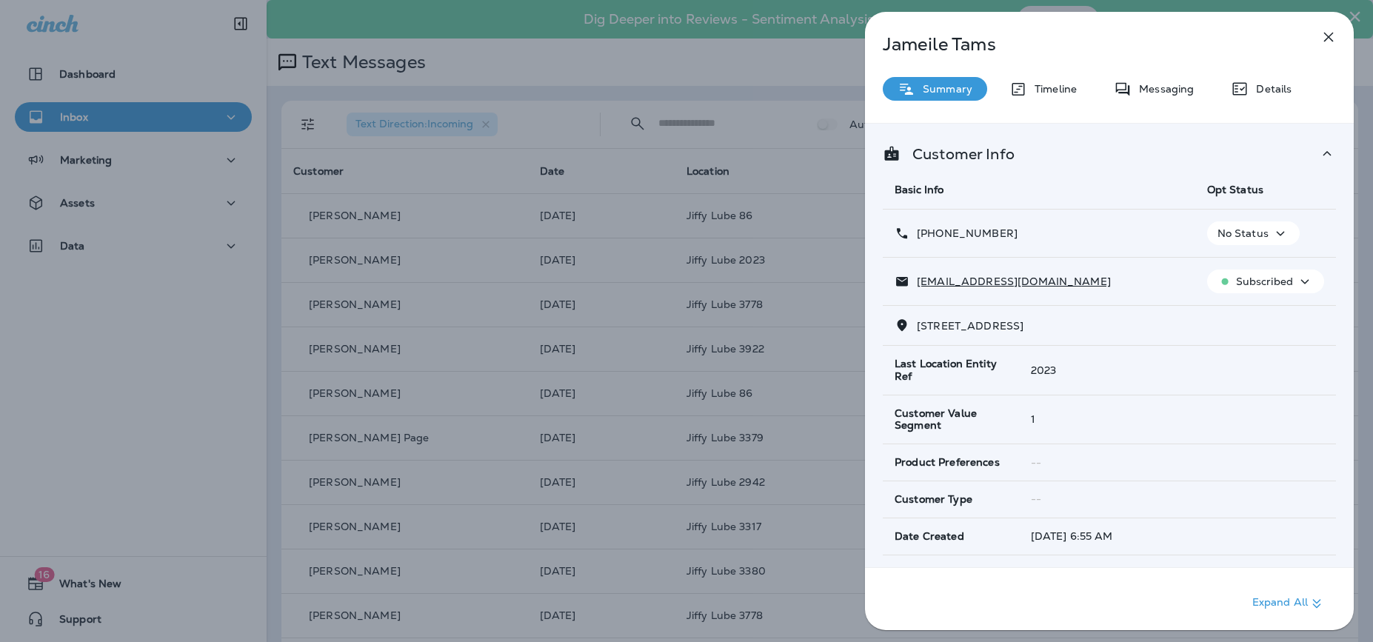
click at [761, 138] on div "[PERSON_NAME] Summary Timeline Messaging Details Customer Info Basic Info Opt S…" at bounding box center [686, 321] width 1373 height 642
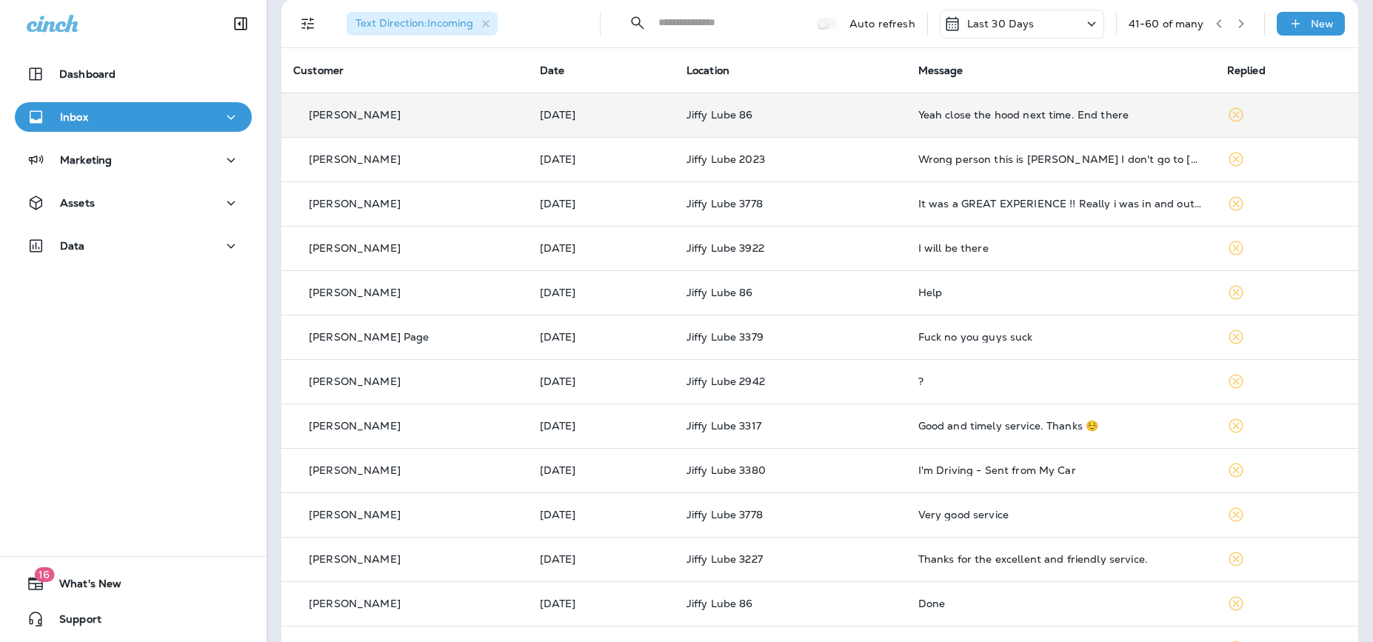
scroll to position [133, 0]
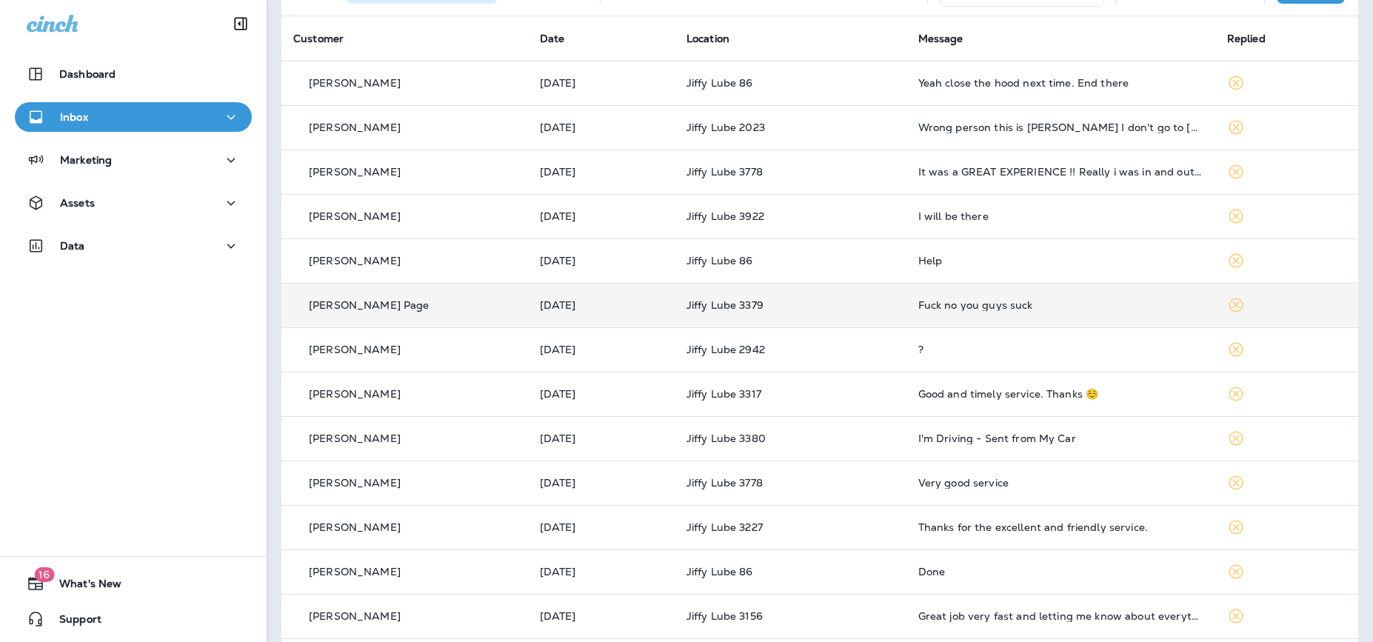
click at [1004, 306] on div "Fuck no you guys suck" at bounding box center [1060, 305] width 285 height 12
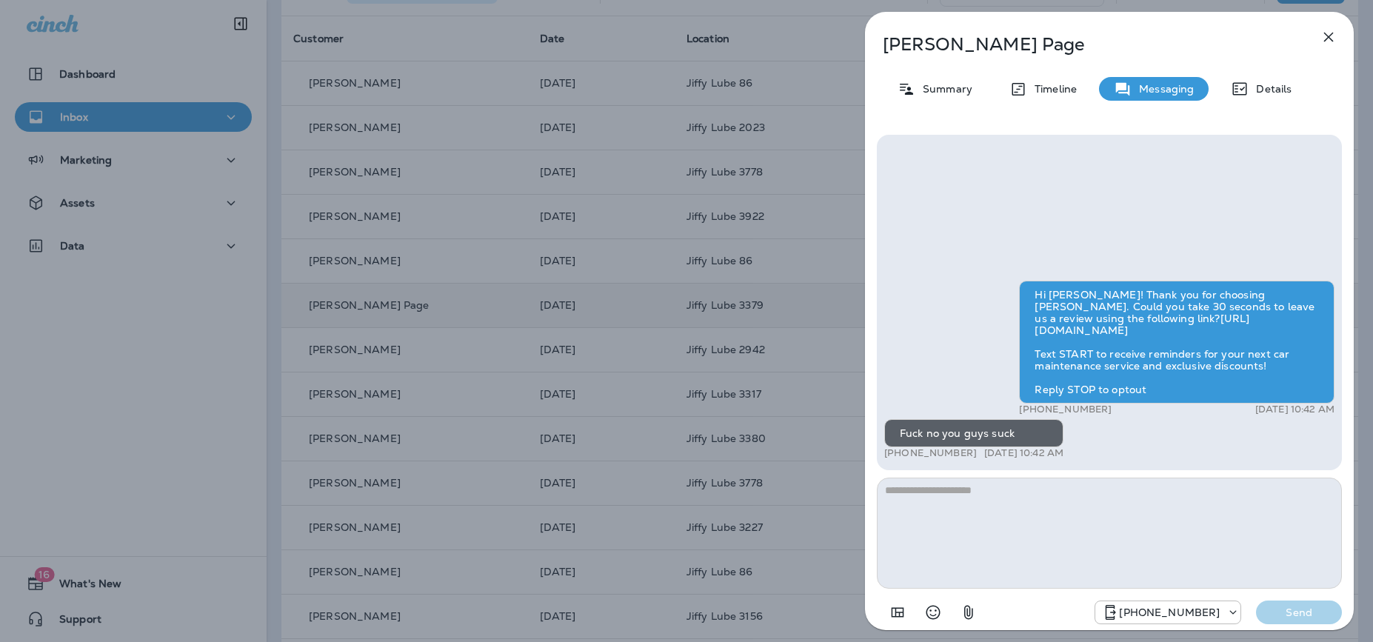
click at [808, 247] on div "[PERSON_NAME] Page Summary Timeline Messaging Details Hi [PERSON_NAME]! Thank y…" at bounding box center [686, 321] width 1373 height 642
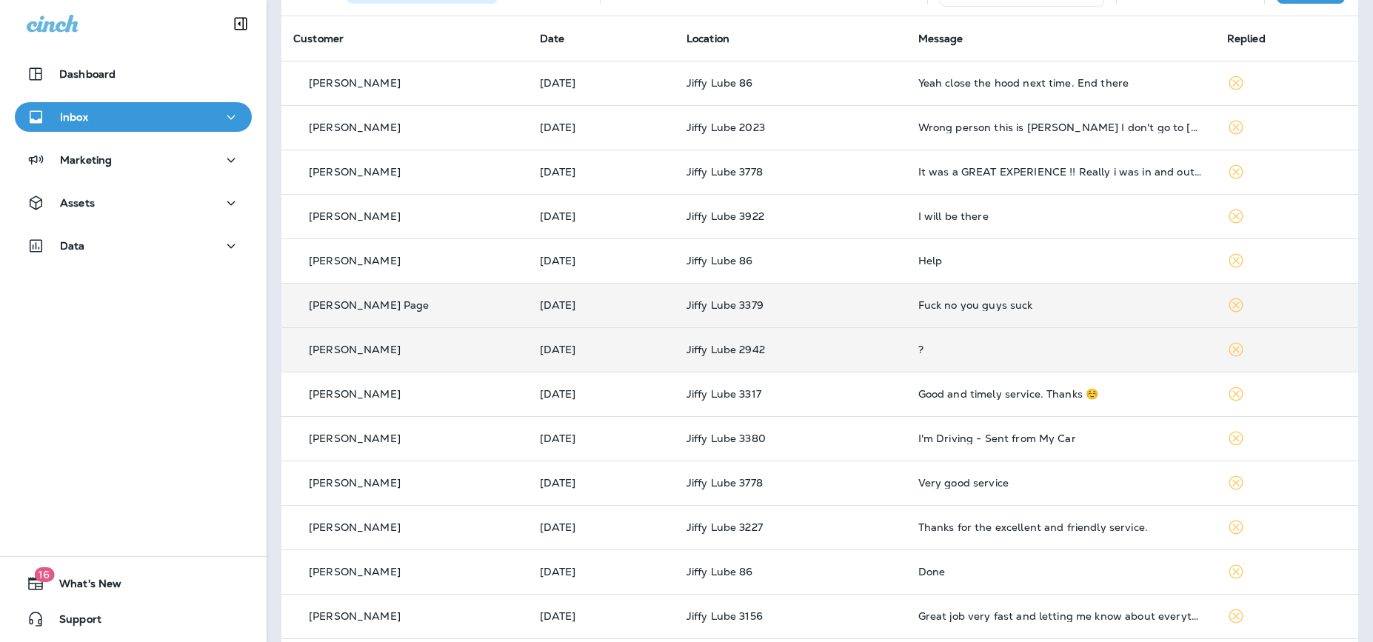
click at [931, 342] on td "?" at bounding box center [1060, 349] width 309 height 44
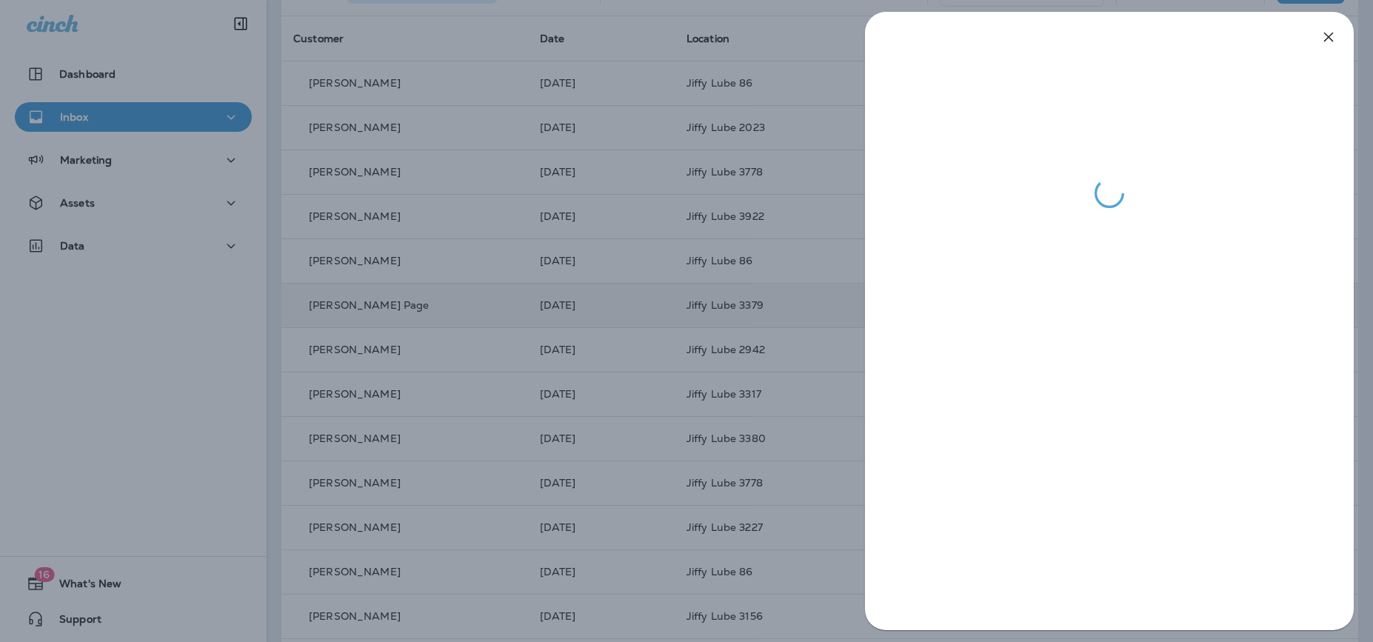
click at [772, 184] on div at bounding box center [686, 321] width 1373 height 642
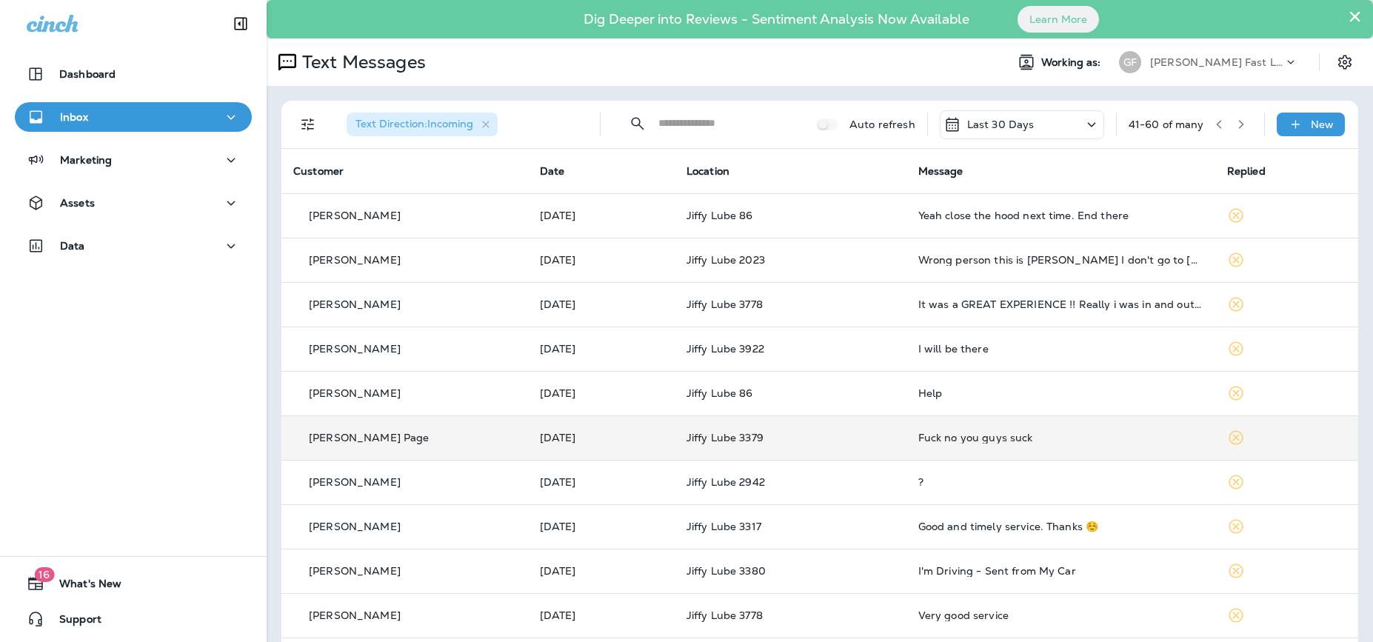
drag, startPoint x: 1243, startPoint y: 121, endPoint x: 1251, endPoint y: 115, distance: 10.1
click at [1118, 115] on div "41 - 60 of many" at bounding box center [1190, 124] width 124 height 22
click at [311, 118] on icon "Filters" at bounding box center [308, 125] width 18 height 18
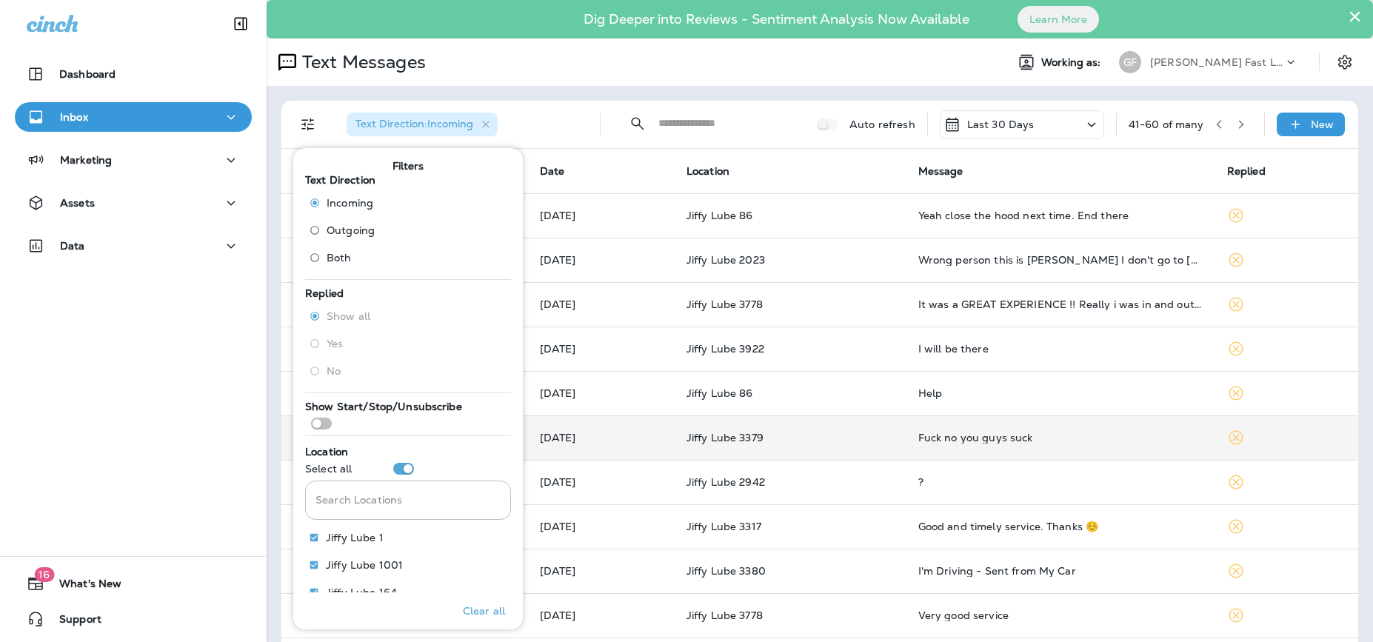
click at [704, 91] on div "Text Direction : Incoming ​ ​ Auto refresh Last 30 Days 41 - 60 of many New Cus…" at bounding box center [820, 591] width 1106 height 1011
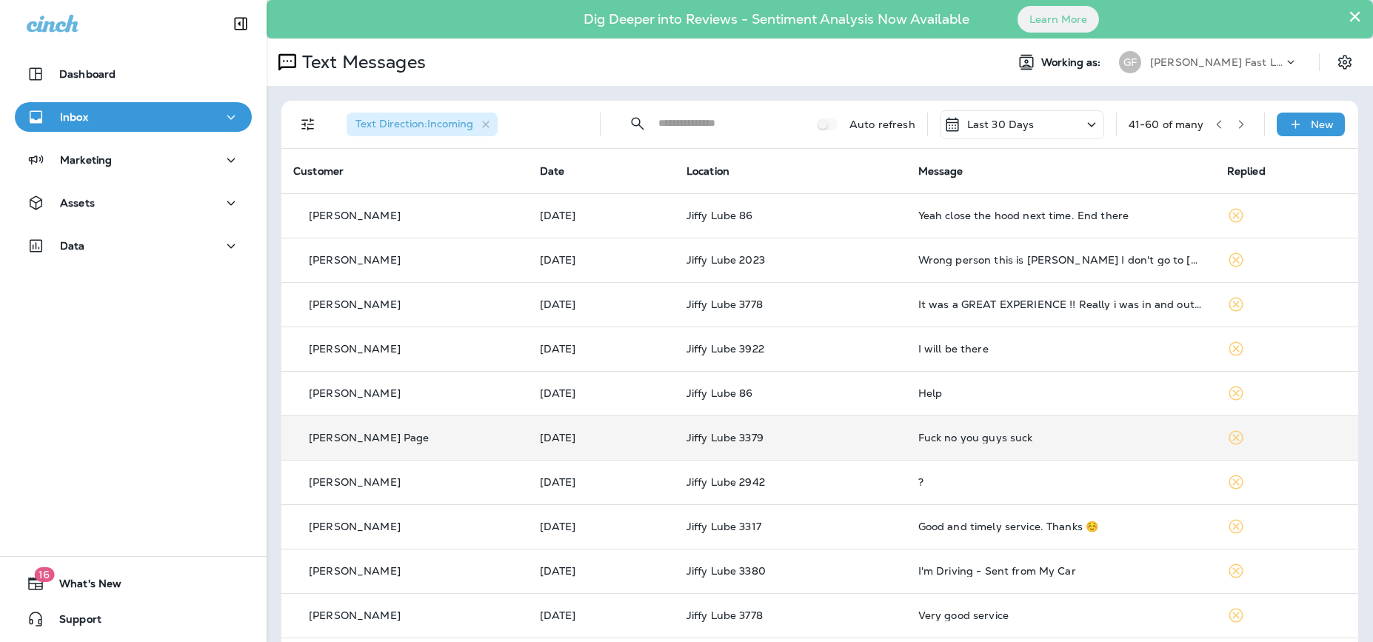
click at [692, 122] on input "text" at bounding box center [724, 123] width 132 height 39
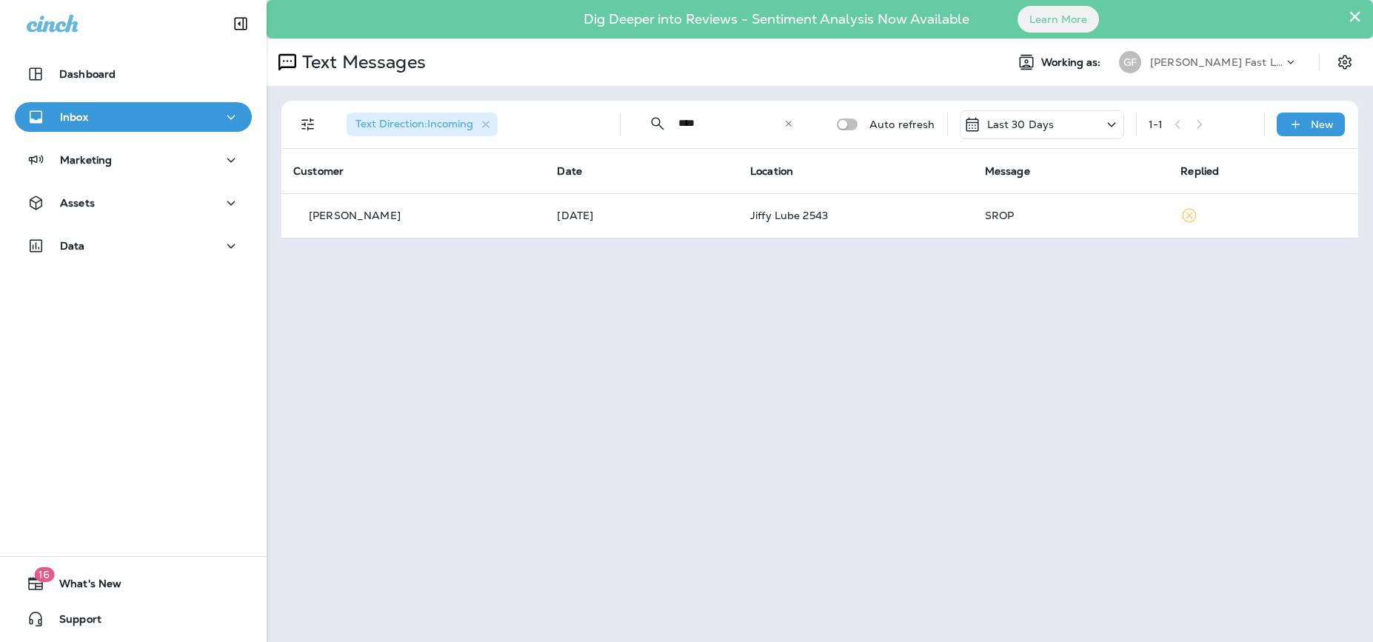
click at [693, 125] on input "****" at bounding box center [730, 123] width 105 height 39
type input "****"
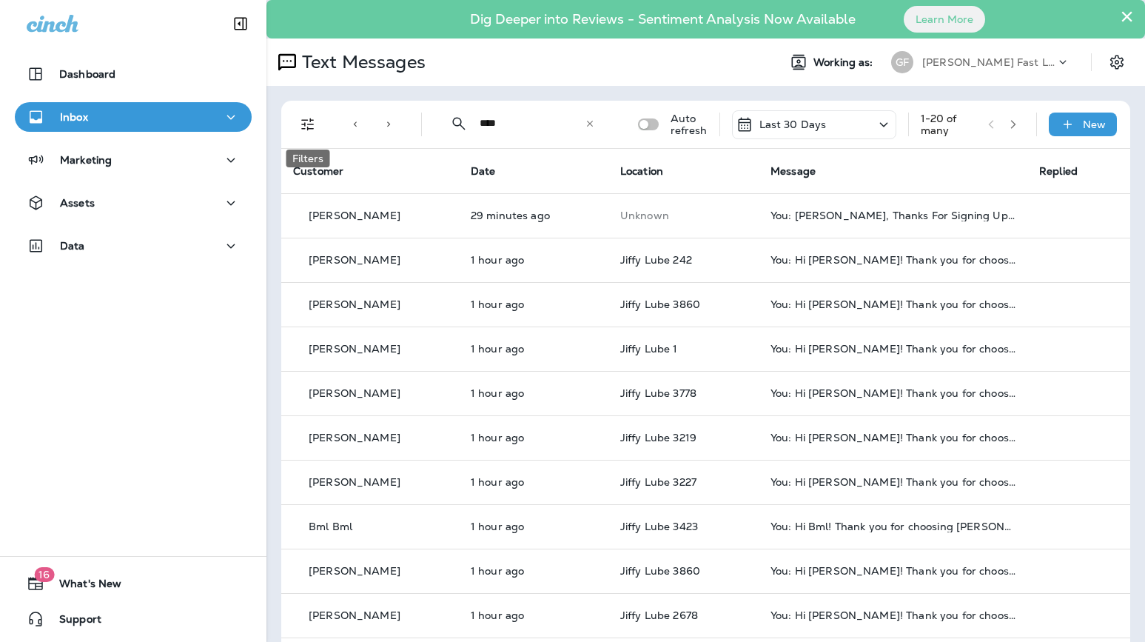
click at [312, 122] on icon "Filters" at bounding box center [308, 125] width 18 height 18
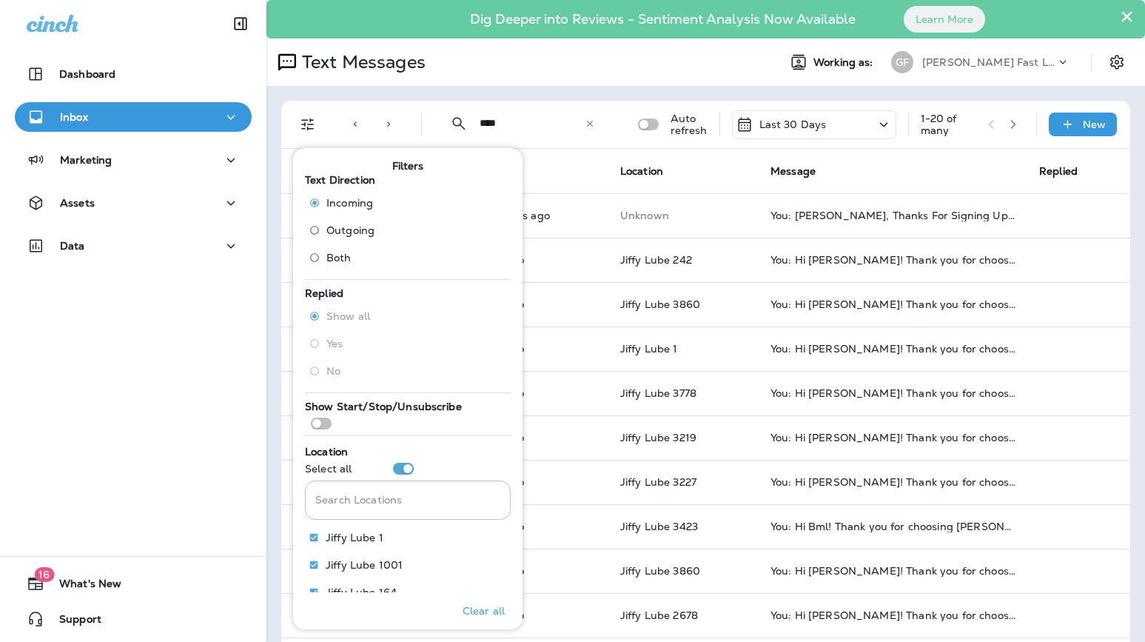
click at [345, 207] on span "Incoming" at bounding box center [350, 203] width 47 height 12
click at [709, 80] on div "Text Messages Working as: [PERSON_NAME] Fast Lube dba [PERSON_NAME]" at bounding box center [706, 62] width 879 height 47
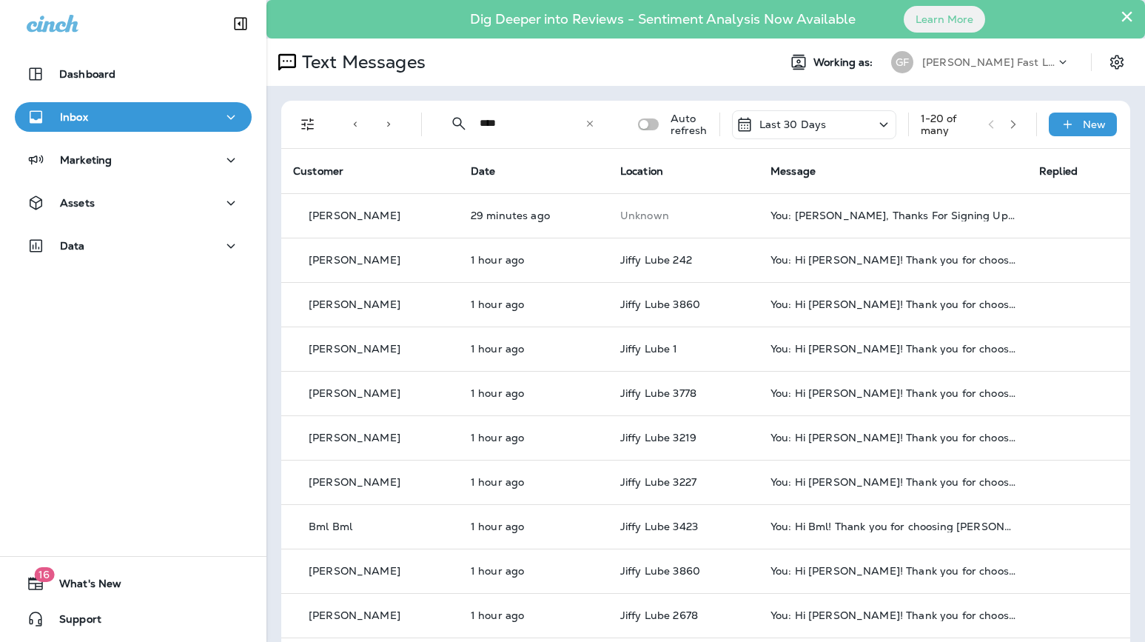
drag, startPoint x: 112, startPoint y: 167, endPoint x: 87, endPoint y: 144, distance: 34.0
click at [112, 167] on div "Marketing" at bounding box center [133, 160] width 213 height 19
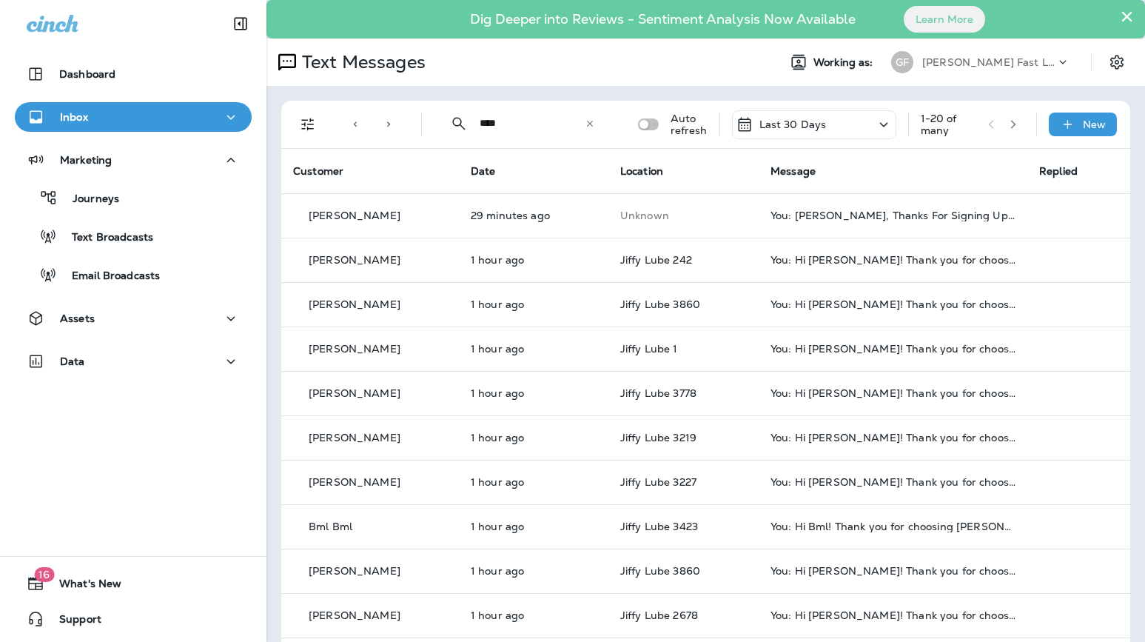
click at [82, 111] on p "Inbox" at bounding box center [74, 117] width 28 height 12
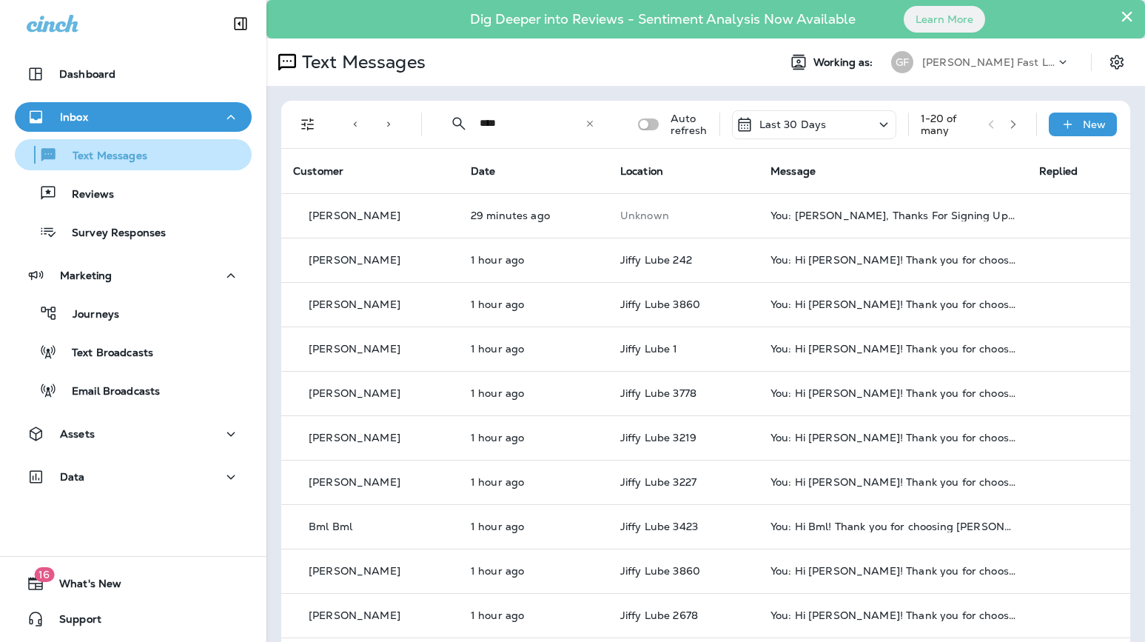
click at [147, 160] on div "Text Messages" at bounding box center [133, 155] width 225 height 22
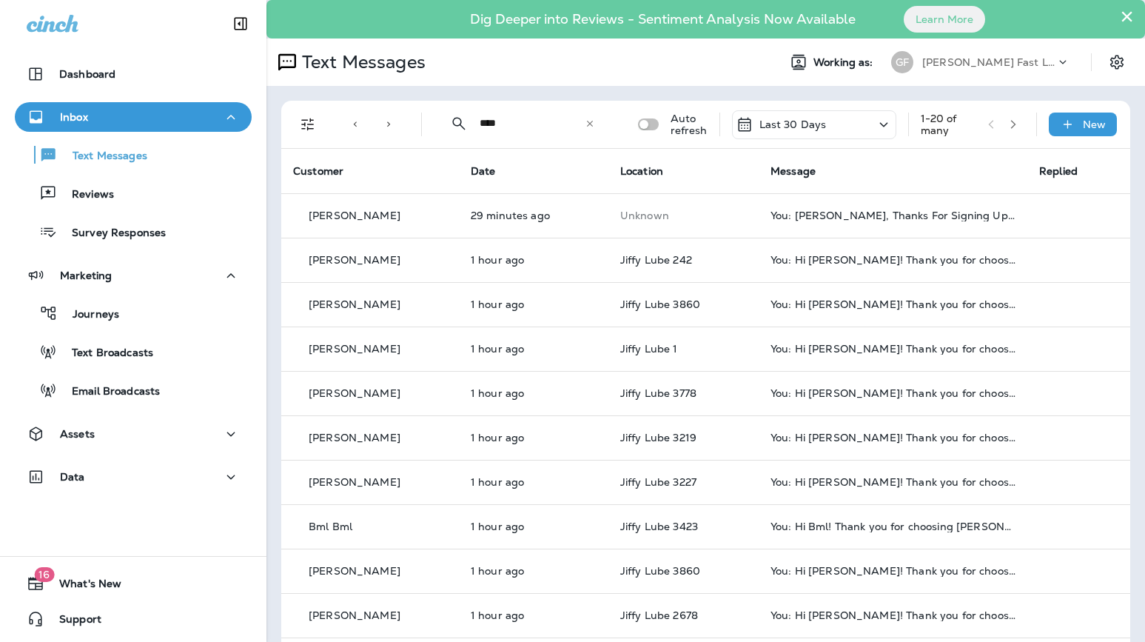
click at [588, 125] on icon at bounding box center [590, 123] width 10 height 10
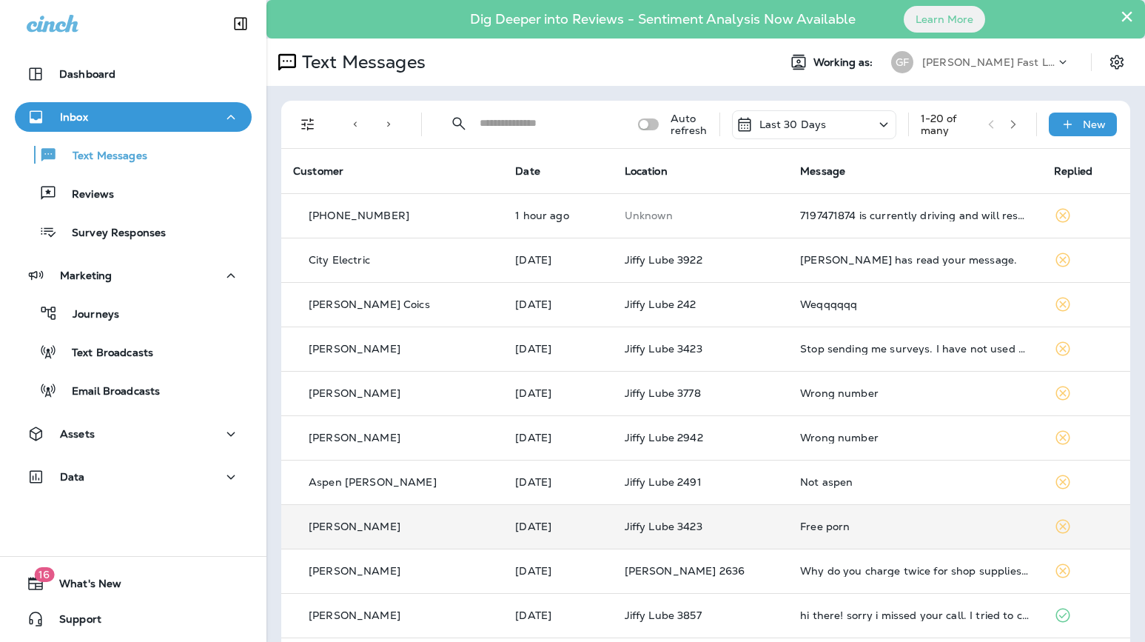
click at [836, 520] on td "Free porn" at bounding box center [916, 526] width 254 height 44
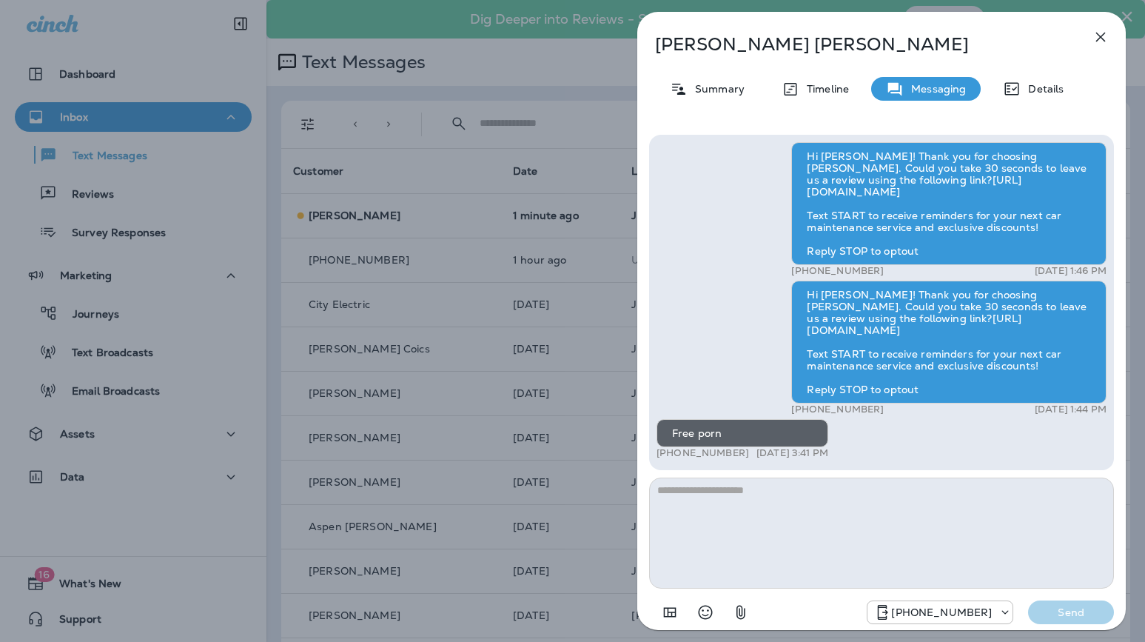
click at [494, 175] on div "[PERSON_NAME] Summary Timeline Messaging Details Hi [PERSON_NAME]! Thank you fo…" at bounding box center [572, 321] width 1145 height 642
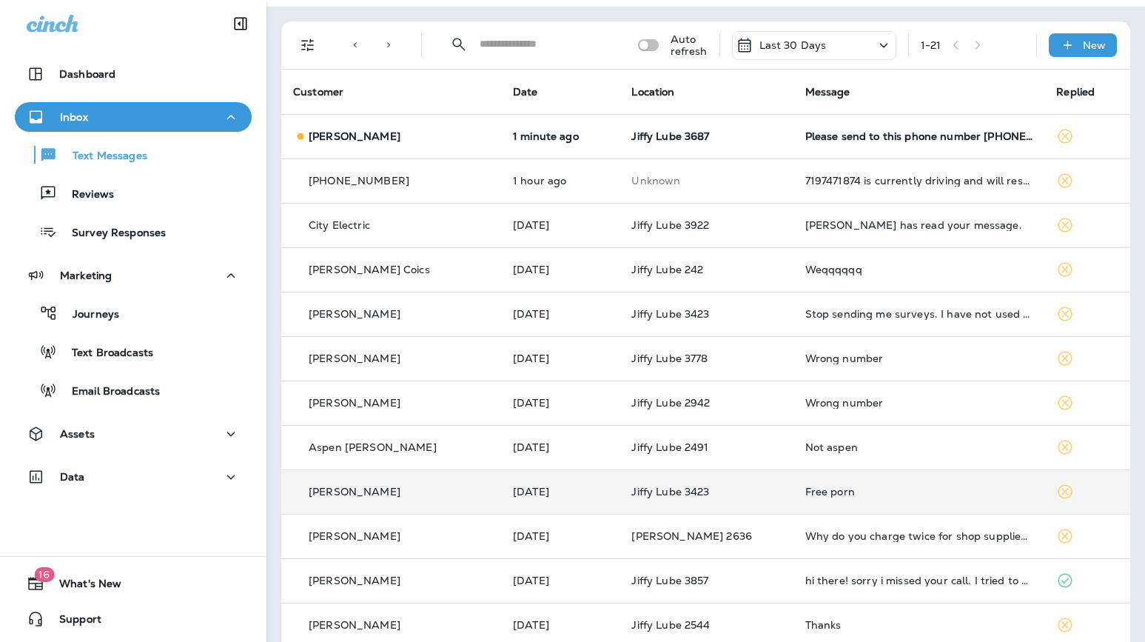
scroll to position [91, 0]
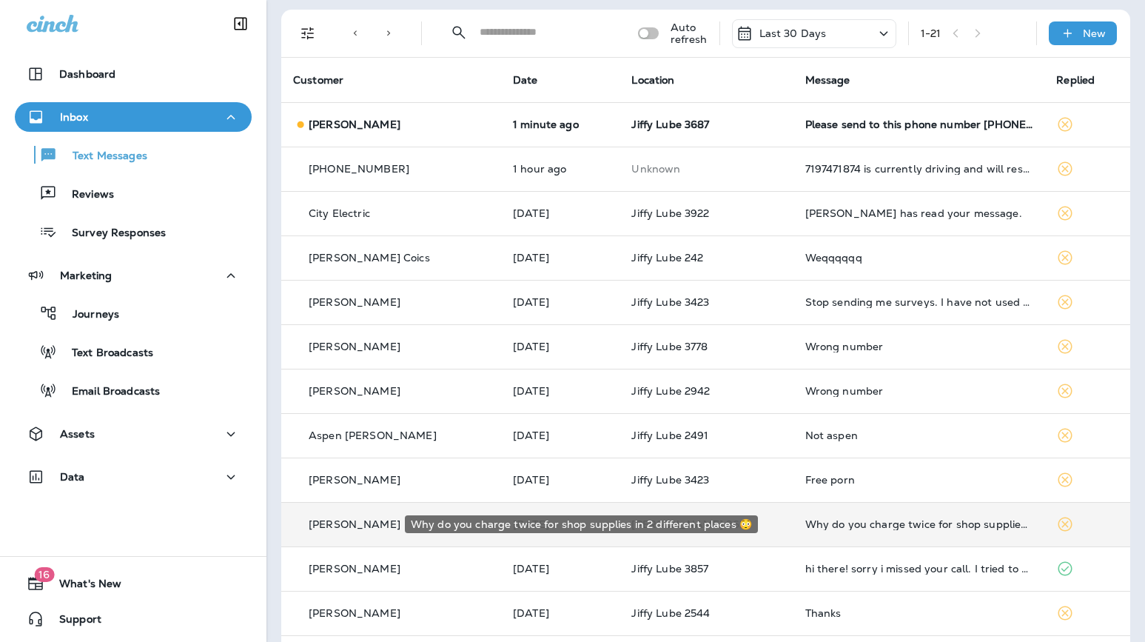
click at [895, 525] on div "Why do you charge twice for shop supplies in 2 different places 😳" at bounding box center [920, 524] width 228 height 12
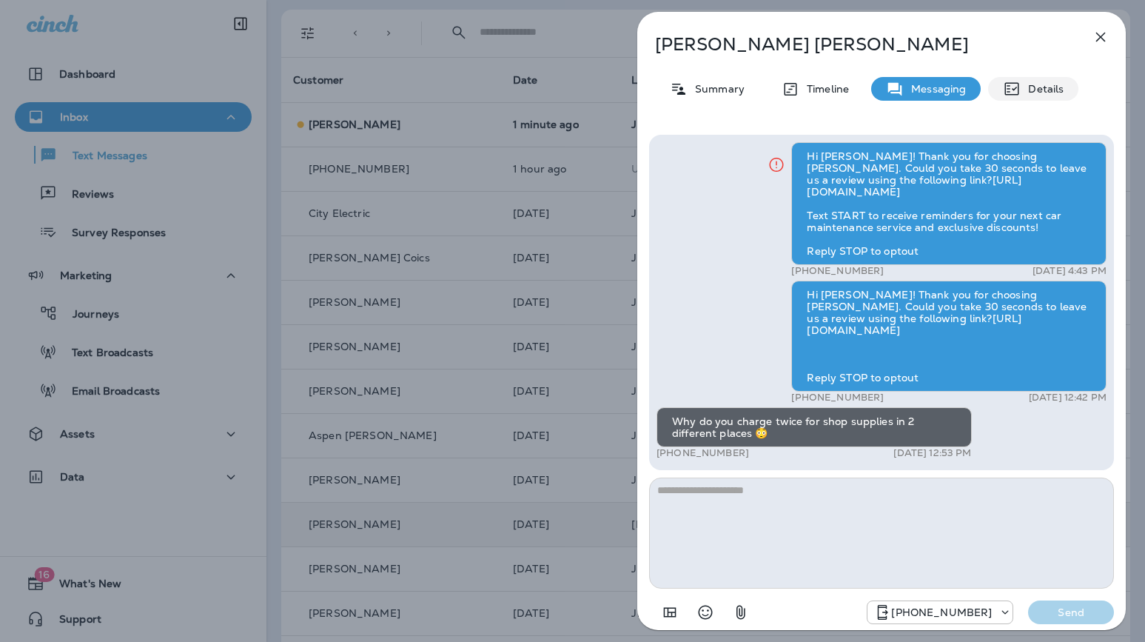
click at [1040, 83] on p "Details" at bounding box center [1042, 89] width 43 height 12
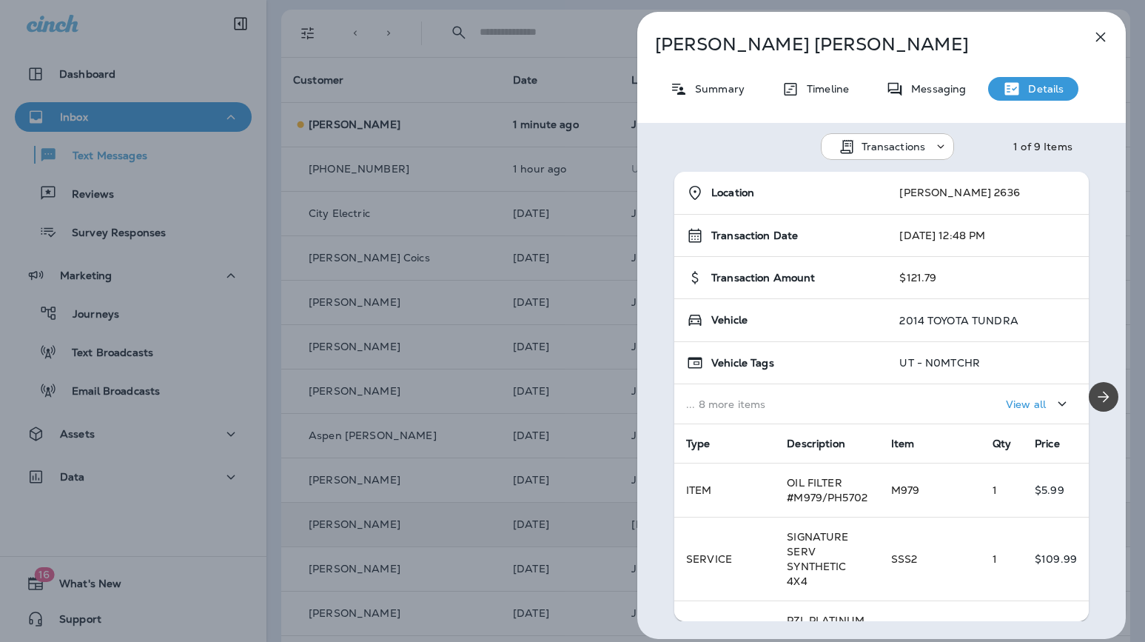
drag, startPoint x: 577, startPoint y: 112, endPoint x: 542, endPoint y: 41, distance: 79.1
click at [571, 108] on div "[PERSON_NAME] Summary Timeline Messaging Details Transactions 1 of 9 Items Loca…" at bounding box center [572, 321] width 1145 height 642
